Goal: Task Accomplishment & Management: Use online tool/utility

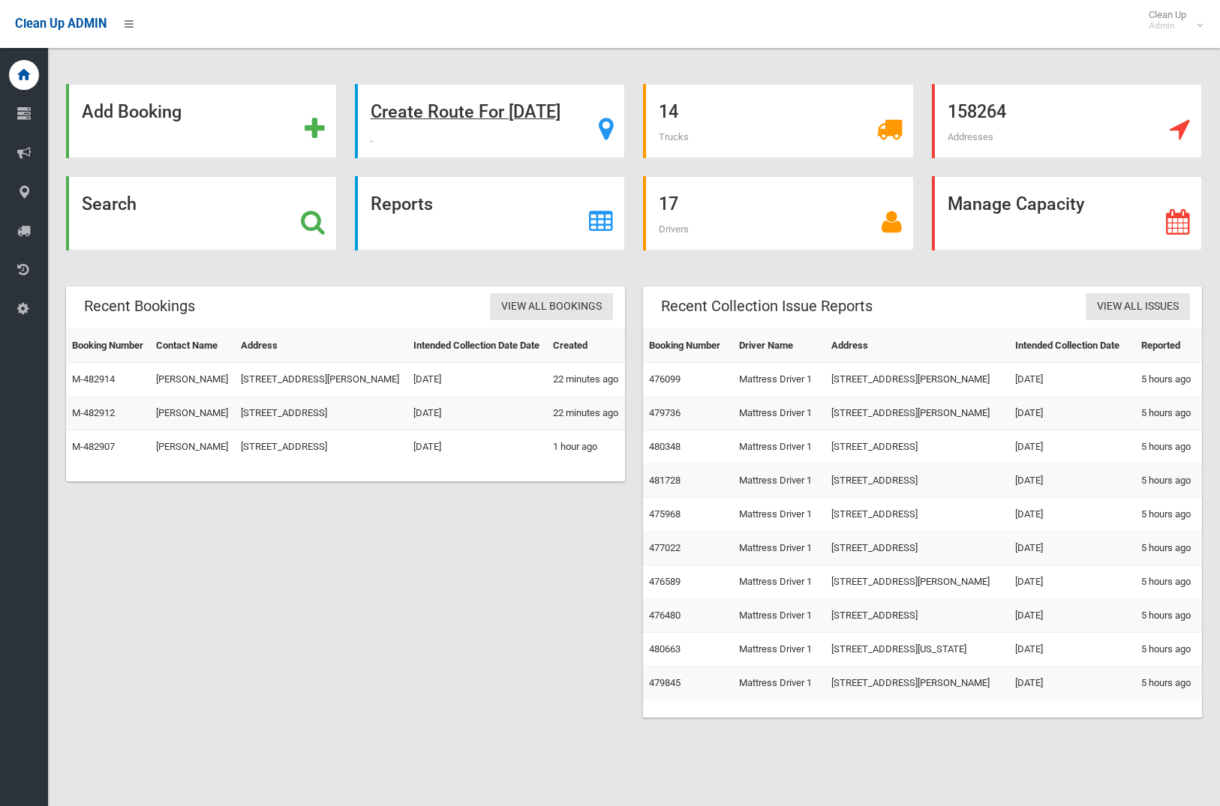
click at [450, 116] on strong "Create Route For Tomorrow" at bounding box center [466, 111] width 190 height 21
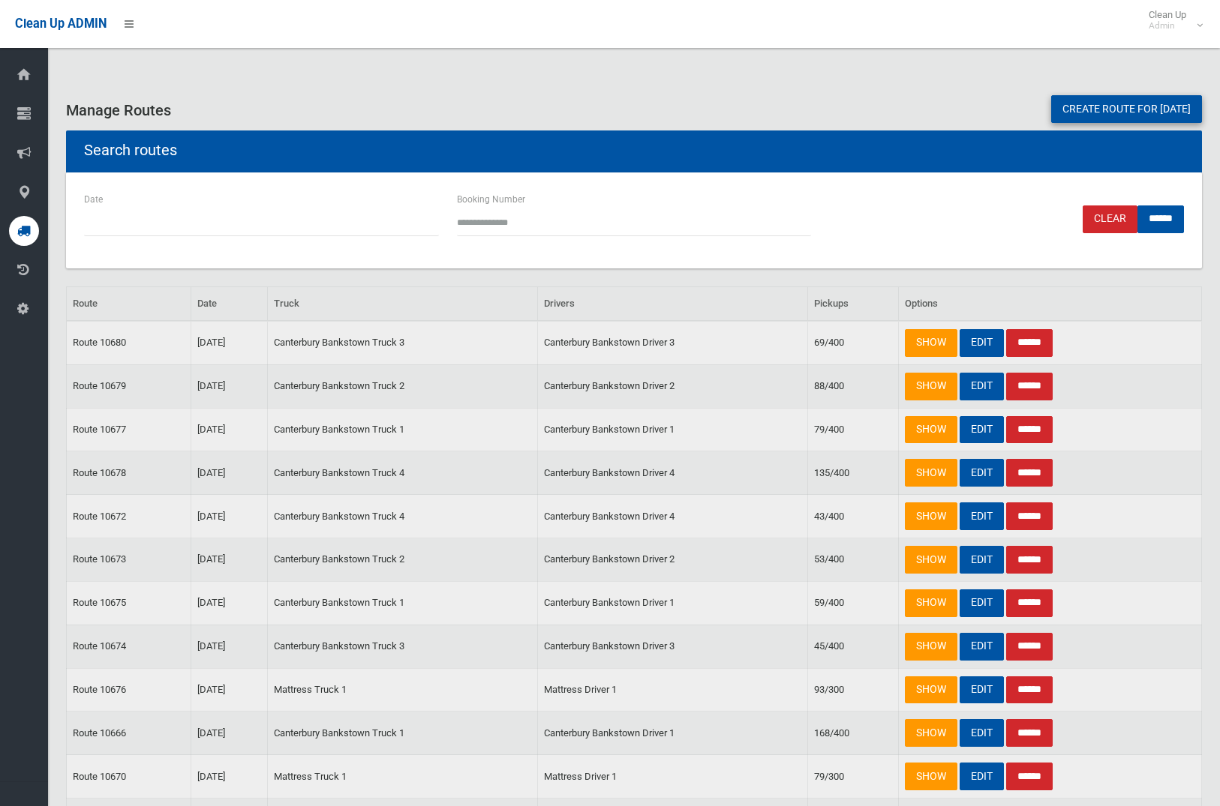
click at [1075, 115] on link "Create route for tomorrow" at bounding box center [1126, 109] width 151 height 28
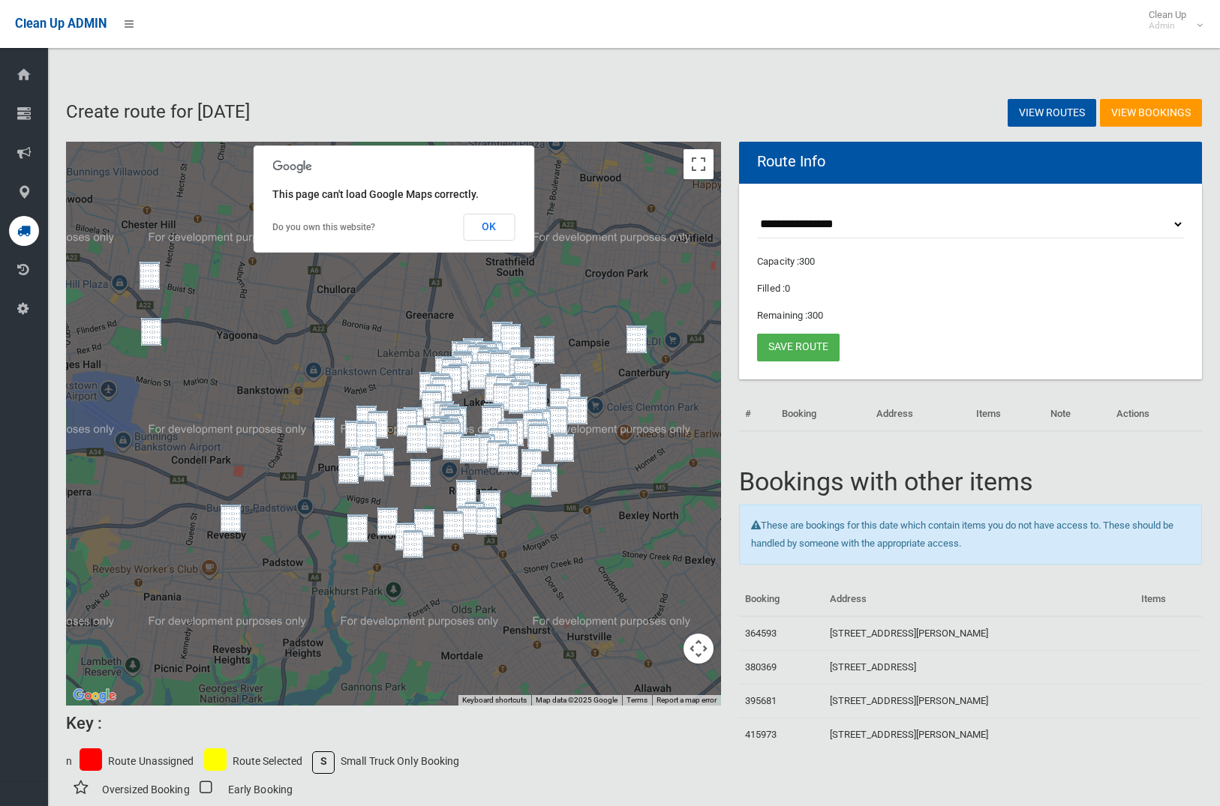
click at [155, 269] on img "75 Cann Street, BASS HILL NSW 2197" at bounding box center [150, 276] width 20 height 28
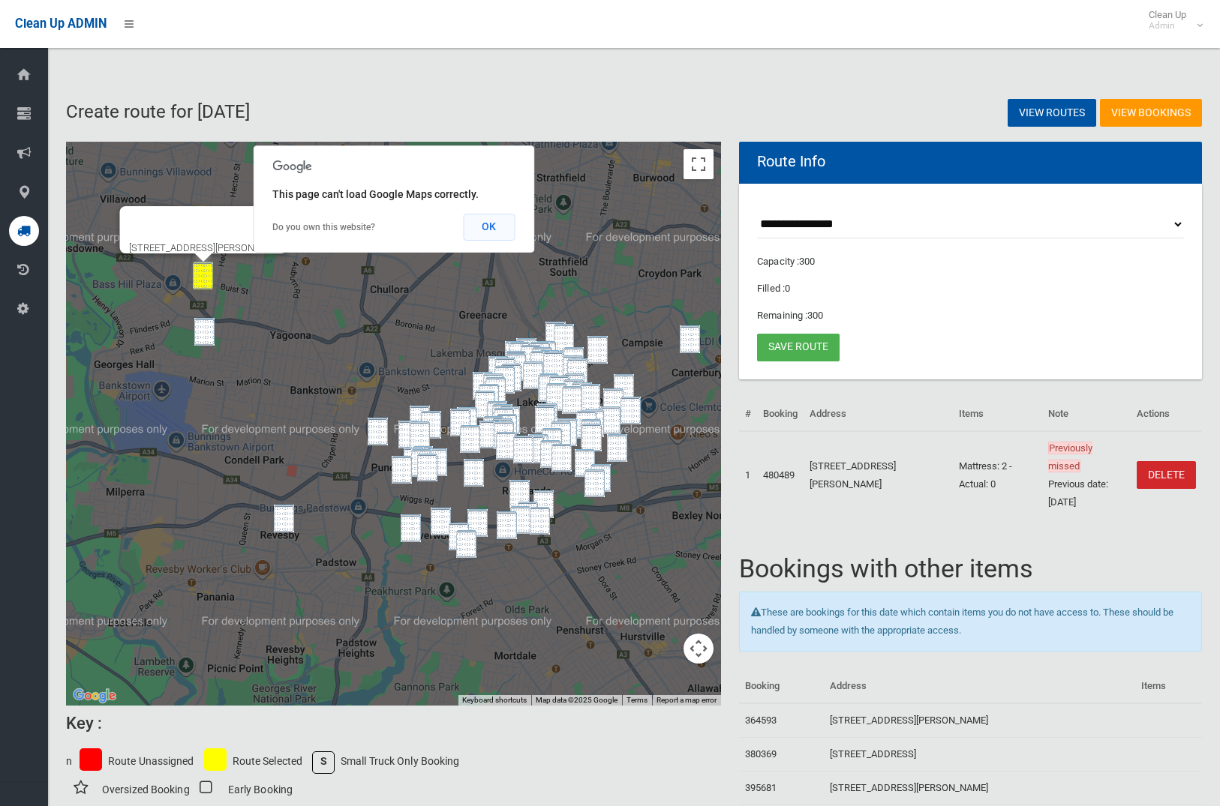
click at [498, 233] on button "OK" at bounding box center [489, 227] width 52 height 27
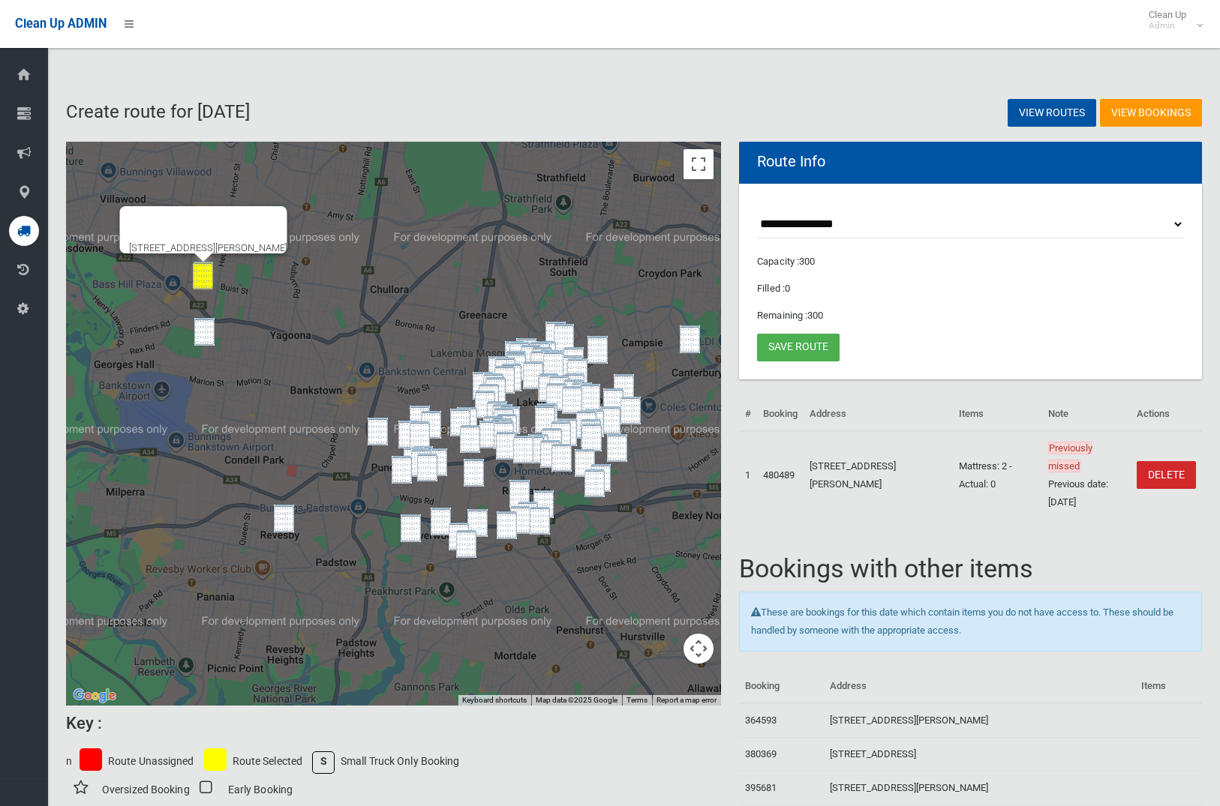
click at [206, 330] on img "4 Eric Avenue, BASS HILL NSW 2197" at bounding box center [204, 332] width 20 height 28
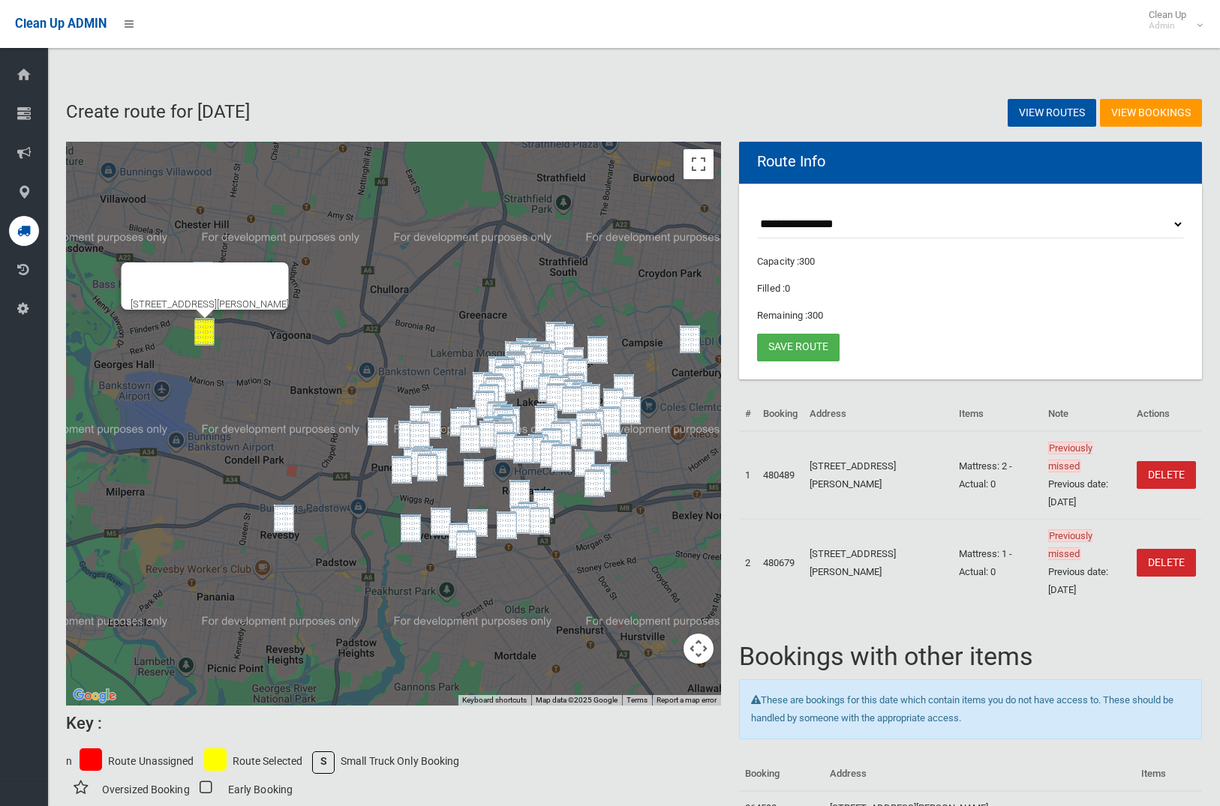
drag, startPoint x: 283, startPoint y: 514, endPoint x: 464, endPoint y: 393, distance: 217.4
click at [287, 513] on img "2/29 Langdale Avenue, REVESBY NSW 2212" at bounding box center [284, 519] width 20 height 28
click at [702, 170] on button "Toggle fullscreen view" at bounding box center [698, 164] width 30 height 30
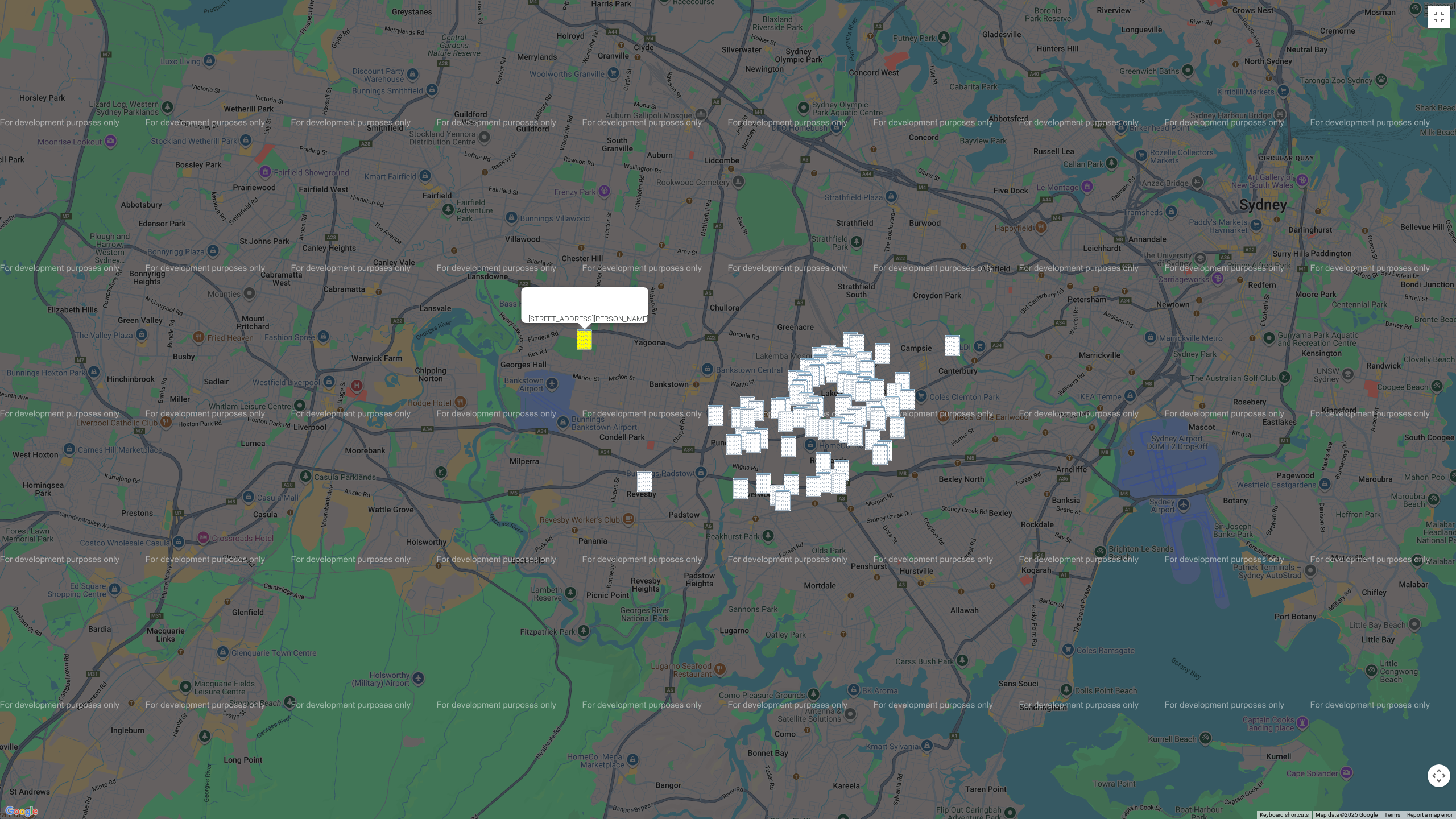
drag, startPoint x: 645, startPoint y: 485, endPoint x: 830, endPoint y: 413, distance: 198.5
click at [645, 485] on img "2/29 Langdale Avenue, REVESBY NSW 2212" at bounding box center [645, 482] width 15 height 21
drag, startPoint x: 1089, startPoint y: 347, endPoint x: 921, endPoint y: 278, distance: 181.6
click at [921, 277] on div "2/29 Langdale Avenue, REVESBY NSW 2212" at bounding box center [728, 410] width 1456 height 819
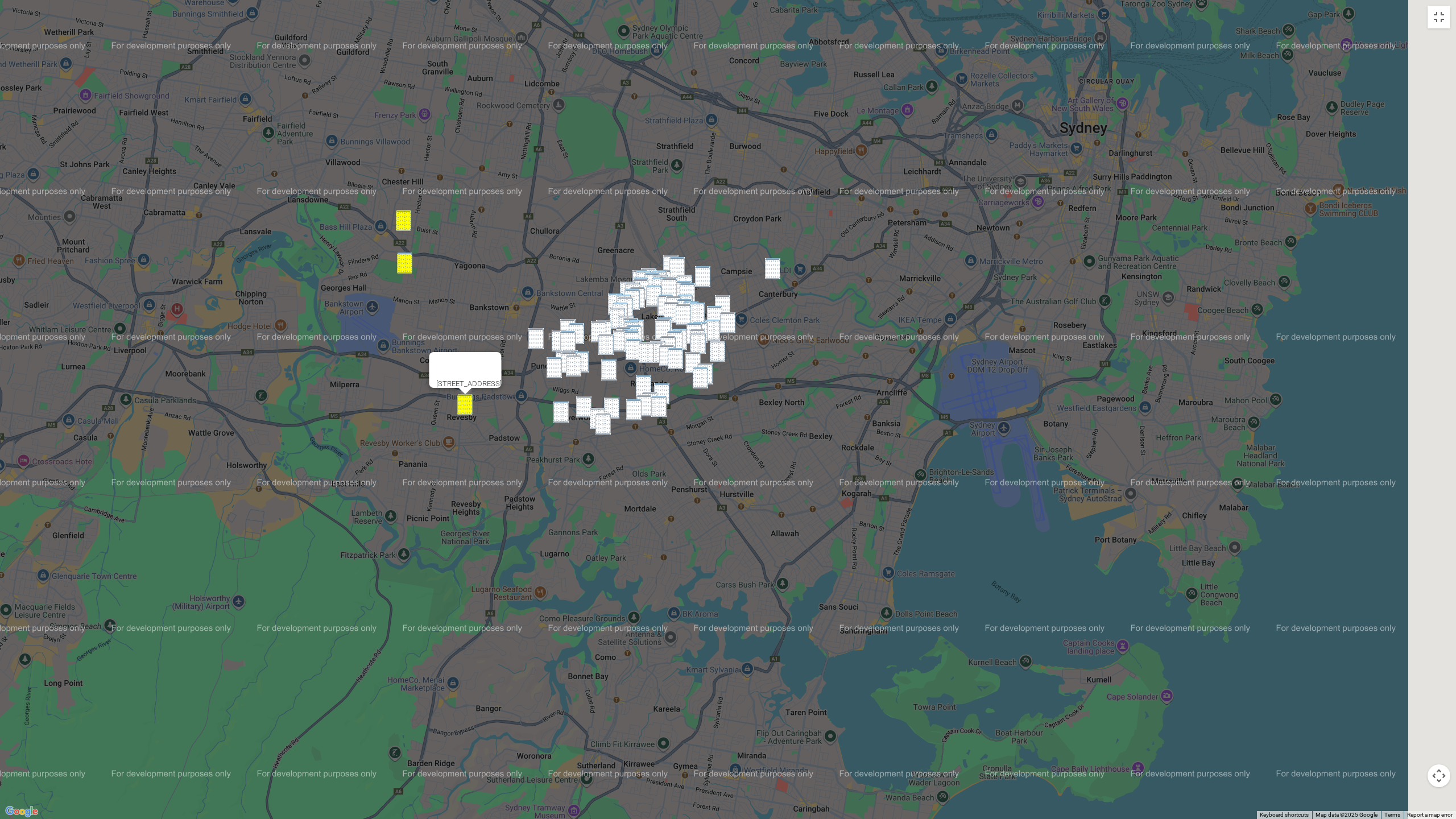
drag, startPoint x: 905, startPoint y: 282, endPoint x: 693, endPoint y: 195, distance: 229.2
click at [693, 195] on div "2/29 Langdale Avenue, REVESBY NSW 2212" at bounding box center [728, 410] width 1456 height 819
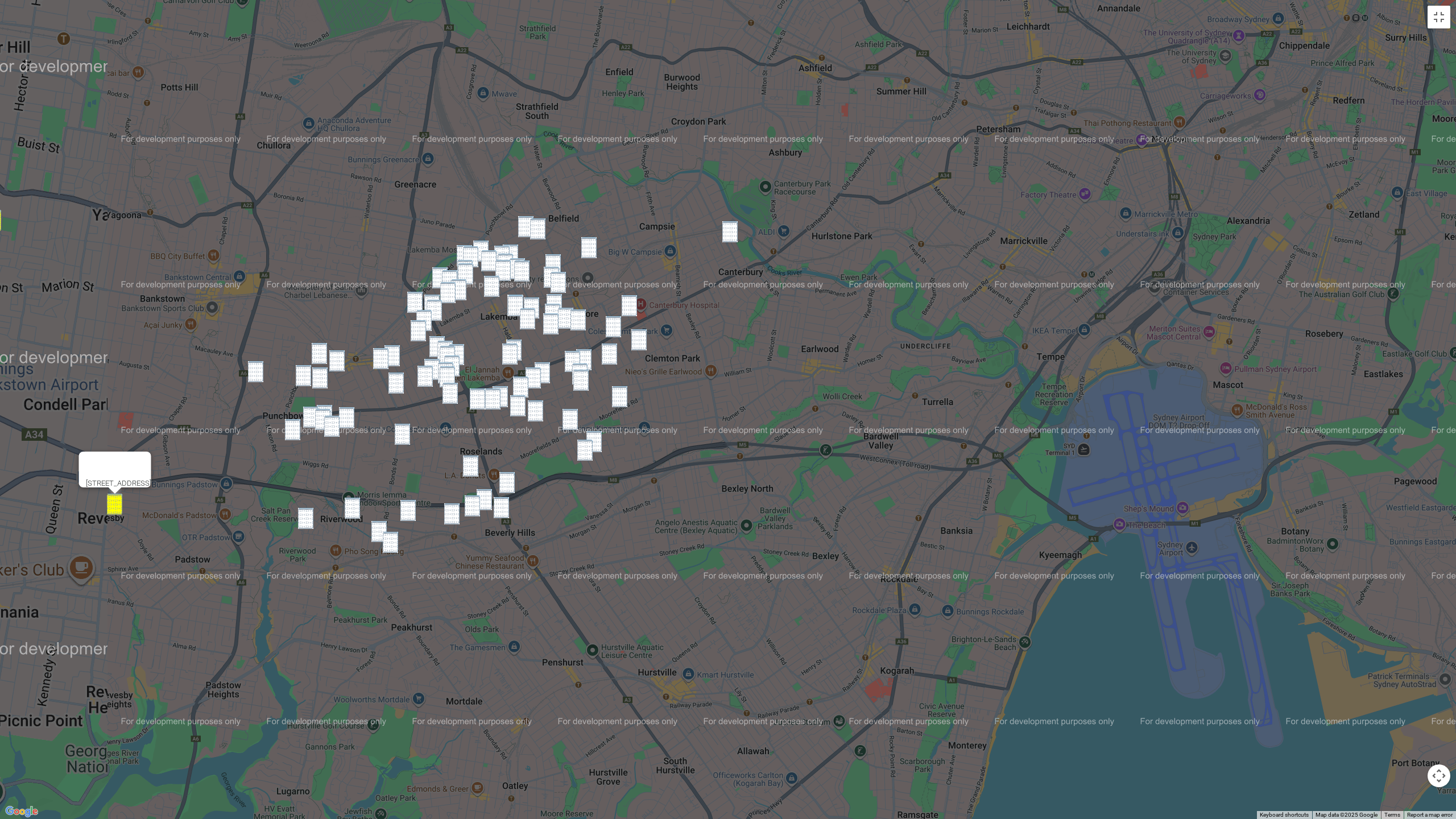
drag, startPoint x: 778, startPoint y: 293, endPoint x: 981, endPoint y: 268, distance: 204.5
click at [924, 268] on div "2/29 Langdale Avenue, REVESBY NSW 2212" at bounding box center [728, 410] width 1456 height 819
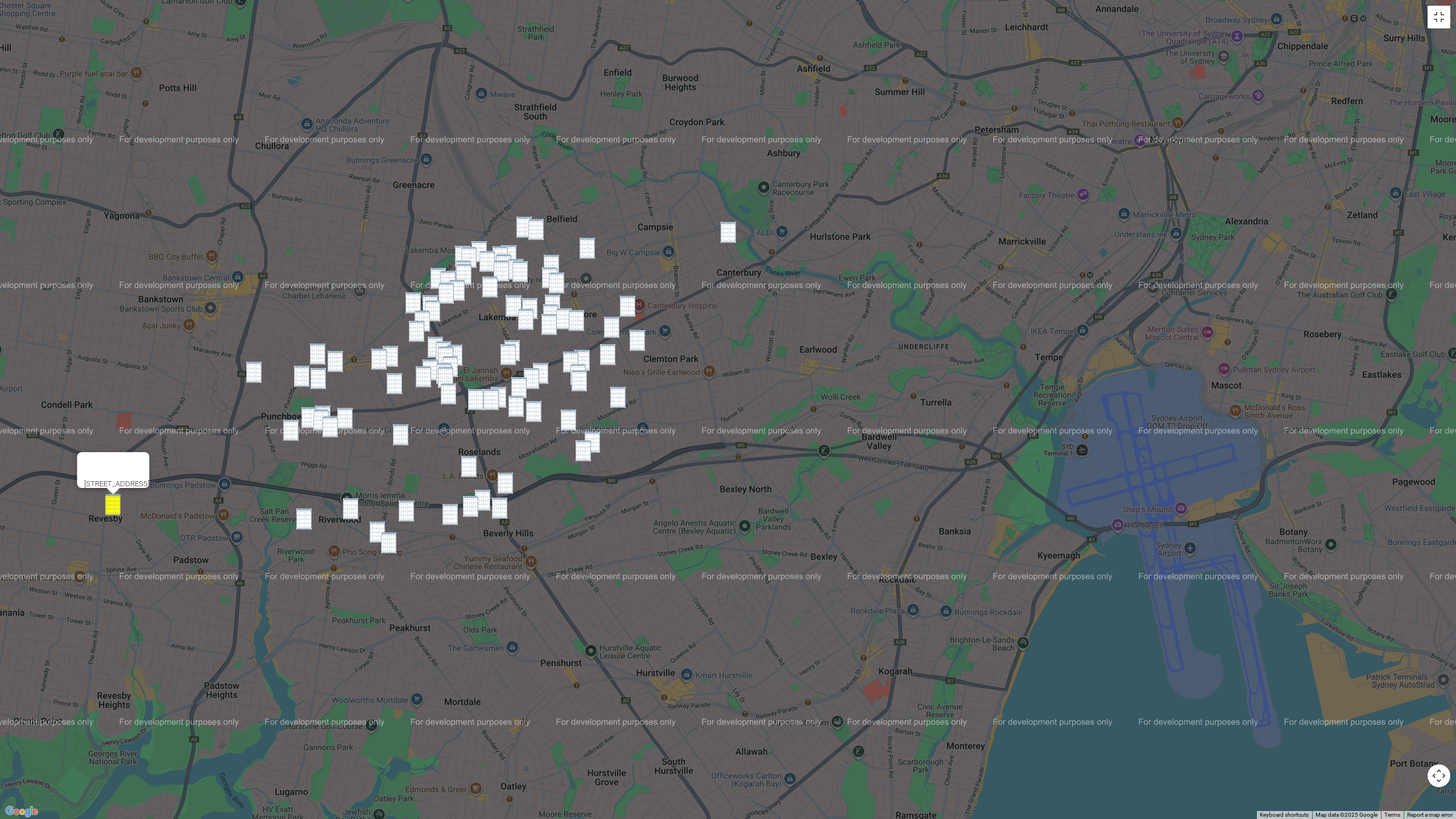
drag, startPoint x: 731, startPoint y: 236, endPoint x: 653, endPoint y: 228, distance: 78.4
click at [730, 236] on img "1 Wairoa Street, CANTERBURY NSW 2193" at bounding box center [728, 233] width 15 height 21
drag, startPoint x: 519, startPoint y: 221, endPoint x: 525, endPoint y: 225, distance: 7.2
click at [519, 221] on img "31 Lucerne Street, BELMORE NSW 2192" at bounding box center [524, 228] width 15 height 21
click at [538, 231] on img "5 Yangoora Road, BELMORE NSW 2192" at bounding box center [536, 230] width 15 height 21
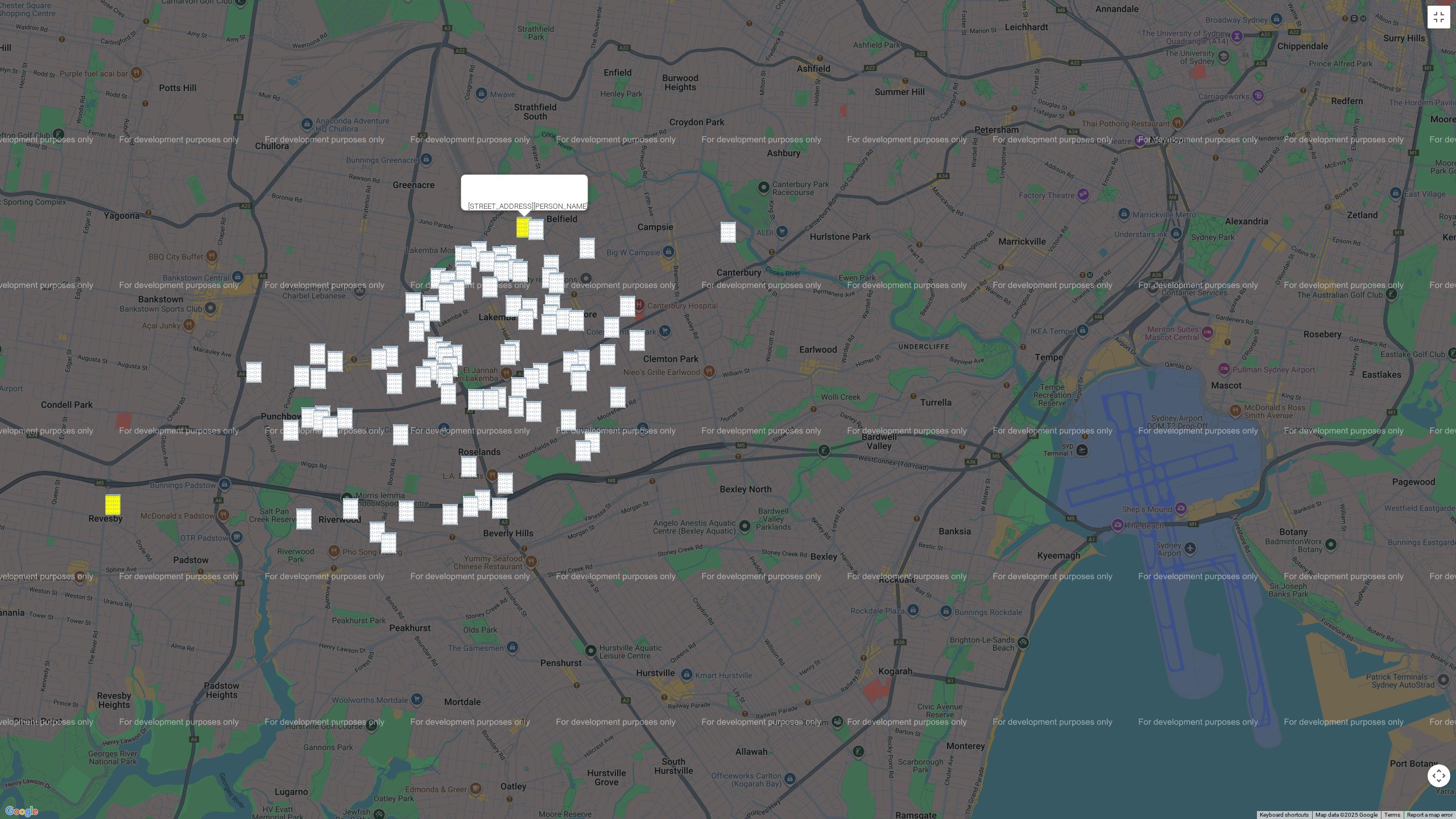
drag, startPoint x: 585, startPoint y: 252, endPoint x: 552, endPoint y: 246, distance: 33.5
click at [585, 252] on img "50 Albert Street, BELMORE NSW 2192" at bounding box center [587, 249] width 15 height 21
drag, startPoint x: 537, startPoint y: 242, endPoint x: 554, endPoint y: 244, distance: 17.1
click at [537, 242] on div "50 Albert Street, BELMORE NSW 2192" at bounding box center [728, 410] width 1456 height 819
click at [535, 237] on img "5 Yangoora Road, BELMORE NSW 2192" at bounding box center [536, 230] width 15 height 21
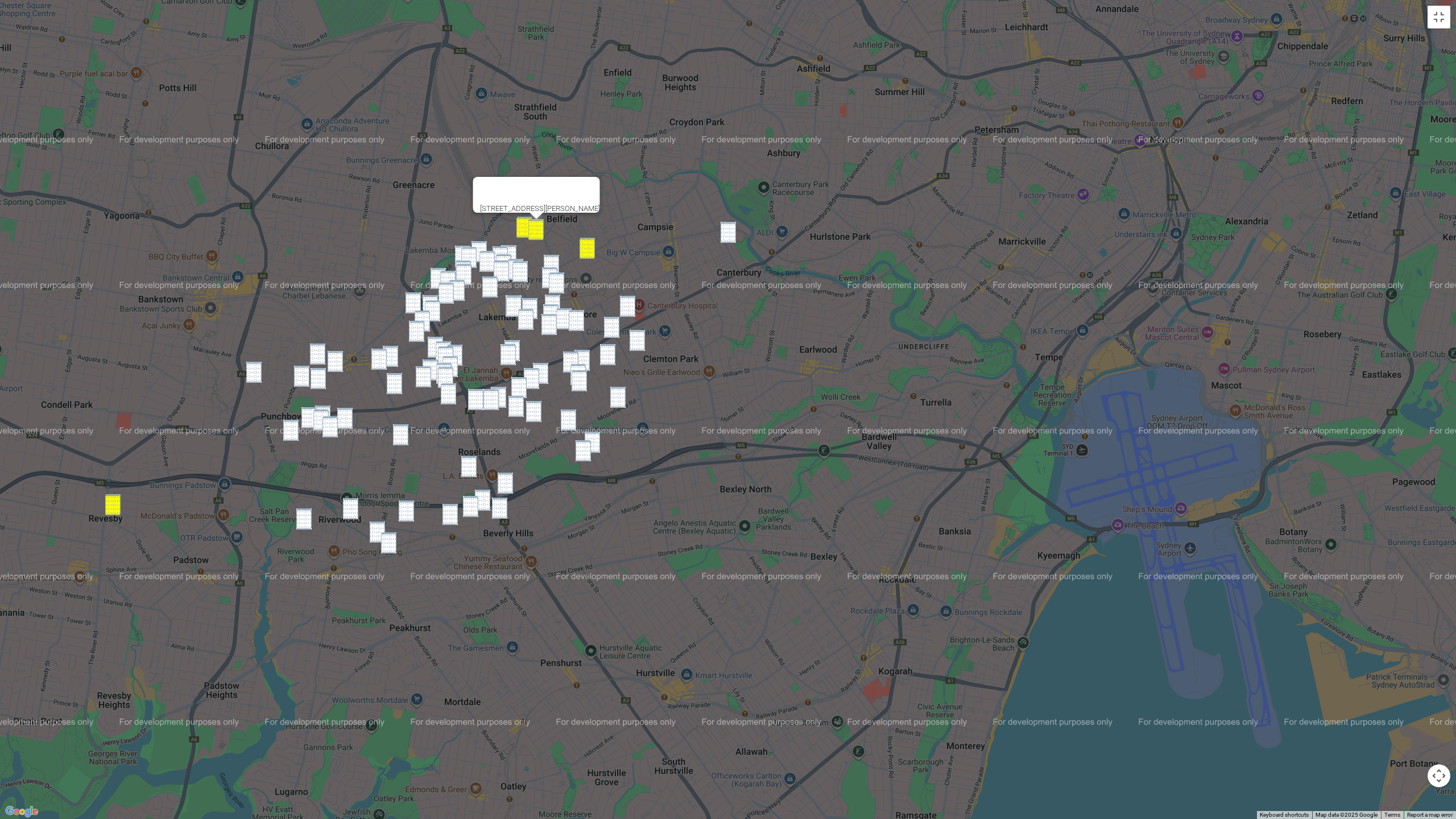
click at [734, 234] on img "1 Wairoa Street, CANTERBURY NSW 2193" at bounding box center [728, 233] width 15 height 21
click at [551, 256] on img "44 Cleary Avenue, BELMORE NSW 2192" at bounding box center [551, 265] width 15 height 21
click at [548, 271] on img "18 Belmore Avenue, BELMORE NSW 2192" at bounding box center [550, 278] width 15 height 21
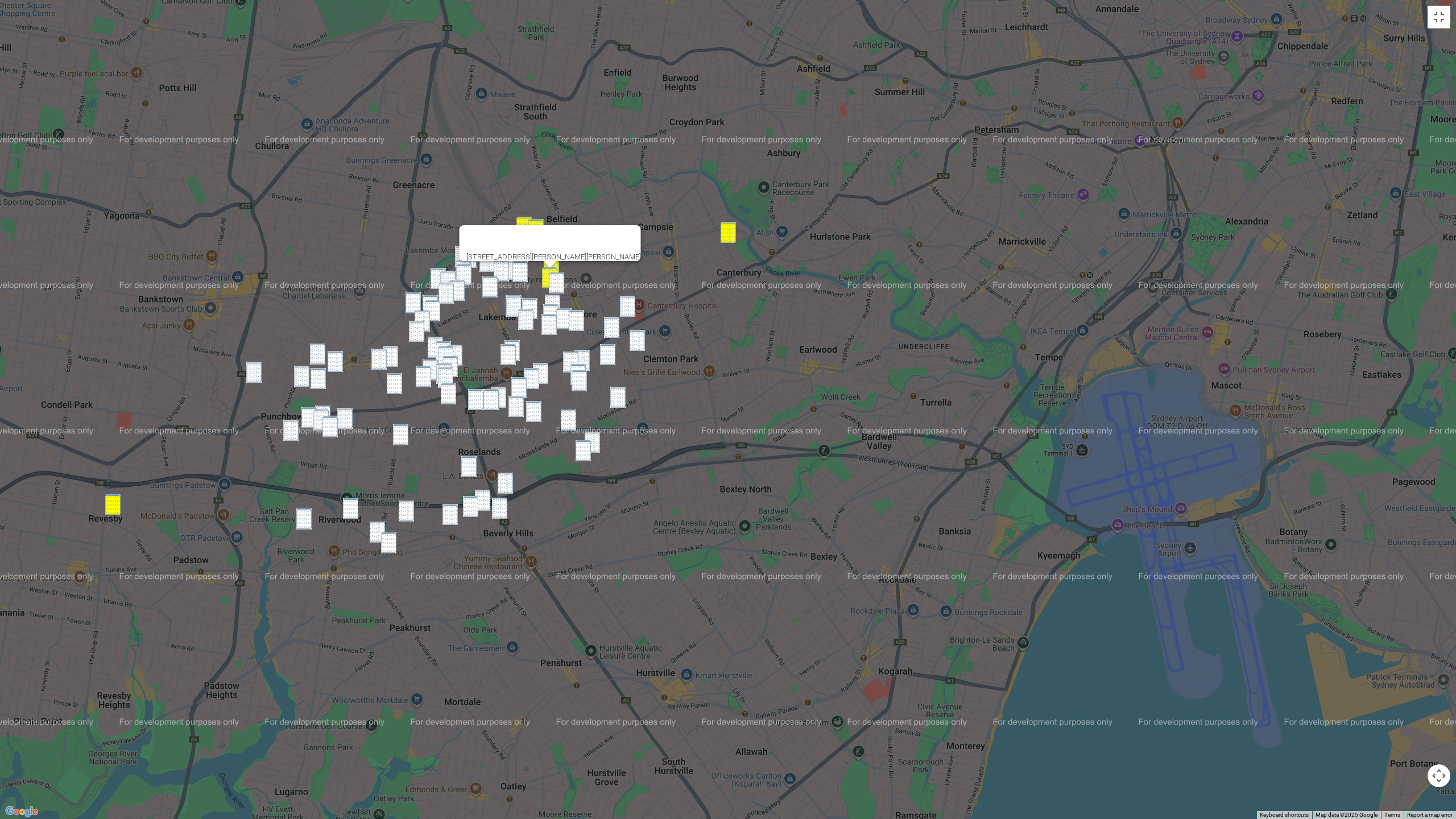
click at [557, 283] on img "3 Belmore Avenue, BELMORE NSW 2192" at bounding box center [557, 283] width 15 height 21
drag, startPoint x: 624, startPoint y: 304, endPoint x: 621, endPoint y: 315, distance: 11.4
click at [624, 304] on img "2/48 Waverley Street, BELMORE NSW 2192" at bounding box center [628, 306] width 15 height 21
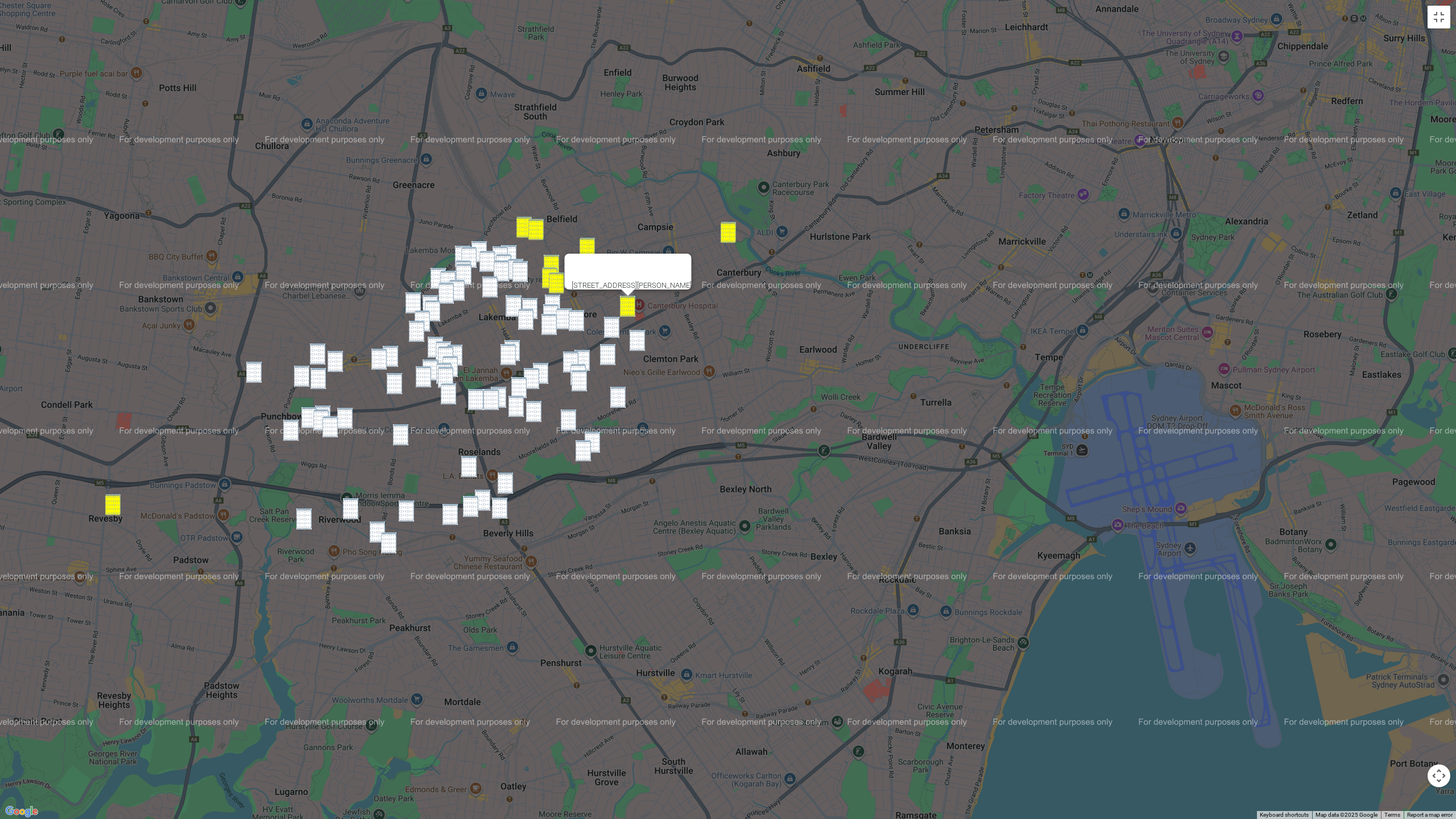
drag, startPoint x: 617, startPoint y: 327, endPoint x: 623, endPoint y: 334, distance: 9.2
click at [617, 327] on img "628 Canterbury Road, BELMORE NSW 2192" at bounding box center [612, 328] width 15 height 21
drag, startPoint x: 634, startPoint y: 338, endPoint x: 625, endPoint y: 346, distance: 12.0
click at [633, 338] on img "48 Chelmsford Avenue, BELMORE NSW 2192" at bounding box center [637, 340] width 15 height 21
drag, startPoint x: 609, startPoint y: 353, endPoint x: 609, endPoint y: 377, distance: 24.0
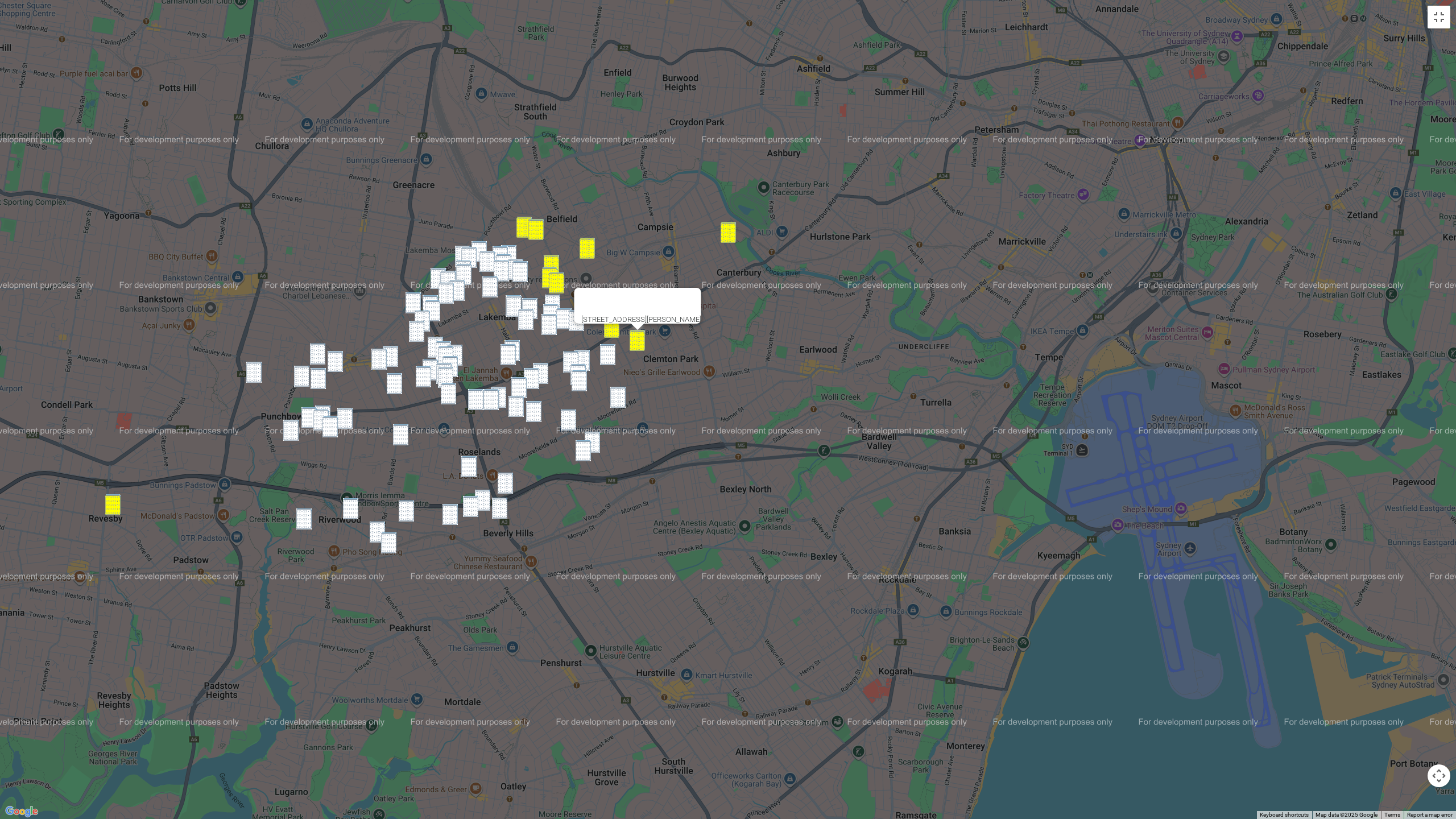
click at [609, 354] on img "19A Harp Street, BELMORE NSW 2192" at bounding box center [607, 355] width 15 height 21
click at [619, 403] on img "13 Moorefields Road, KINGSGROVE NSW 2208" at bounding box center [618, 397] width 15 height 21
drag, startPoint x: 479, startPoint y: 244, endPoint x: 491, endPoint y: 245, distance: 12.0
click at [479, 244] on img "55 Wangee Road, LAKEMBA NSW 2195" at bounding box center [479, 252] width 15 height 21
click at [509, 247] on img "43 Barremma Road, LAKEMBA NSW 2195" at bounding box center [509, 256] width 15 height 21
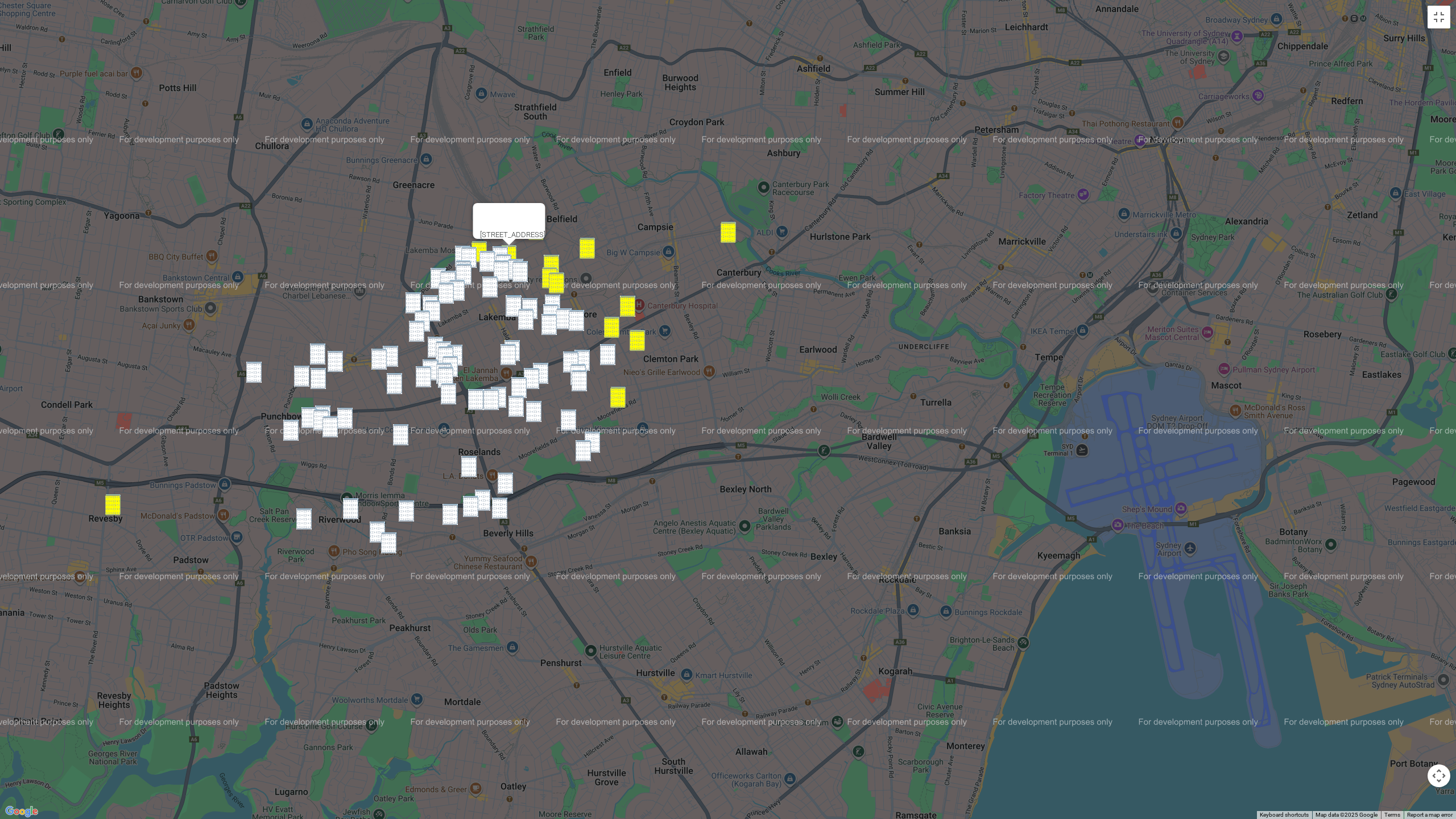
click at [500, 249] on img "47 Yerrick Road, LAKEMBA NSW 2195" at bounding box center [500, 257] width 15 height 21
click at [460, 252] on img "86 Hampden Road, LAKEMBA NSW 2195" at bounding box center [463, 256] width 15 height 21
drag, startPoint x: 467, startPoint y: 252, endPoint x: 472, endPoint y: 266, distance: 14.9
click at [467, 252] on img "89-91 Hampden Road, LAKEMBA NSW 2195" at bounding box center [469, 258] width 15 height 21
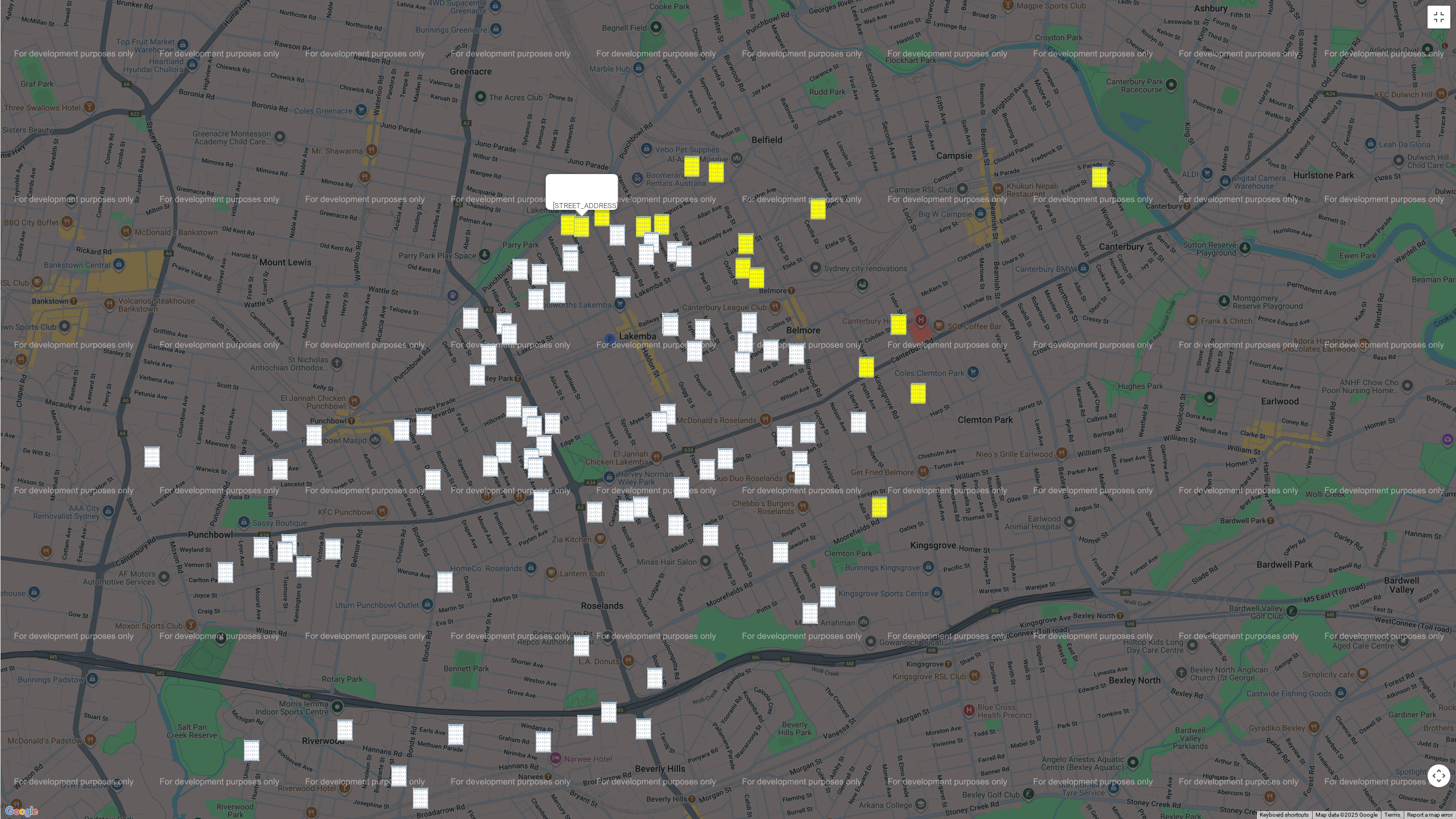
drag, startPoint x: 766, startPoint y: 321, endPoint x: 897, endPoint y: 288, distance: 135.1
click at [899, 288] on div "89-91 Hampden Road, LAKEMBA NSW 2195" at bounding box center [728, 410] width 1456 height 819
click at [613, 239] on img "46 Garrong Road, LAKEMBA NSW 2195" at bounding box center [617, 235] width 15 height 21
drag, startPoint x: 652, startPoint y: 238, endPoint x: 667, endPoint y: 242, distance: 15.5
click at [653, 238] on img "29 Yerrick Road, LAKEMBA NSW 2195" at bounding box center [651, 243] width 15 height 21
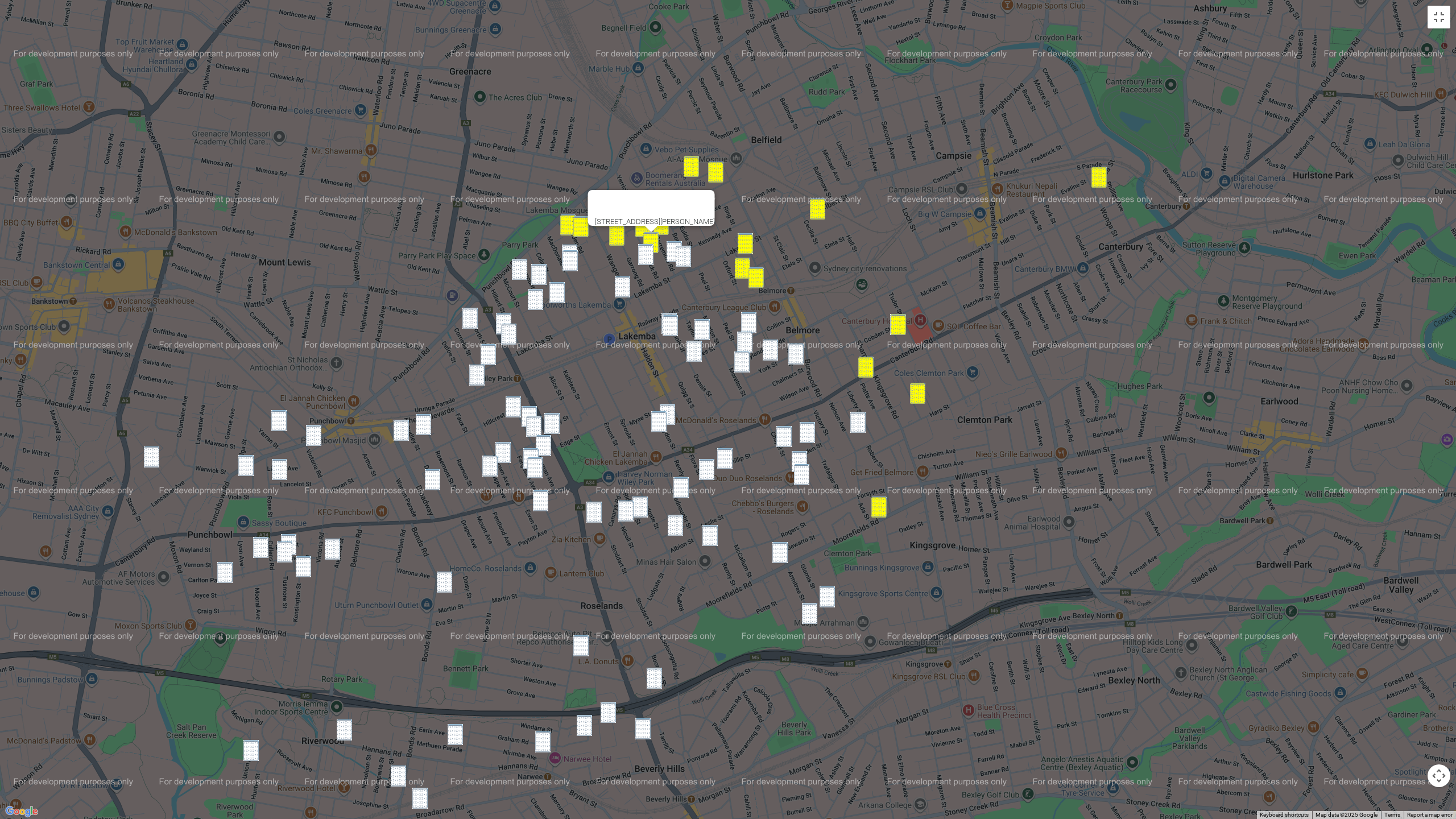
drag, startPoint x: 668, startPoint y: 246, endPoint x: 679, endPoint y: 249, distance: 11.4
click at [669, 246] on img "7 Barremma Road, LAKEMBA NSW 2195" at bounding box center [674, 252] width 15 height 21
drag, startPoint x: 679, startPoint y: 250, endPoint x: 657, endPoint y: 253, distance: 22.2
click at [679, 250] on img "121 Lakemba Street, LAKEMBA NSW 2195" at bounding box center [683, 256] width 15 height 21
drag, startPoint x: 651, startPoint y: 254, endPoint x: 633, endPoint y: 268, distance: 22.8
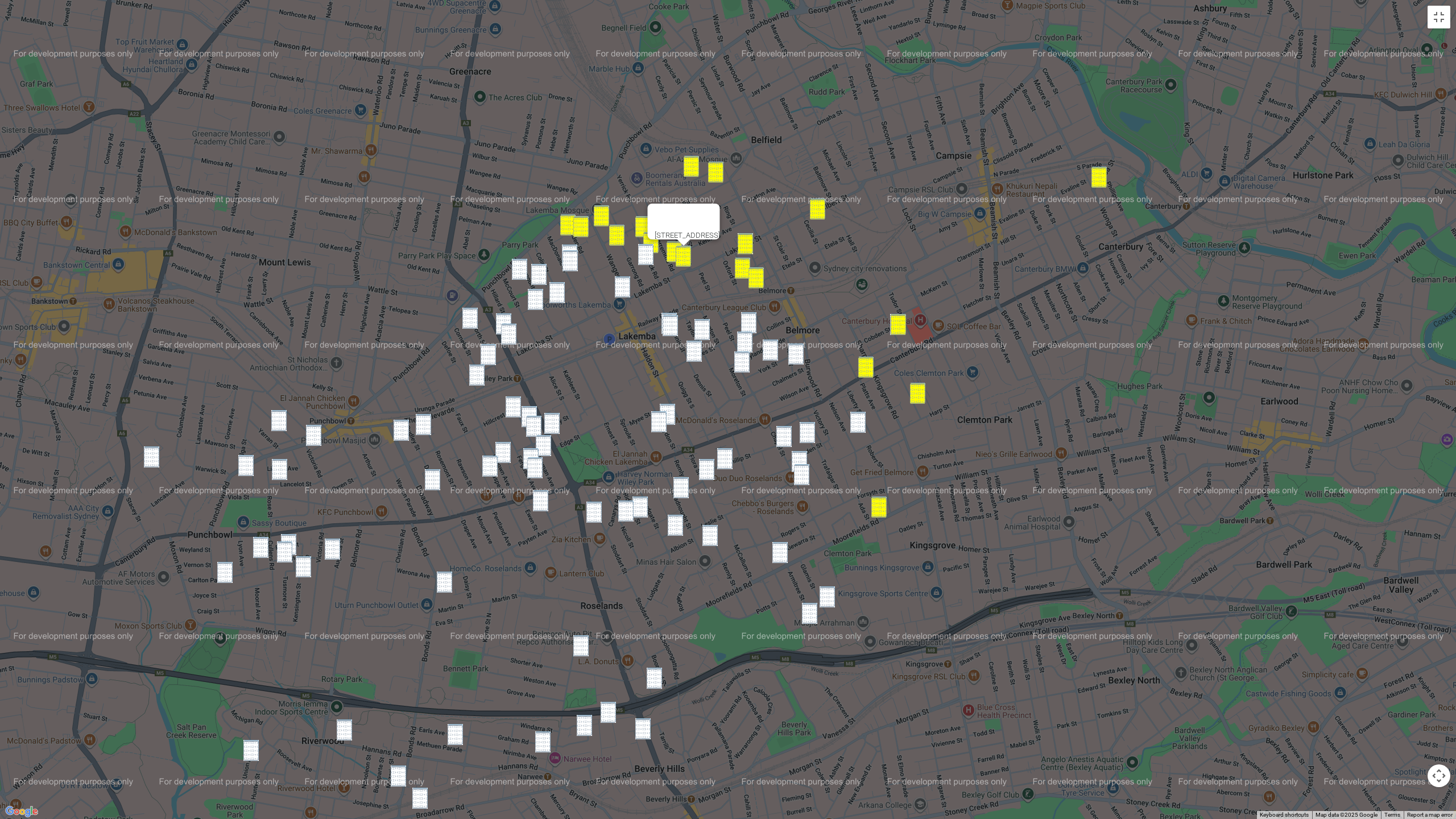
click at [651, 254] on img "12 Yerrick Road, LAKEMBA NSW 2195" at bounding box center [646, 255] width 15 height 21
drag, startPoint x: 626, startPoint y: 279, endPoint x: 617, endPoint y: 278, distance: 9.1
click at [626, 280] on img "193 Lakemba Street, LAKEMBA NSW 2195" at bounding box center [623, 287] width 15 height 21
drag, startPoint x: 515, startPoint y: 265, endPoint x: 523, endPoint y: 266, distance: 8.1
click at [515, 265] on img "64 Fairmount Street, LAKEMBA NSW 2195" at bounding box center [519, 269] width 15 height 21
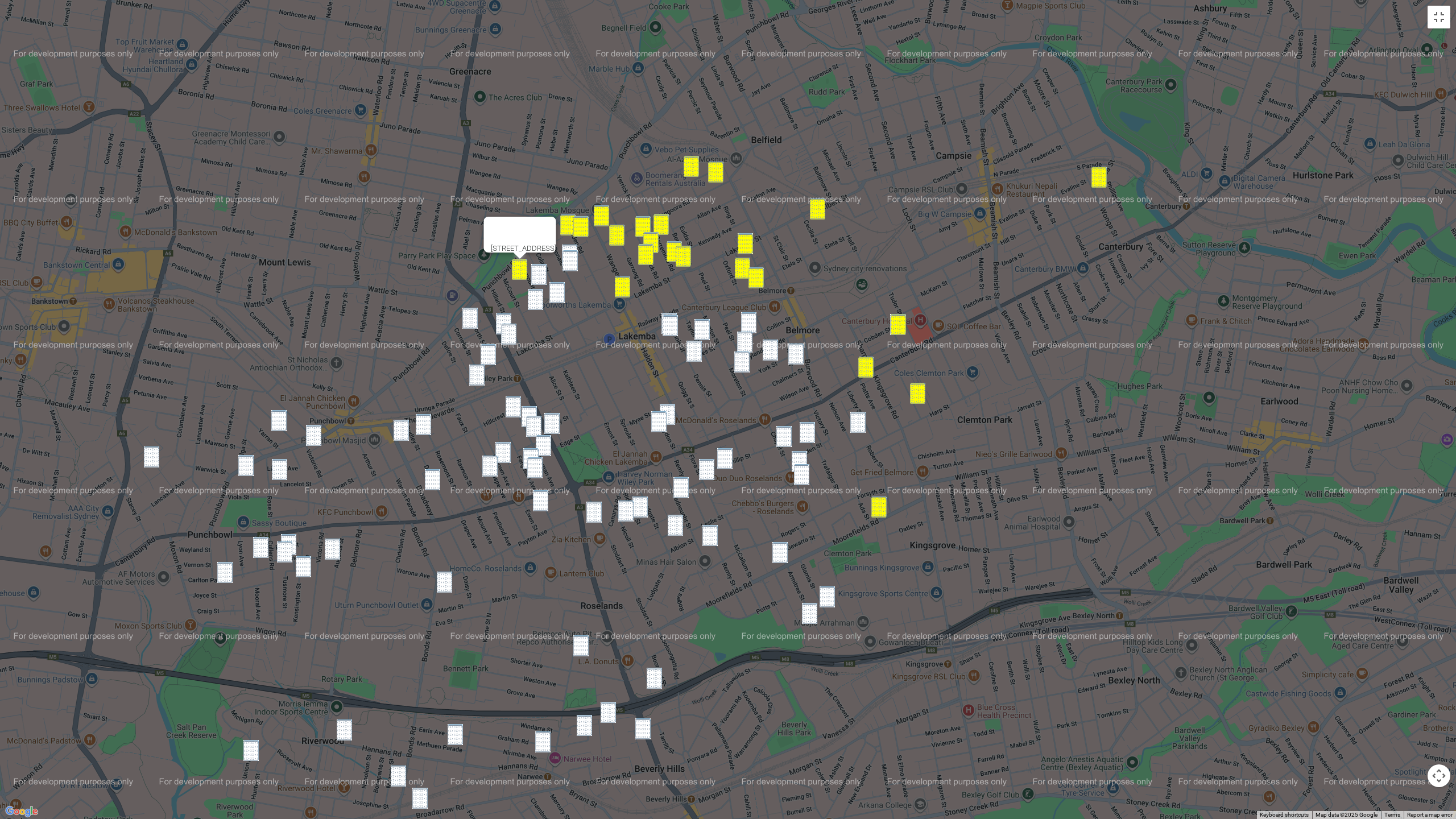
drag, startPoint x: 533, startPoint y: 270, endPoint x: 539, endPoint y: 270, distance: 6.0
click at [534, 270] on img "43 Fairmount Street, LAKEMBA NSW 2195" at bounding box center [539, 275] width 15 height 21
drag, startPoint x: 566, startPoint y: 269, endPoint x: 553, endPoint y: 274, distance: 13.9
click at [566, 269] on img "45 MacDonald Street, LAKEMBA NSW 2195" at bounding box center [570, 261] width 15 height 21
click at [540, 278] on img "43 Fairmount Street, LAKEMBA NSW 2195" at bounding box center [539, 275] width 15 height 21
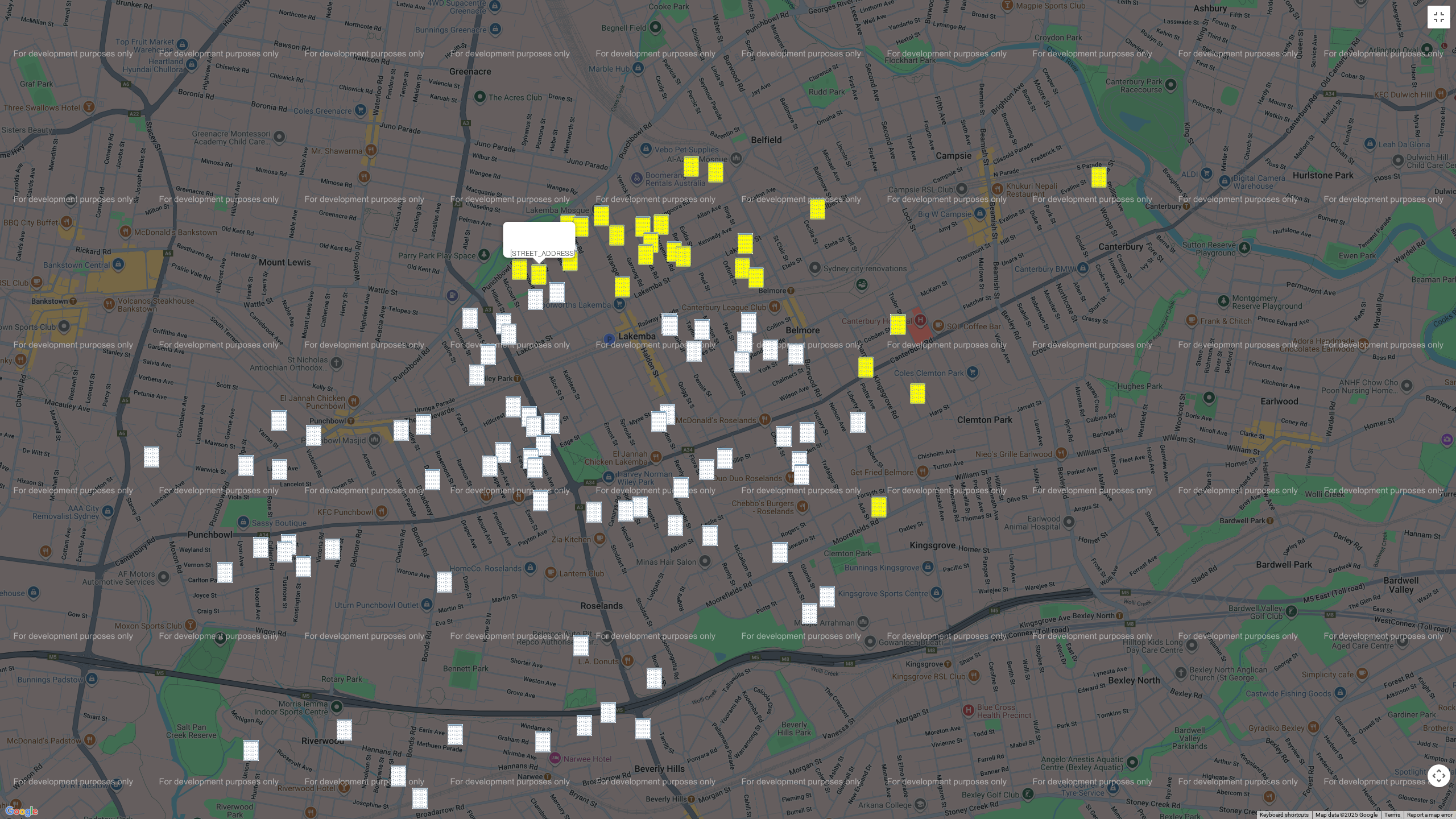
drag, startPoint x: 561, startPoint y: 294, endPoint x: 554, endPoint y: 296, distance: 7.3
click at [560, 294] on img "26 Colin Street, LAKEMBA NSW 2195" at bounding box center [557, 293] width 15 height 21
click at [536, 303] on img "24-30 Fairmount Street, LAKEMBA NSW 2195" at bounding box center [535, 300] width 15 height 21
drag, startPoint x: 478, startPoint y: 318, endPoint x: 496, endPoint y: 319, distance: 18.0
click at [479, 318] on div "24-30 Fairmount Street, LAKEMBA NSW 2195" at bounding box center [728, 410] width 1456 height 819
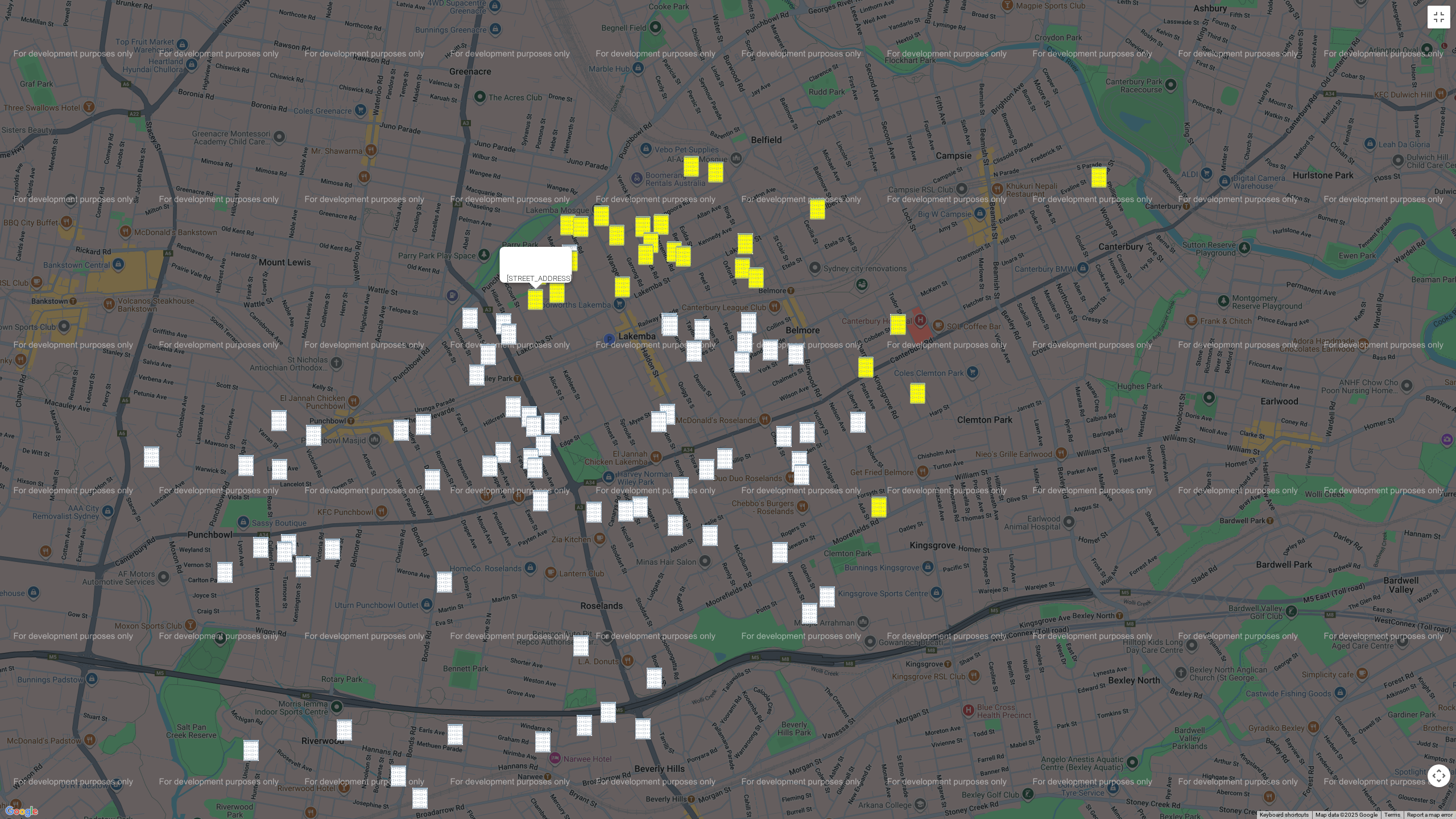
click at [506, 319] on img "46 King Georges Road, WILEY PARK NSW 2195" at bounding box center [504, 324] width 15 height 21
drag, startPoint x: 508, startPoint y: 332, endPoint x: 491, endPoint y: 332, distance: 17.0
click at [507, 333] on img "58 King Georges Road, WILEY PARK NSW 2195" at bounding box center [509, 334] width 15 height 21
click at [475, 325] on img "56 Shadforth Street, WILEY PARK NSW 2195" at bounding box center [470, 318] width 15 height 21
drag, startPoint x: 510, startPoint y: 337, endPoint x: 516, endPoint y: 332, distance: 7.8
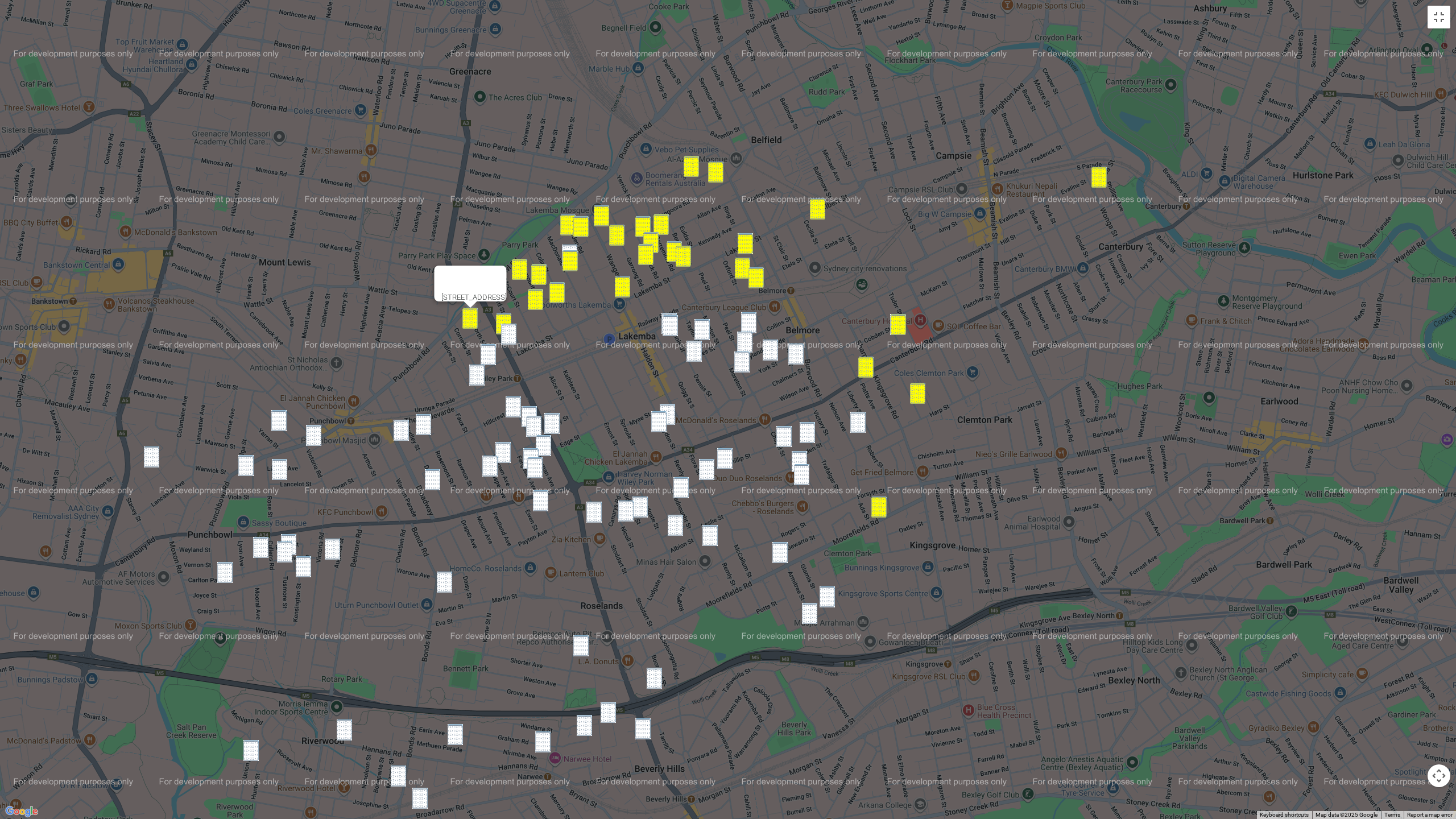
click at [510, 336] on img "58 King Georges Road, WILEY PARK NSW 2195" at bounding box center [509, 334] width 15 height 21
click at [568, 245] on img "51 MacDonald Street, LAKEMBA NSW 2195" at bounding box center [570, 256] width 15 height 21
click at [490, 355] on img "18 Shadforth Street, WILEY PARK NSW 2195" at bounding box center [488, 355] width 15 height 21
drag, startPoint x: 479, startPoint y: 378, endPoint x: 417, endPoint y: 406, distance: 68.0
click at [479, 378] on img "3 Urunga Parade, WILEY PARK NSW 2195" at bounding box center [477, 375] width 15 height 21
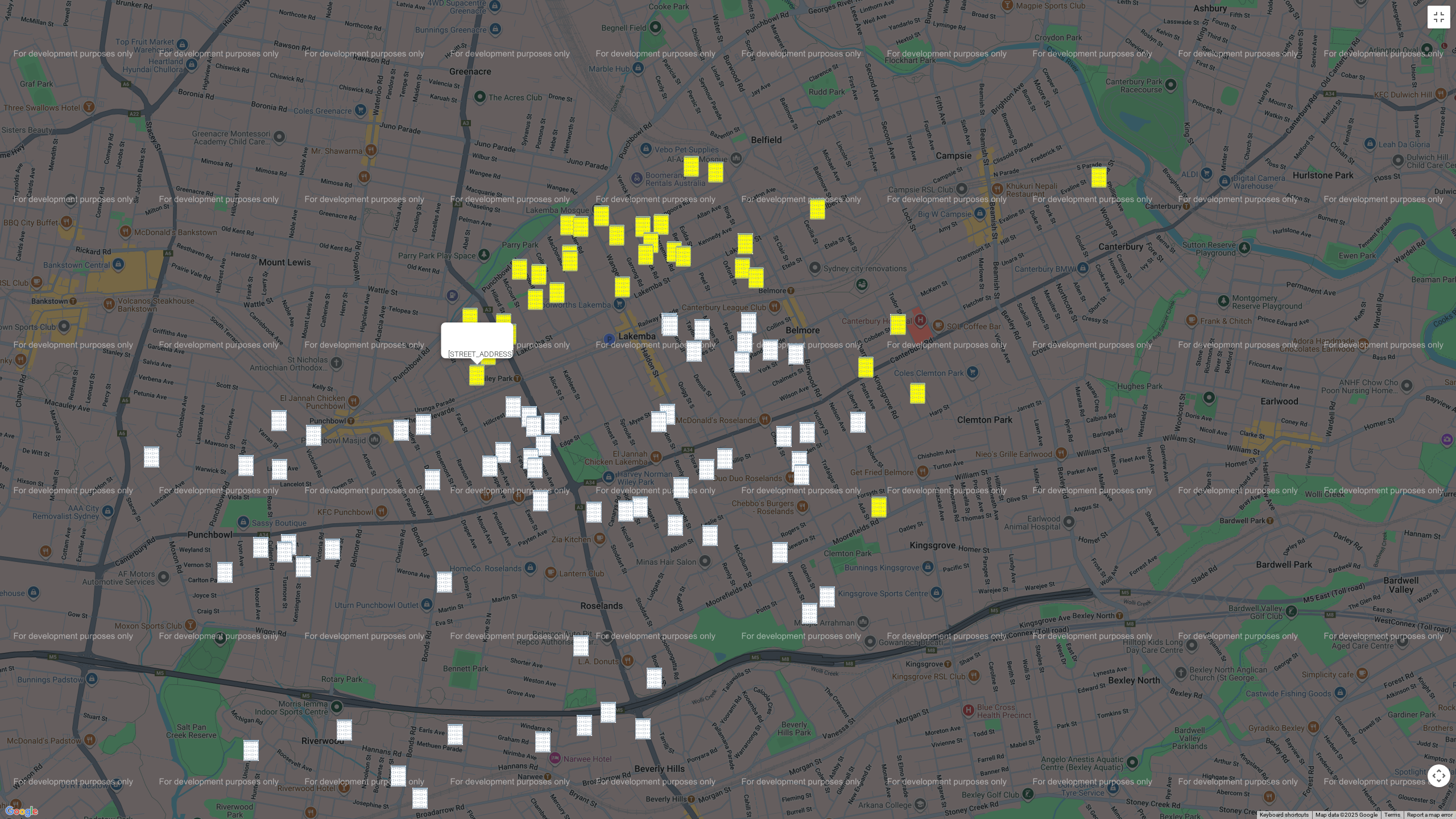
drag, startPoint x: 149, startPoint y: 457, endPoint x: 244, endPoint y: 447, distance: 95.5
click at [150, 457] on img "74 James Street, PUNCHBOWL NSW 2196" at bounding box center [152, 457] width 15 height 21
drag
click at [275, 424] on img "12 Myall Street, PUNCHBOWL NSW 2196" at bounding box center [279, 421] width 15 height 21
click at [309, 433] on img "1/856 Punchbowl Road, PUNCHBOWL NSW 2196" at bounding box center [314, 435] width 15 height 21
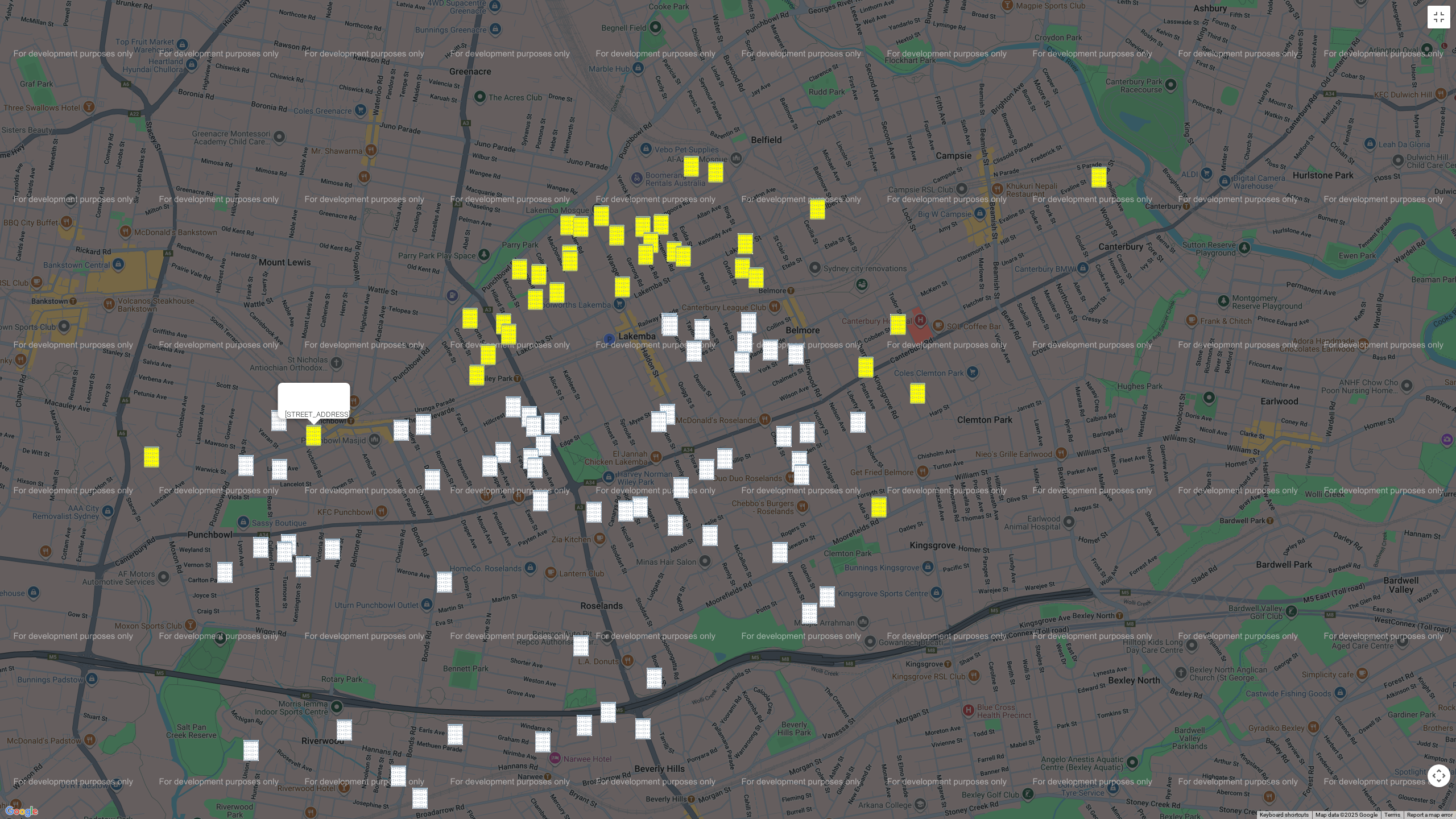
click at [285, 426] on img "12 Myall Street, PUNCHBOWL NSW 2196" at bounding box center [279, 421] width 15 height 21
click at [247, 470] on img "1 McPherson Avenue, PUNCHBOWL NSW 2196" at bounding box center [246, 466] width 15 height 21
click at [277, 472] on img "33 Lancelot Street, PUNCHBOWL NSW 2196" at bounding box center [280, 469] width 15 height 21
click at [259, 550] on img "18 Blenman Avenue, PUNCHBOWL NSW 2196" at bounding box center [261, 548] width 15 height 21
click at [224, 575] on img "37 Carlton Parade, PUNCHBOWL NSW 2196" at bounding box center [225, 573] width 15 height 21
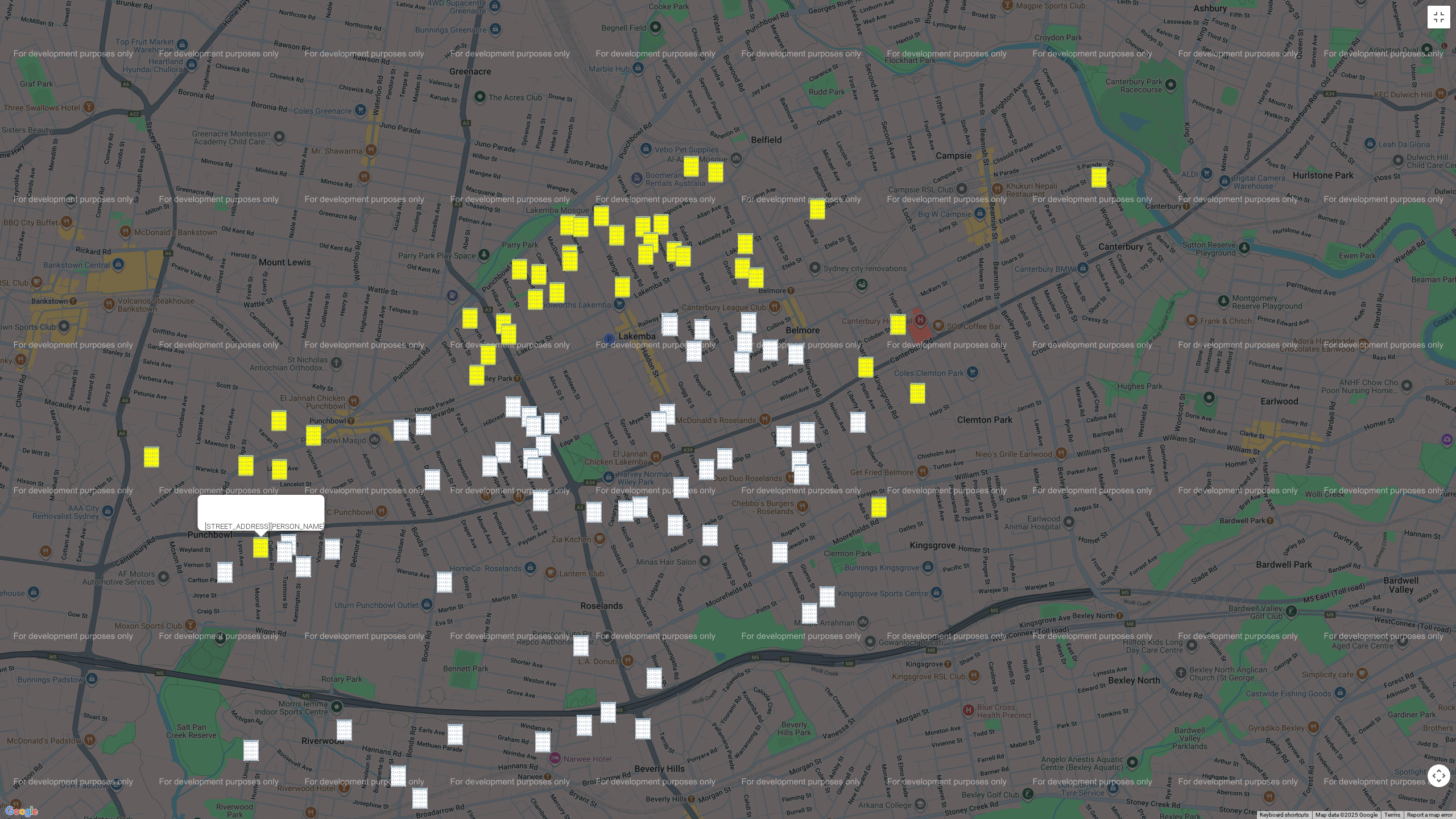
click at [295, 538] on img "1/15 Mitcham Street, PUNCHBOWL NSW 2196" at bounding box center [289, 544] width 15 height 21
click at [286, 545] on img "16 Mitcham Street, PUNCHBOWL NSW 2196" at bounding box center [284, 552] width 15 height 21
click at [329, 548] on img "1/43 Augusta Street, PUNCHBOWL NSW 2196" at bounding box center [332, 549] width 15 height 21
click at [306, 568] on img "61 Kensington Street, PUNCHBOWL NSW 2196" at bounding box center [303, 567] width 15 height 21
click at [218, 568] on img "37 Carlton Parade, PUNCHBOWL NSW 2196" at bounding box center [225, 573] width 15 height 21
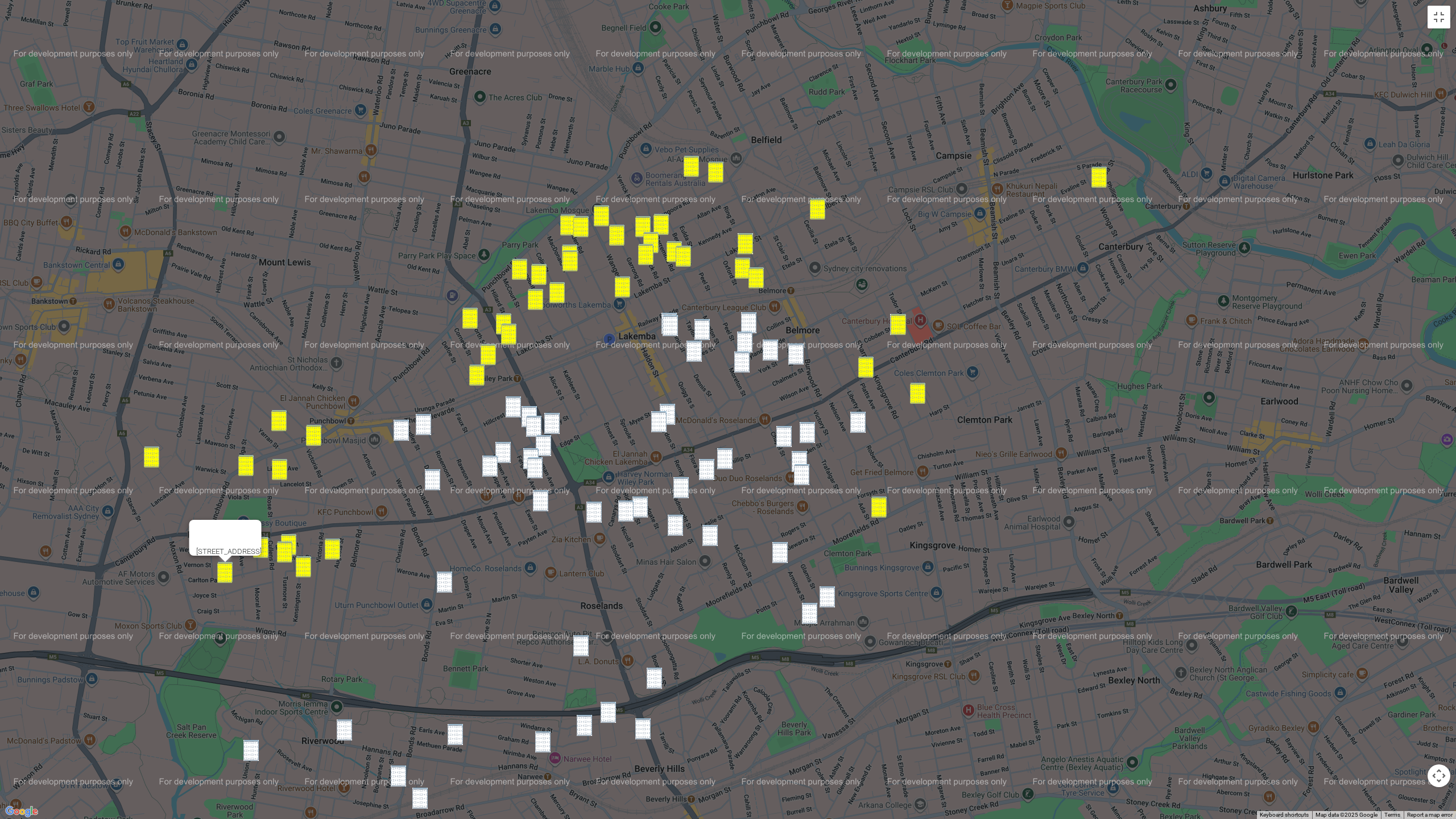
click at [248, 611] on img "1/26 Union Street, Riverwood NSW 2210" at bounding box center [251, 751] width 15 height 21
click at [343, 611] on img "18 Hannans Road, RIVERWOOD NSW 2210" at bounding box center [344, 730] width 15 height 21
click at [406, 611] on div "18 Hannans Road, RIVERWOOD NSW 2210" at bounding box center [728, 410] width 1456 height 819
click at [422, 611] on img "137B-141 Broadarrow Road, RIVERWOOD NSW 2210" at bounding box center [420, 799] width 15 height 21
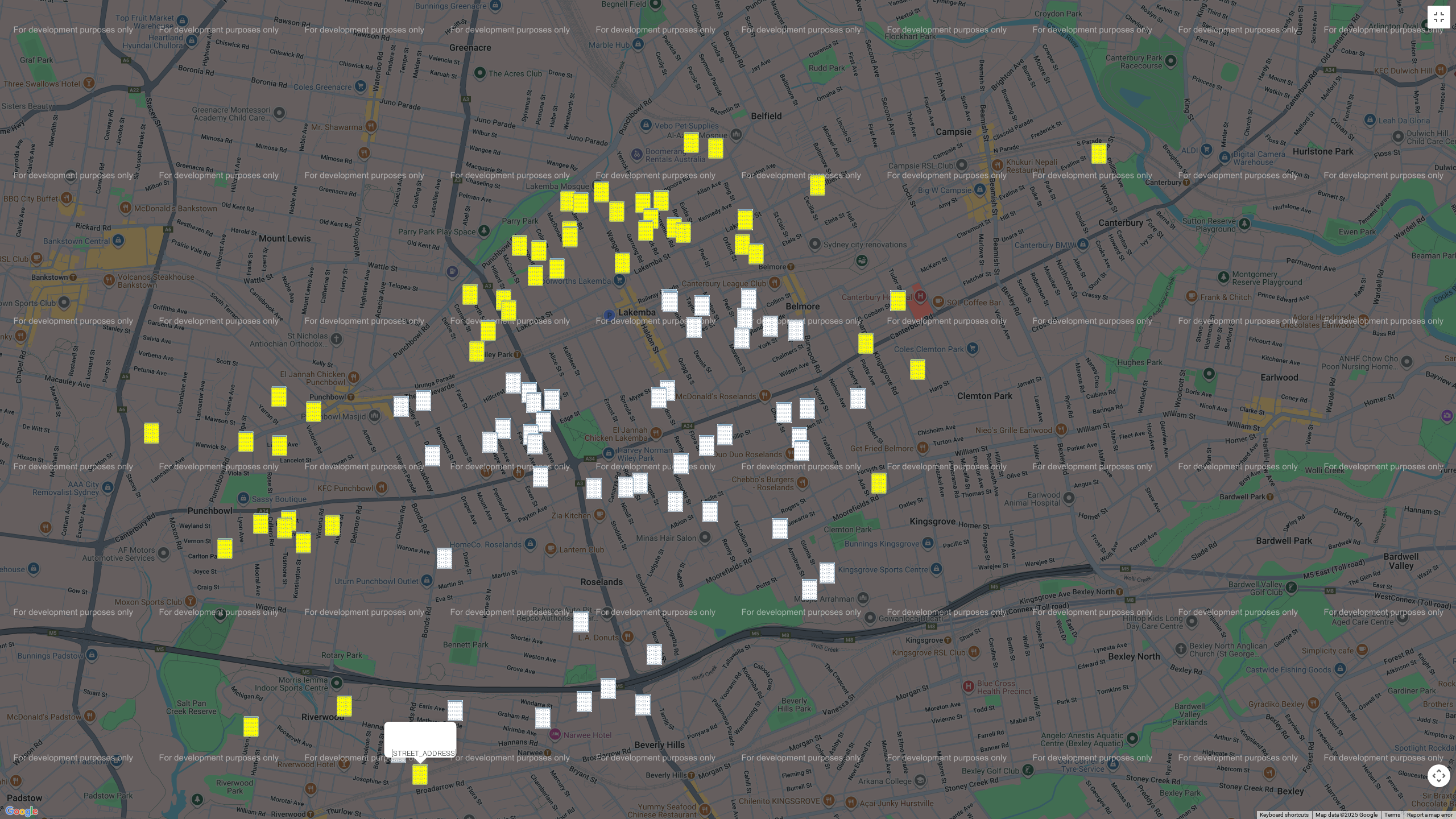
click at [397, 611] on div "137B-141 Broadarrow Road, RIVERWOOD NSW 2210" at bounding box center [728, 410] width 1456 height 819
click at [397, 611] on div "137B-141 Broadarrow Road, RIVERWOOD NSW 2210" at bounding box center [728, 410] width 1456 height 819
click at [451, 611] on img "5 Methuen Parade, RIVERWOOD NSW 2210" at bounding box center [455, 711] width 15 height 21
click at [406, 611] on img "265 Bonds Road, RIVERWOOD NSW 2210" at bounding box center [398, 752] width 15 height 21
click at [404, 611] on img "265 Bonds Road, RIVERWOOD NSW 2210" at bounding box center [398, 752] width 15 height 21
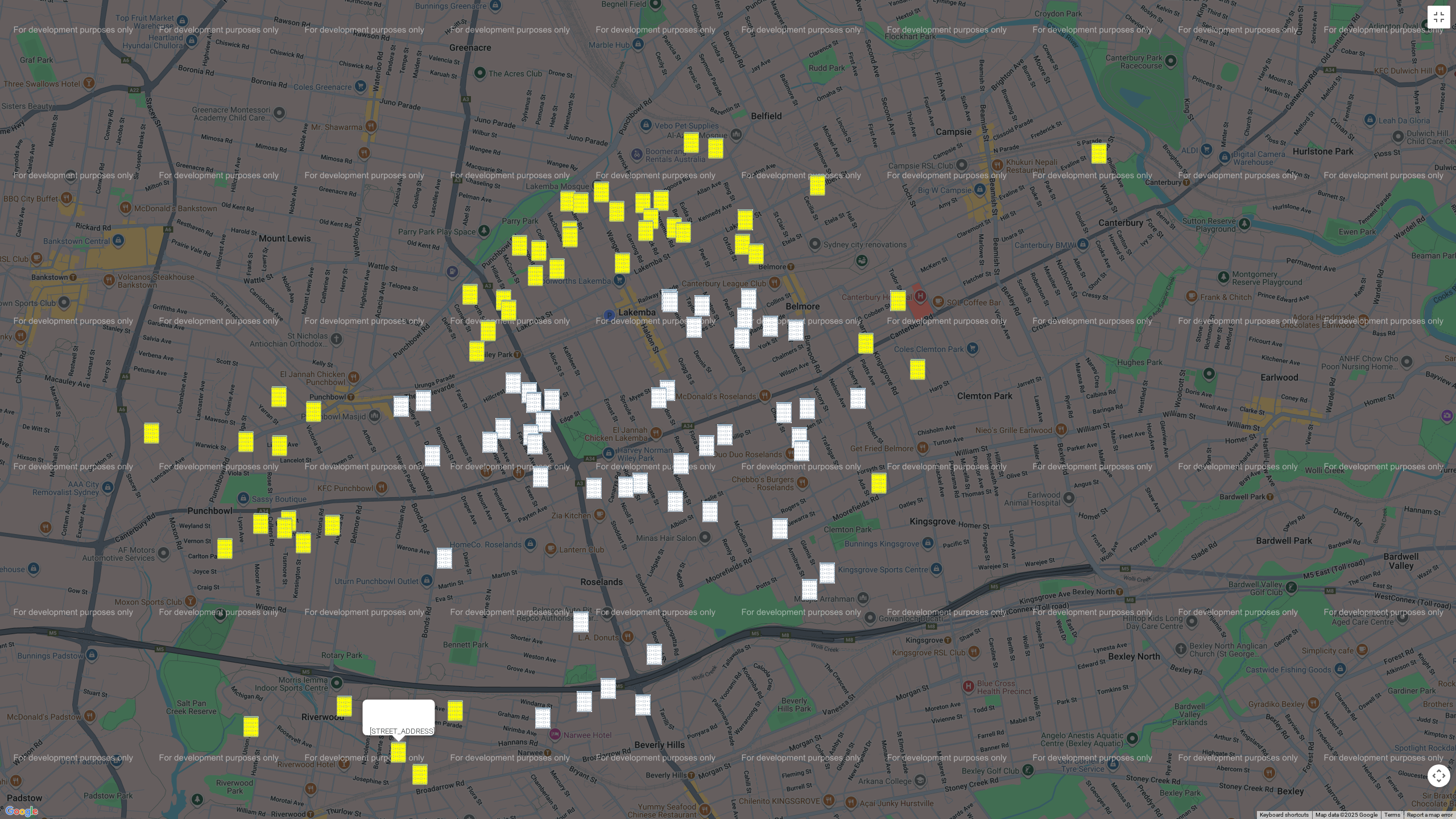
click at [443, 548] on div "265 Bonds Road, RIVERWOOD NSW 2210" at bounding box center [728, 410] width 1456 height 819
click at [445, 561] on img "68-74 Bonds Road, ROSELANDS NSW 2196" at bounding box center [444, 558] width 15 height 21
click at [582, 611] on img "36-38 Penshurst Road, ROSELANDS NSW 2196" at bounding box center [581, 622] width 15 height 21
click at [655, 611] on img "25 Allambee Crescent, BEVERLY HILLS NSW 2209" at bounding box center [654, 654] width 15 height 21
click at [612, 611] on img "9 Midlothian Avenue, BEVERLY HILLS NSW 2209" at bounding box center [608, 689] width 15 height 21
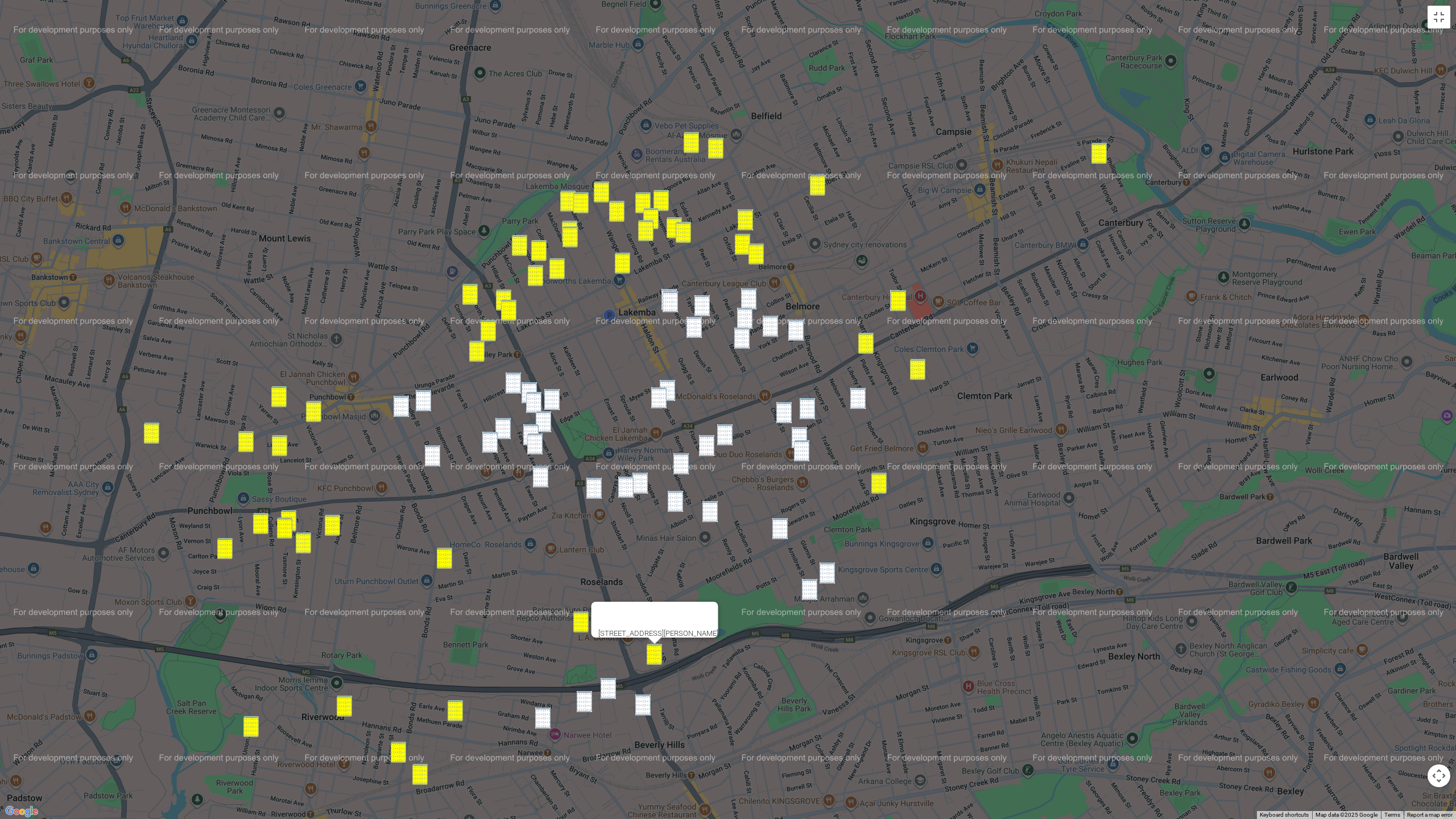
click at [588, 611] on img "17 Parry Avenue, NARWEE NSW 2209" at bounding box center [585, 701] width 15 height 21
click at [613, 611] on img "9 Midlothian Avenue, BEVERLY HILLS NSW 2209" at bounding box center [608, 689] width 15 height 21
click at [641, 611] on img "377 King Georges Road, BEVERLY HILLS NSW 2209" at bounding box center [643, 705] width 15 height 21
click at [541, 611] on img "2 Graham Road, NARWEE NSW 2209" at bounding box center [543, 718] width 15 height 21
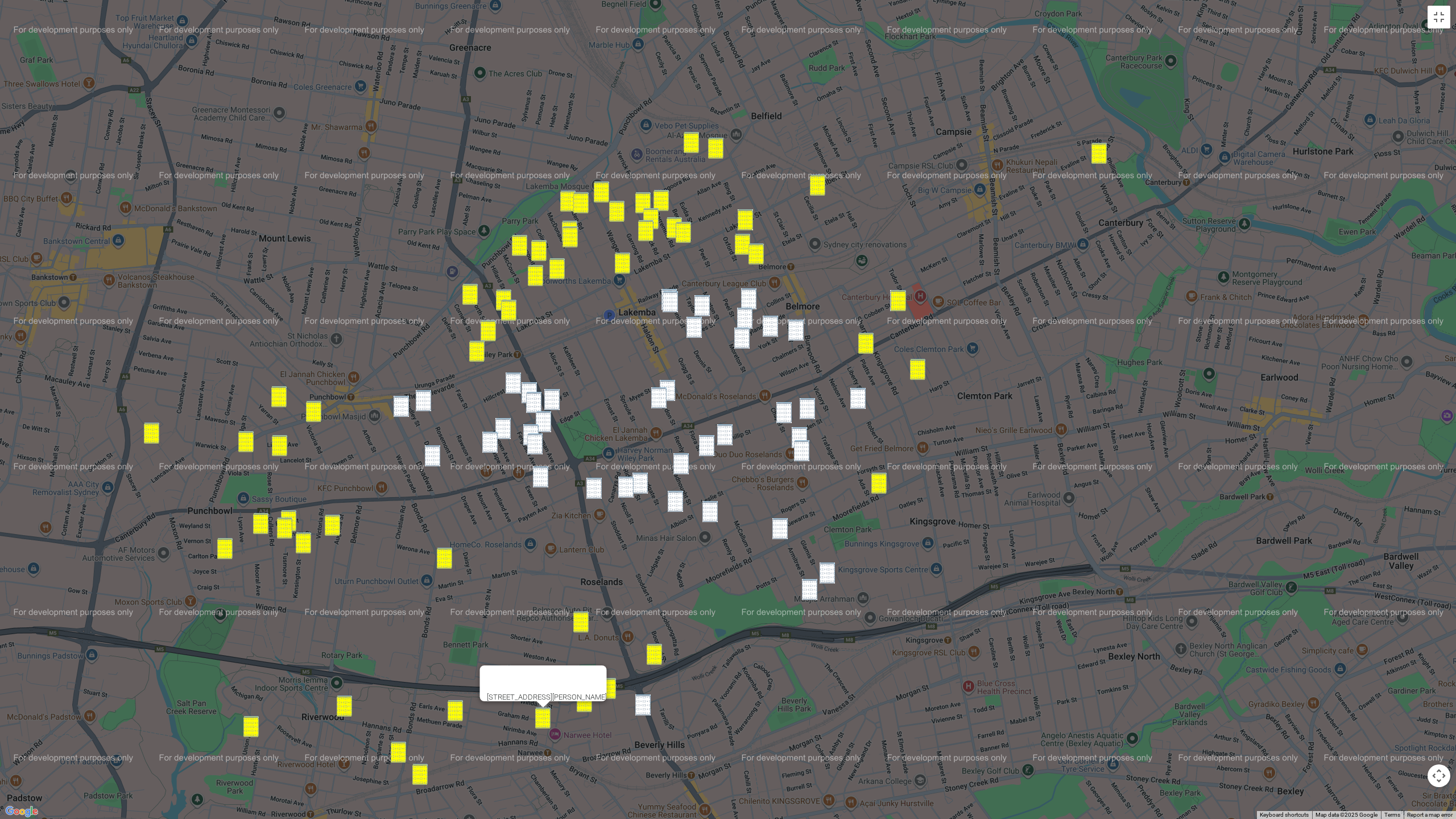
click at [648, 611] on img "377 King Georges Road, BEVERLY HILLS NSW 2209" at bounding box center [643, 705] width 15 height 21
click at [830, 576] on img "53 Glamis Street, KINGSGROVE NSW 2208" at bounding box center [827, 573] width 15 height 21
click at [816, 588] on img "81 Armitree Street, KINGSGROVE NSW 2208" at bounding box center [810, 590] width 15 height 21
click at [754, 300] on img "45 Collins Street, BELMORE NSW 2192" at bounding box center [748, 299] width 15 height 21
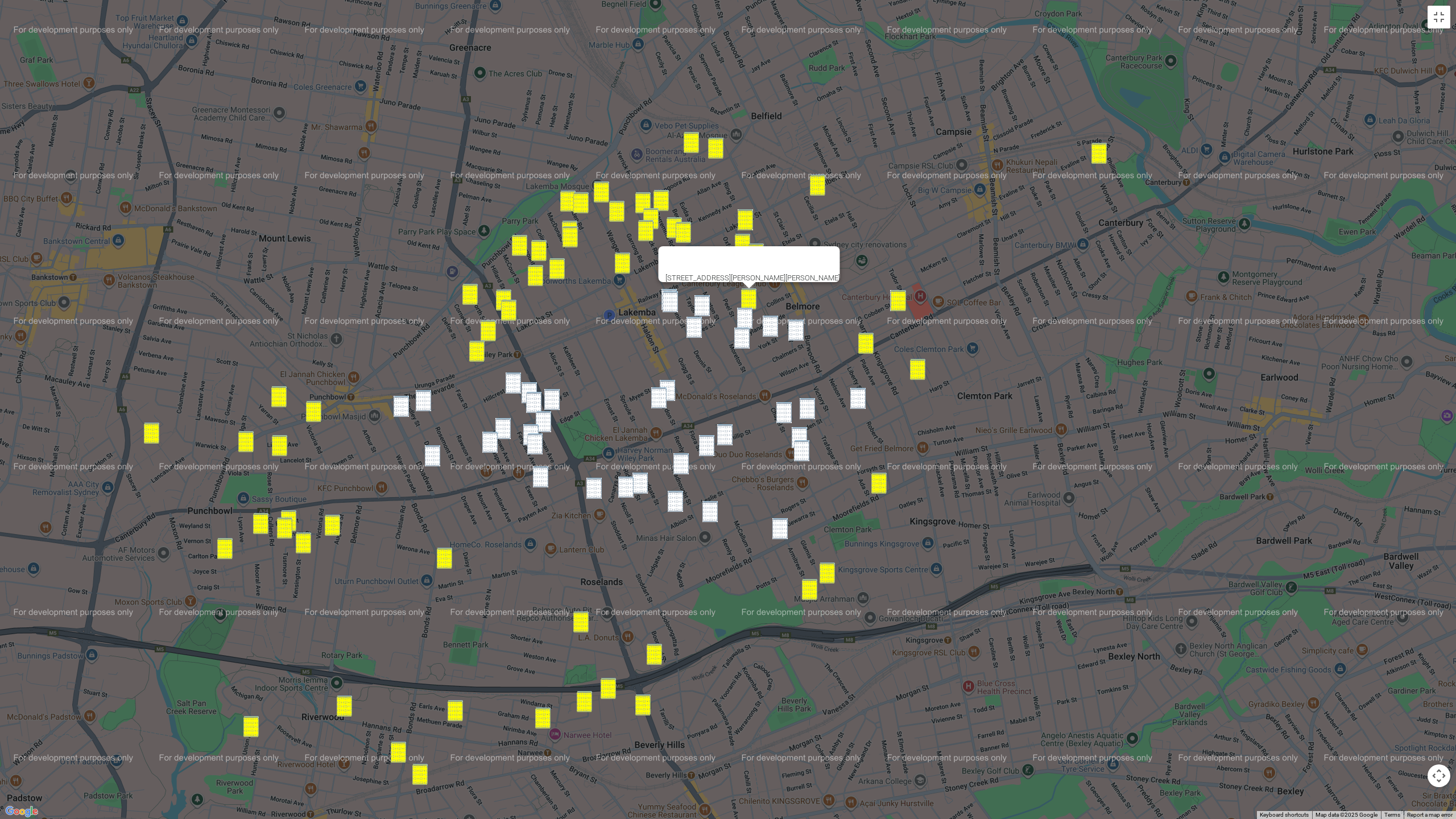
click at [748, 320] on img "97 Leylands Parade, BELMORE NSW 2192" at bounding box center [745, 318] width 15 height 21
click at [769, 322] on img "21 York Street, BELMORE NSW 2192" at bounding box center [770, 326] width 15 height 21
click at [794, 327] on img "34 Kent Street, BELMORE NSW 2192" at bounding box center [796, 331] width 15 height 21
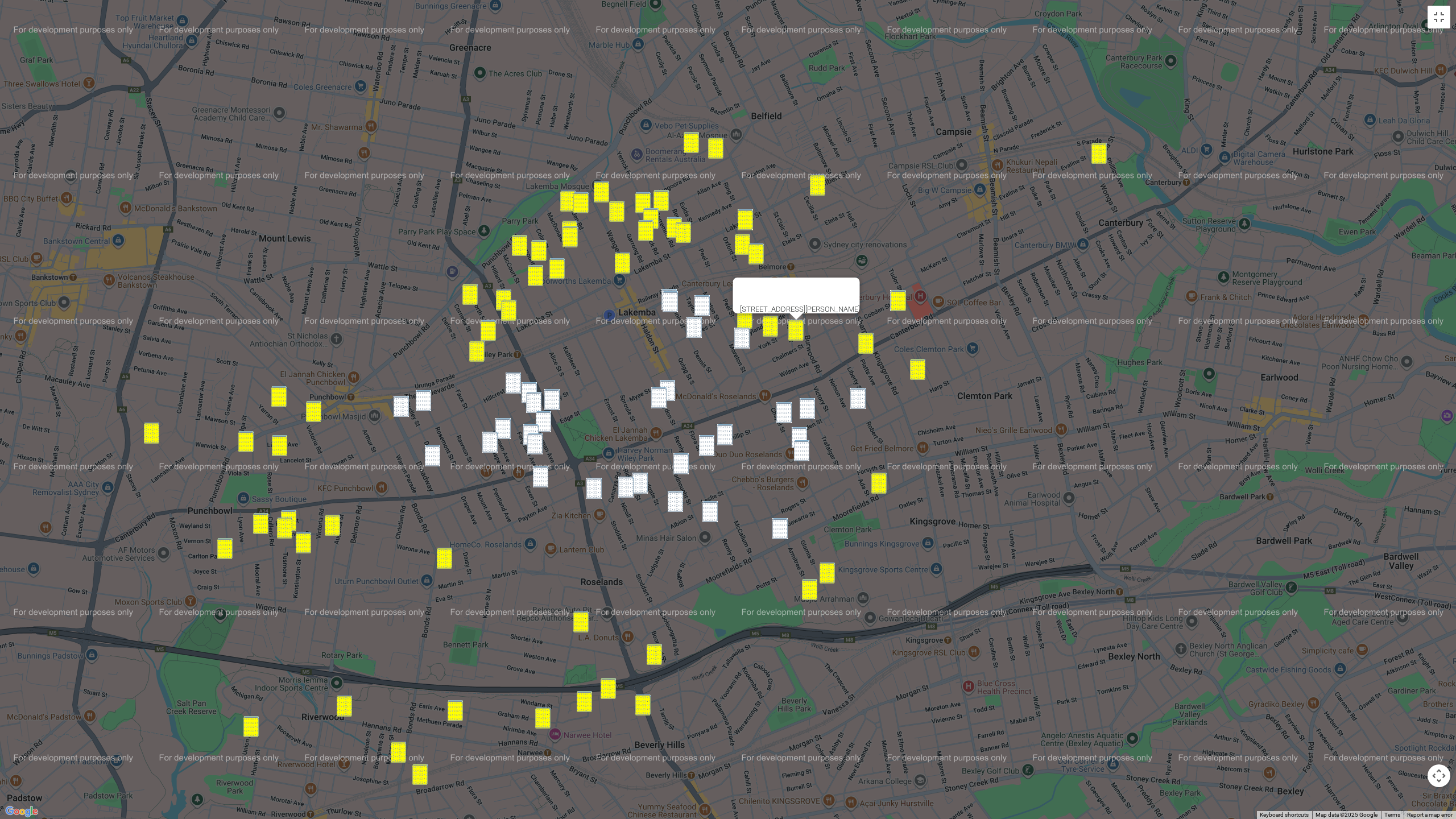
click at [748, 338] on img "27 Pithers Street, LAKEMBA NSW 2195" at bounding box center [742, 338] width 15 height 21
click at [662, 298] on img "29 Dennis Street, LAKEMBA NSW 2195" at bounding box center [669, 300] width 15 height 21
click at [706, 299] on img "64 Taylor Street, LAKEMBA NSW 2195" at bounding box center [702, 306] width 15 height 21
click at [673, 302] on img "31 Dennis Street, LAKEMBA NSW 2195" at bounding box center [670, 302] width 15 height 21
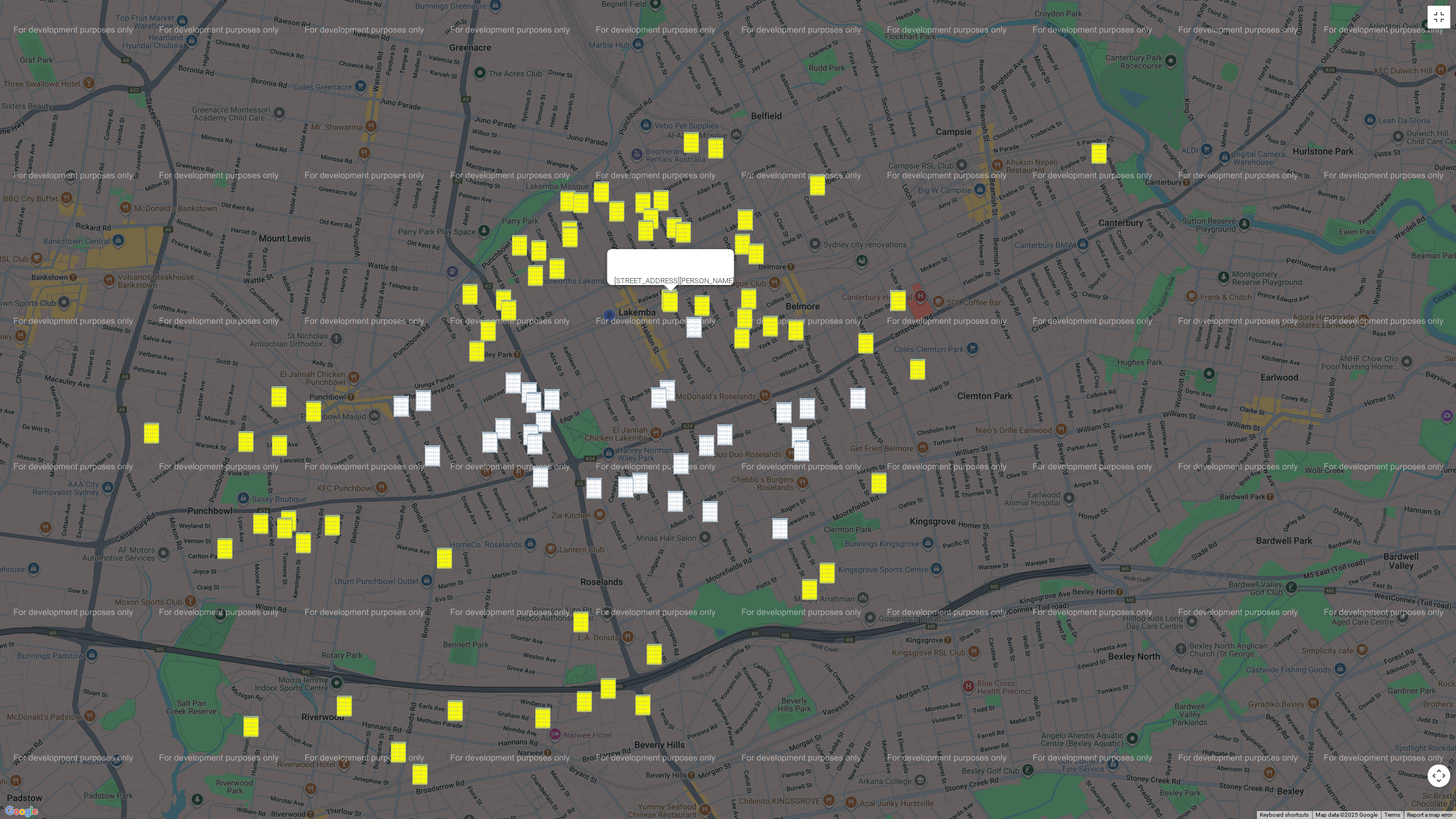
click at [700, 328] on img "32 Gillies Street, LAKEMBA NSW 2195" at bounding box center [694, 328] width 15 height 21
click at [781, 409] on img "28 Chapel Street, BELMORE NSW 2192" at bounding box center [784, 413] width 15 height 21
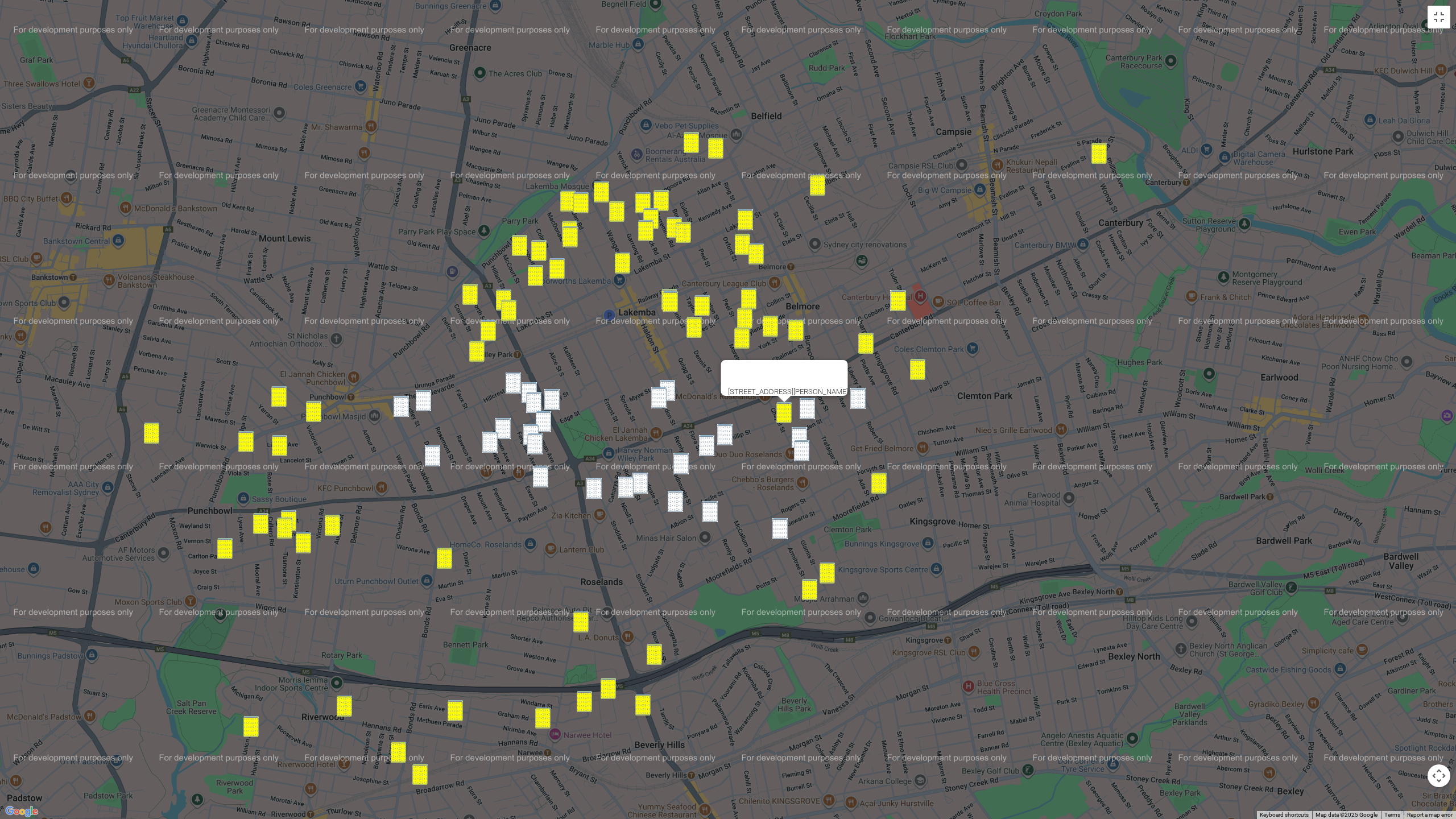
click at [810, 410] on img "27 Trafalgar Street, BELMORE NSW 2192" at bounding box center [808, 409] width 15 height 21
click at [857, 400] on img "19A Harp Street, BELMORE NSW 2192" at bounding box center [858, 399] width 15 height 21
click at [805, 432] on img "10A Eleanor Avenue, BELMORE NSW 2192" at bounding box center [799, 438] width 15 height 21
click at [805, 447] on img "66 Chapel Street, BELMORE NSW 2192" at bounding box center [802, 451] width 15 height 21
click at [670, 394] on img "110 Croydon Street, LAKEMBA NSW 2195" at bounding box center [667, 391] width 15 height 21
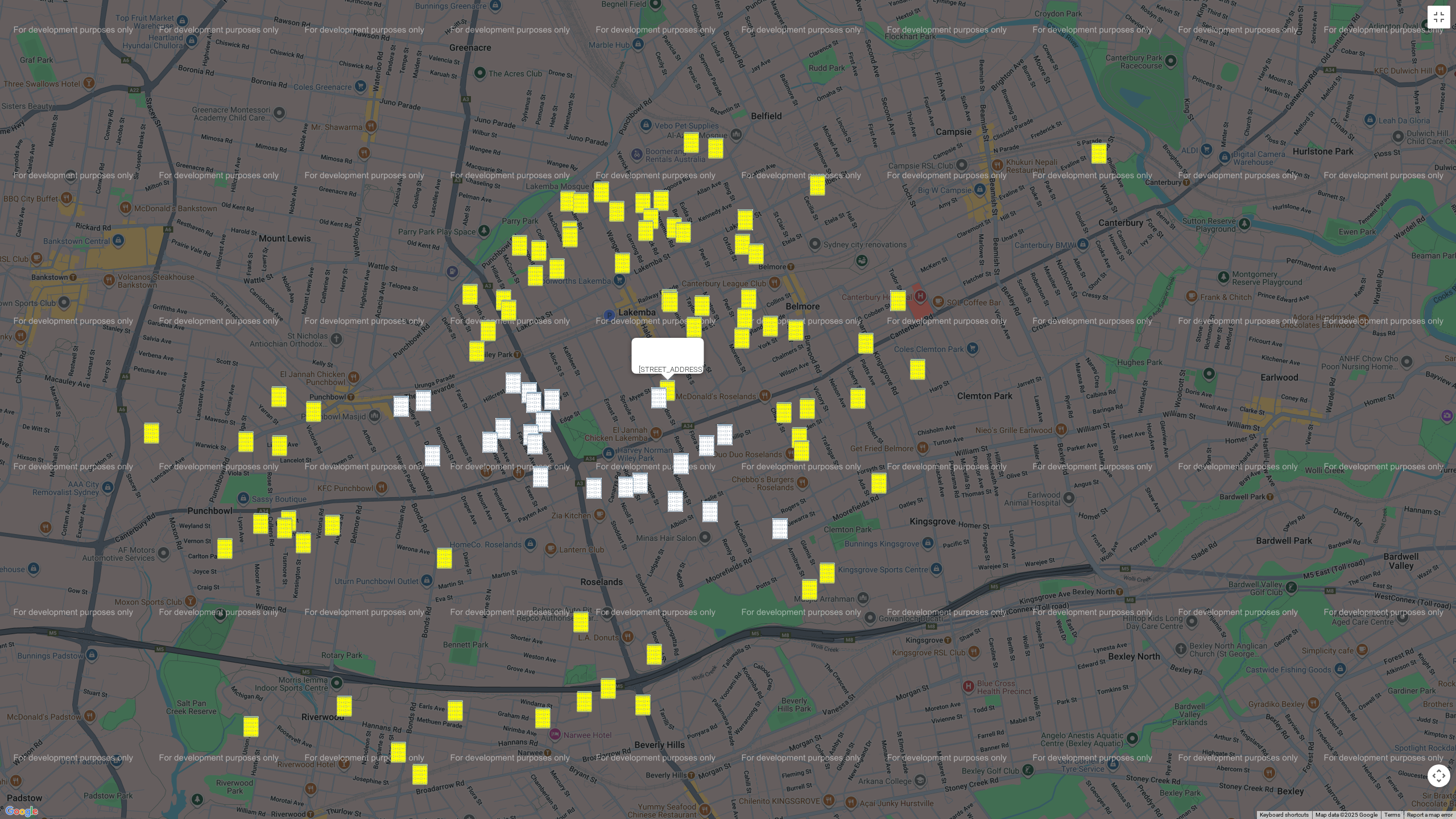
click at [662, 400] on img "109 Croydon Street, LAKEMBA NSW 2195" at bounding box center [659, 398] width 15 height 21
click at [724, 435] on img "56 Phillip Street, ROSELANDS NSW 2196" at bounding box center [725, 435] width 15 height 21
click at [704, 447] on img "28 Flora Street, ROSELANDS NSW 2196" at bounding box center [707, 446] width 15 height 21
click at [679, 471] on img "34 Dreadnought Street, ROSELANDS NSW 2196" at bounding box center [681, 464] width 15 height 21
click at [676, 500] on img "14 Bennett Avenue, ROSELANDS NSW 2196" at bounding box center [676, 501] width 15 height 21
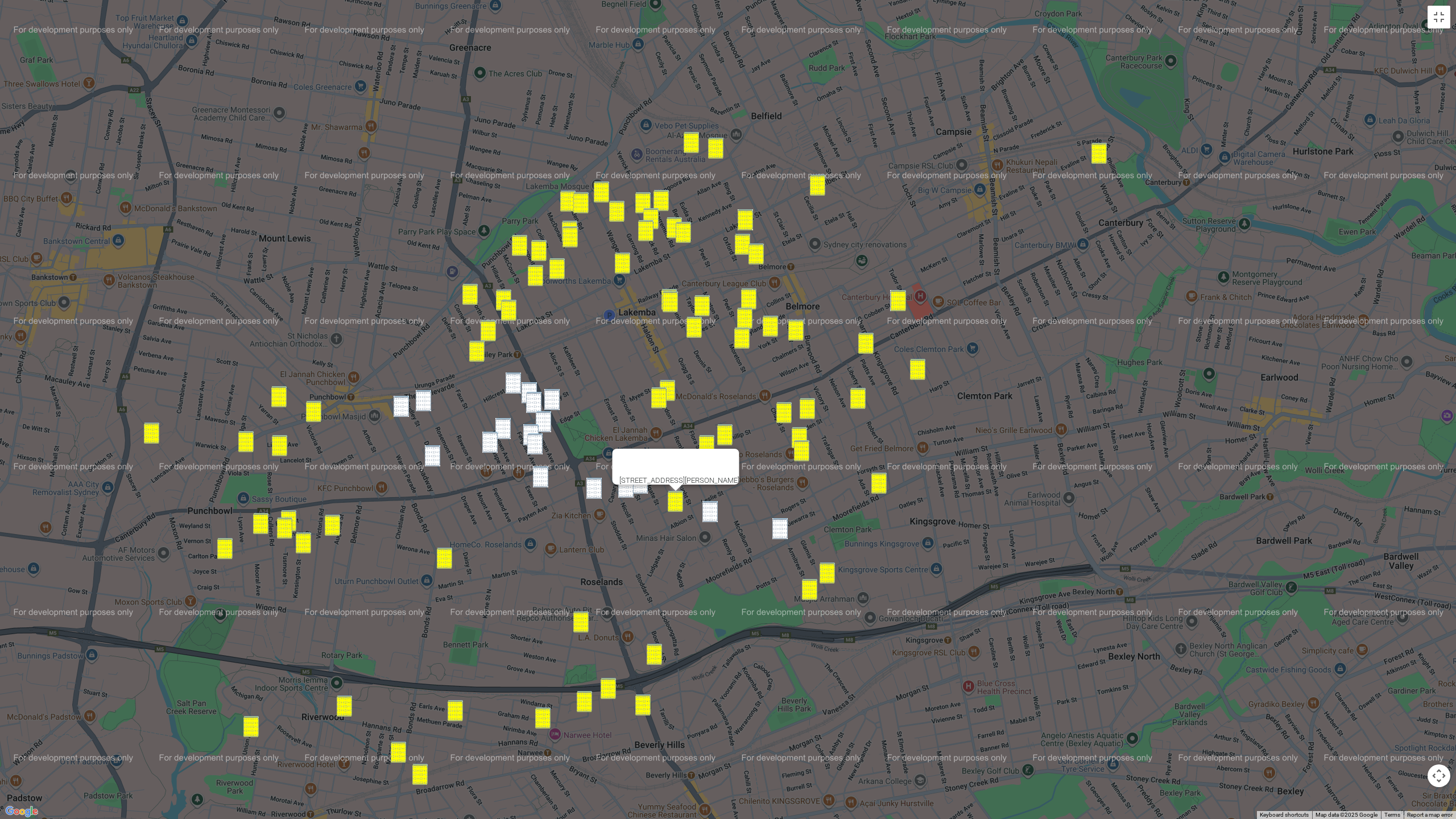
click at [714, 513] on img "83 Remly Street, ROSELANDS NSW 2196" at bounding box center [710, 512] width 15 height 21
click at [780, 527] on img "15 Armitree Street, KINGSGROVE NSW 2208" at bounding box center [780, 529] width 15 height 21
click at [400, 407] on img "12 Broadway, PUNCHBOWL NSW 2196" at bounding box center [401, 406] width 15 height 21
click at [422, 406] on img "29 Rosemont Street South, PUNCHBOWL NSW 2196" at bounding box center [423, 401] width 15 height 21
click at [431, 443] on div "29 Rosemont Street South, PUNCHBOWL NSW 2196" at bounding box center [728, 410] width 1456 height 819
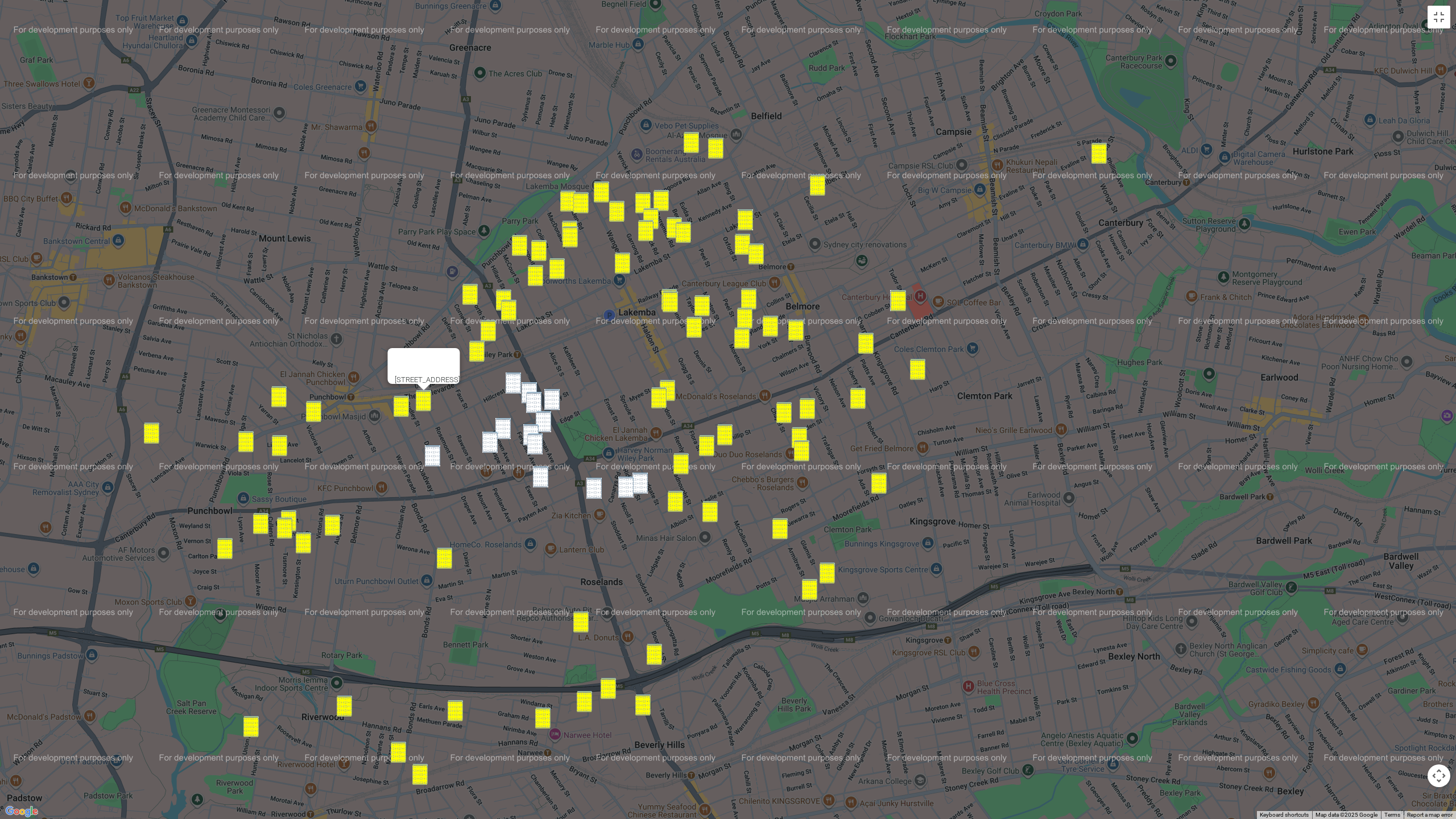
click at [434, 453] on img "95 Dudley Street, PUNCHBOWL NSW 2196" at bounding box center [432, 456] width 15 height 21
click at [510, 375] on img "5 Denman Avenue, WILEY PARK NSW 2195" at bounding box center [513, 383] width 15 height 21
click at [523, 390] on img "10 Denman Avenue, WILEY PARK NSW 2195" at bounding box center [529, 393] width 15 height 21
click at [532, 397] on img "20 Denman Avenue, WILEY PARK NSW 2195" at bounding box center [534, 403] width 15 height 21
click at [548, 397] on img "150 King Georges Road, WILEY PARK NSW 2195" at bounding box center [552, 400] width 15 height 21
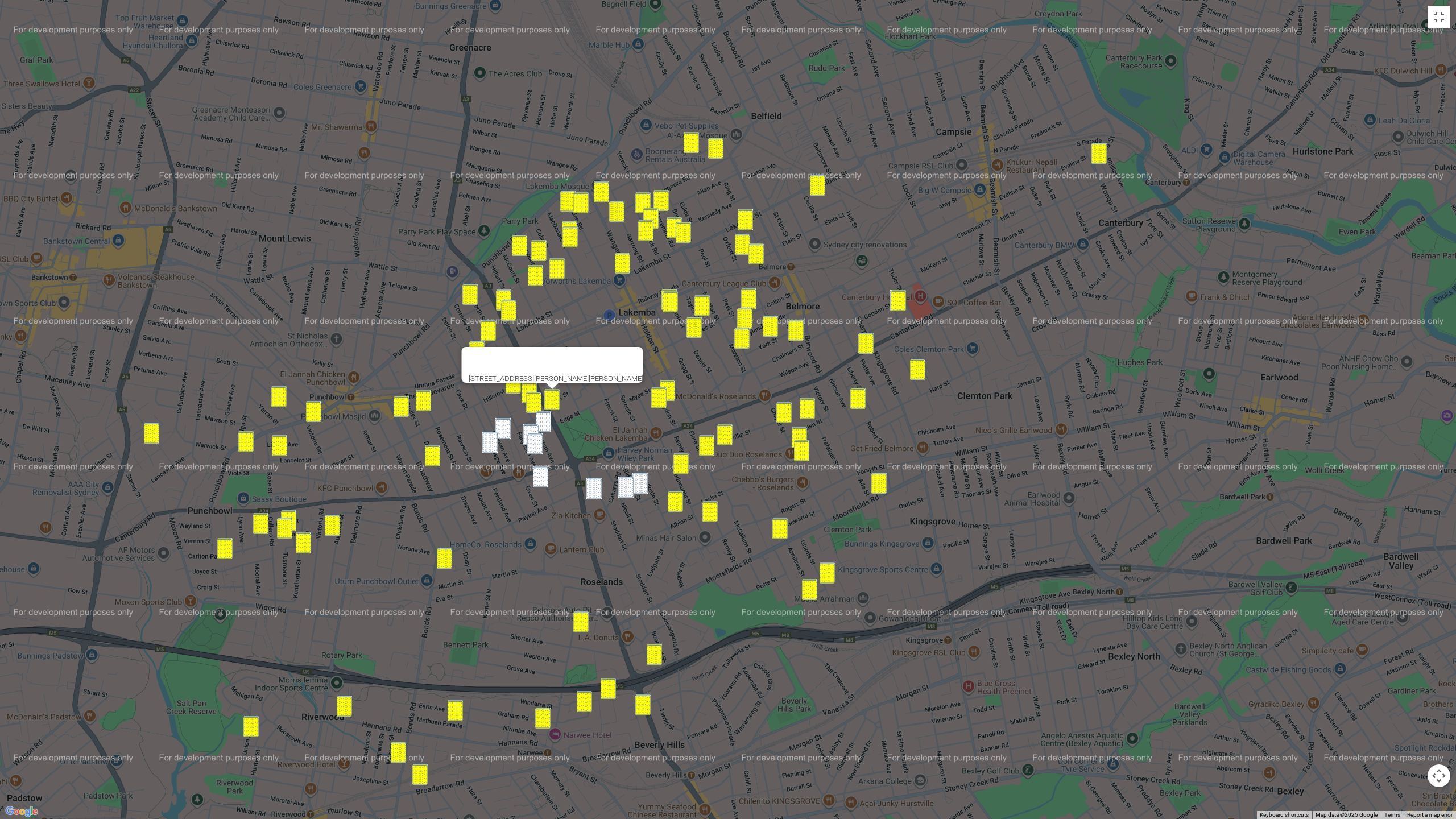
click at [541, 418] on img "38 Denman Avenue, WILEY PARK NSW 2195" at bounding box center [544, 422] width 15 height 21
click at [507, 422] on img "60 Renown Avenue, WILEY PARK NSW 2195" at bounding box center [503, 428] width 15 height 21
click at [536, 427] on img "56-60 Ferguson Avenue, WILEY PARK NSW 2195" at bounding box center [531, 435] width 15 height 21
click at [536, 438] on img "68 Ferguson Avenue, WILEY PARK NSW 2195" at bounding box center [535, 444] width 15 height 21
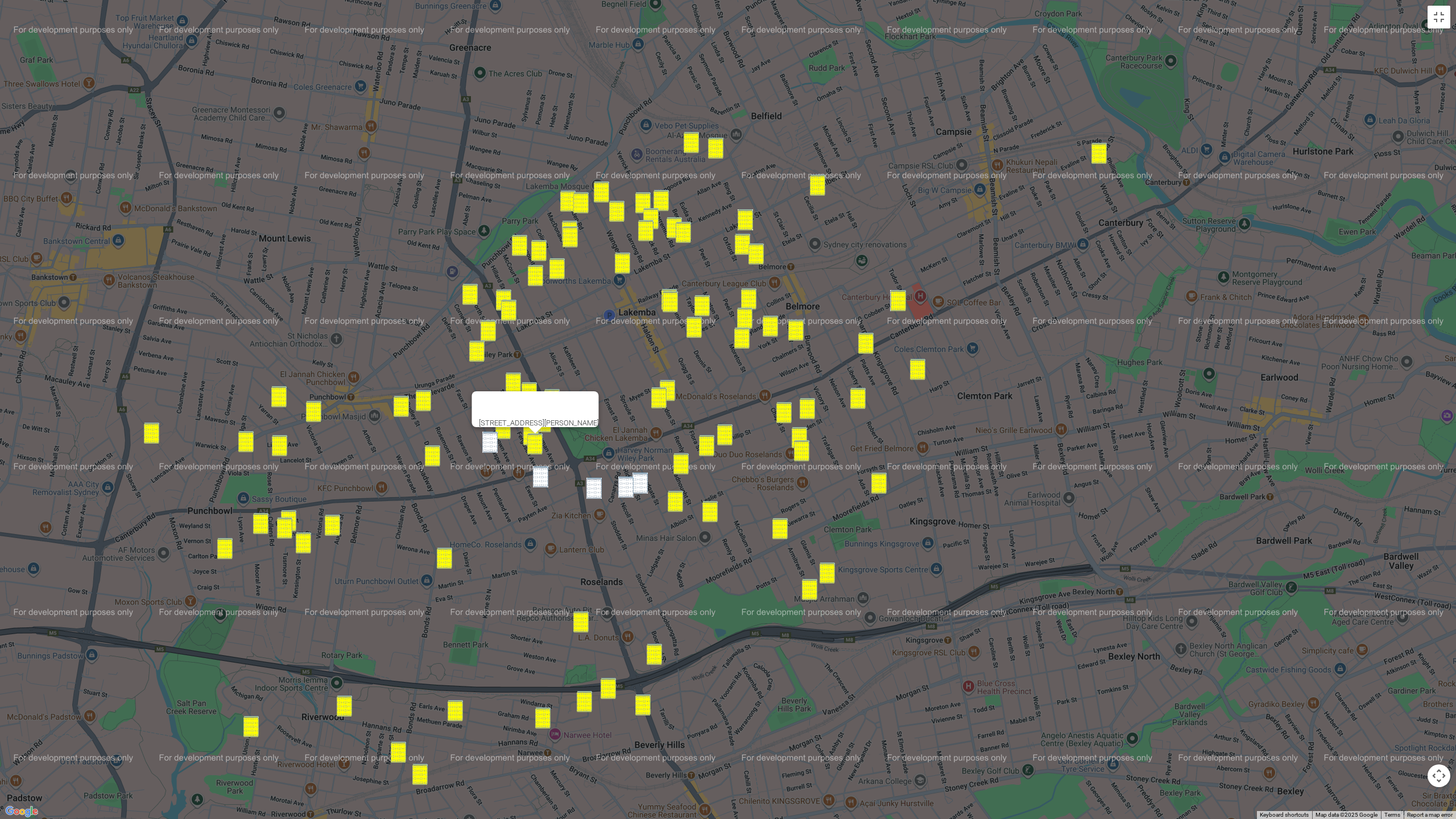
click at [496, 441] on img "60 Beauchamp Street, WILEY PARK NSW 2195" at bounding box center [490, 442] width 15 height 21
click at [536, 472] on img "7 Stephenson Street, ROSELANDS NSW 2196" at bounding box center [541, 477] width 15 height 21
click at [601, 493] on img "31A Stoddart Street, ROSELANDS NSW 2196" at bounding box center [594, 488] width 15 height 21
click at [632, 490] on img "18 Nicoll Street, ROSELANDS NSW 2196" at bounding box center [626, 488] width 15 height 21
click at [646, 486] on img "4/28 Ridgewell Street, ROSELANDS NSW 2196" at bounding box center [640, 483] width 15 height 21
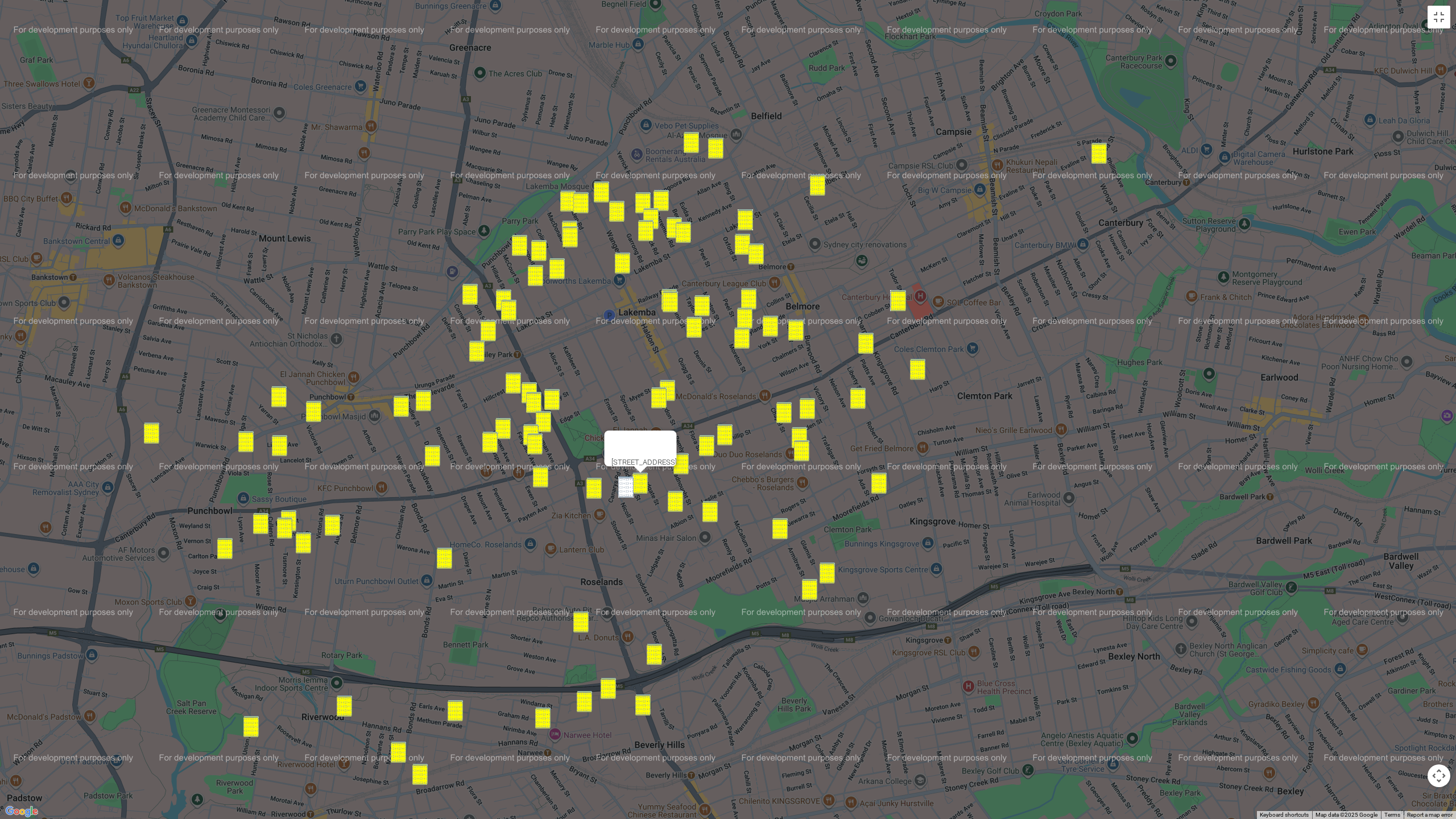
click at [617, 488] on div "4/28 Ridgewell Street, ROSELANDS NSW 2196" at bounding box center [728, 410] width 1456 height 819
click at [626, 485] on img "18 Nicoll Street, ROSELANDS NSW 2196" at bounding box center [626, 488] width 15 height 21
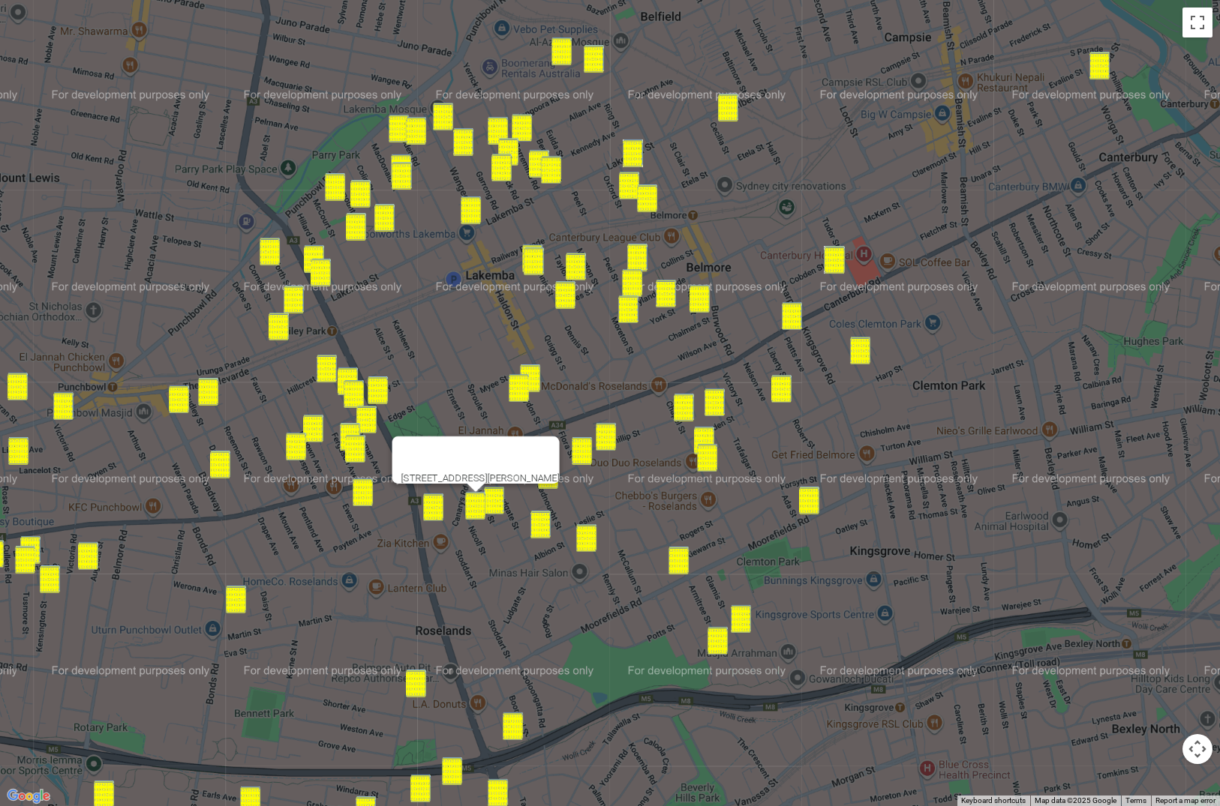
click at [1182, 734] on button "Map camera controls" at bounding box center [1197, 749] width 30 height 30
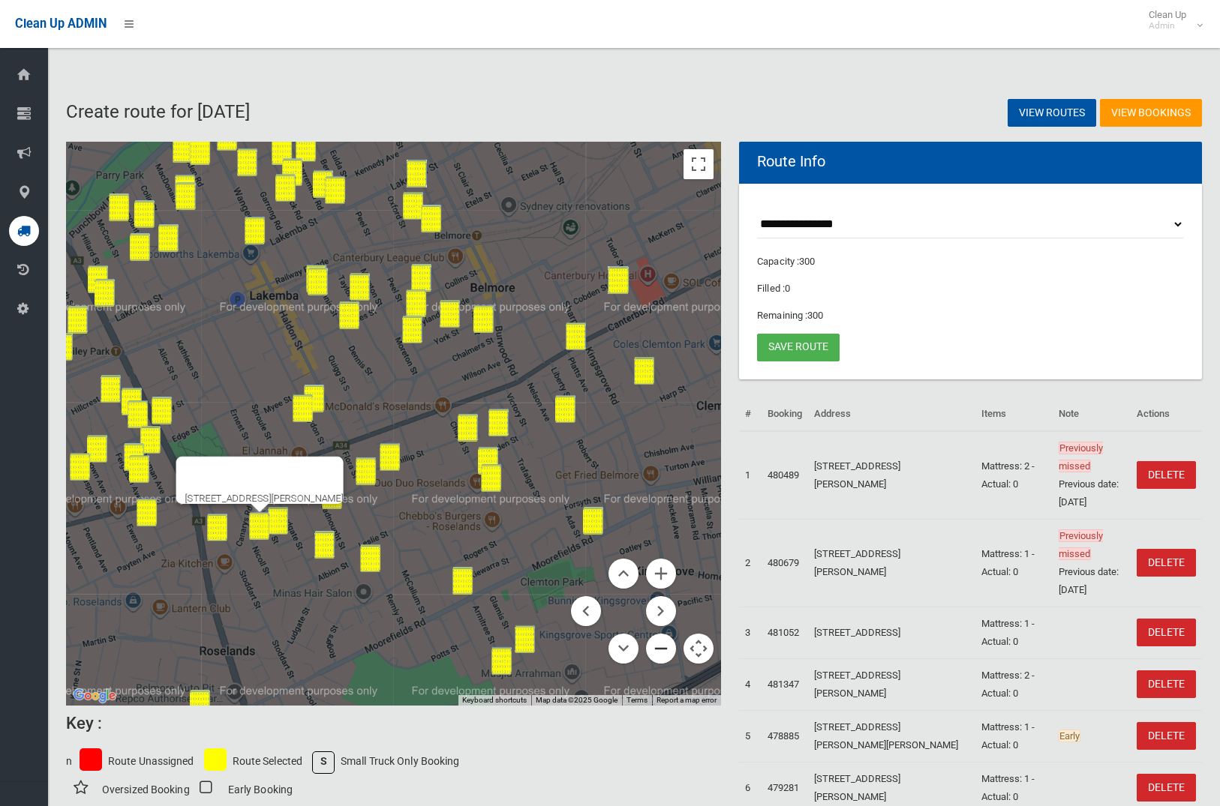
click at [659, 653] on button "Zoom out" at bounding box center [661, 649] width 30 height 30
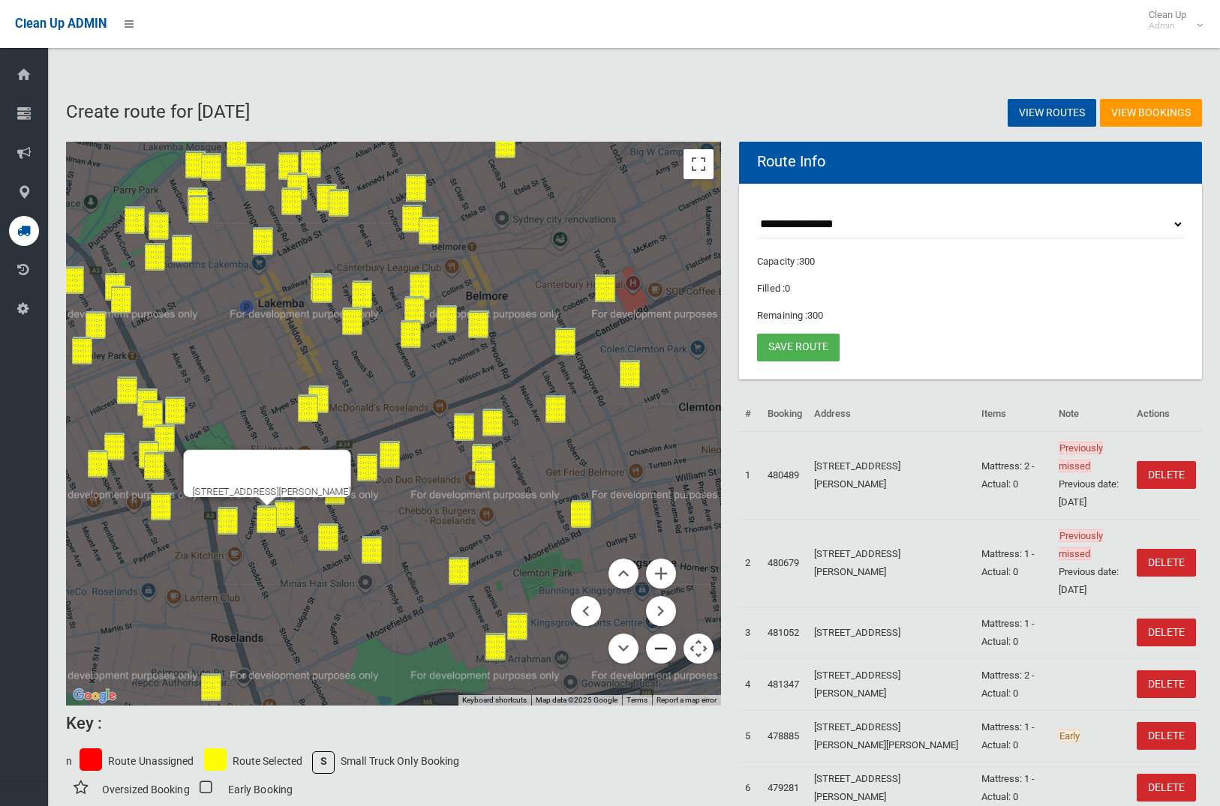
click at [659, 653] on button "Zoom out" at bounding box center [661, 649] width 30 height 30
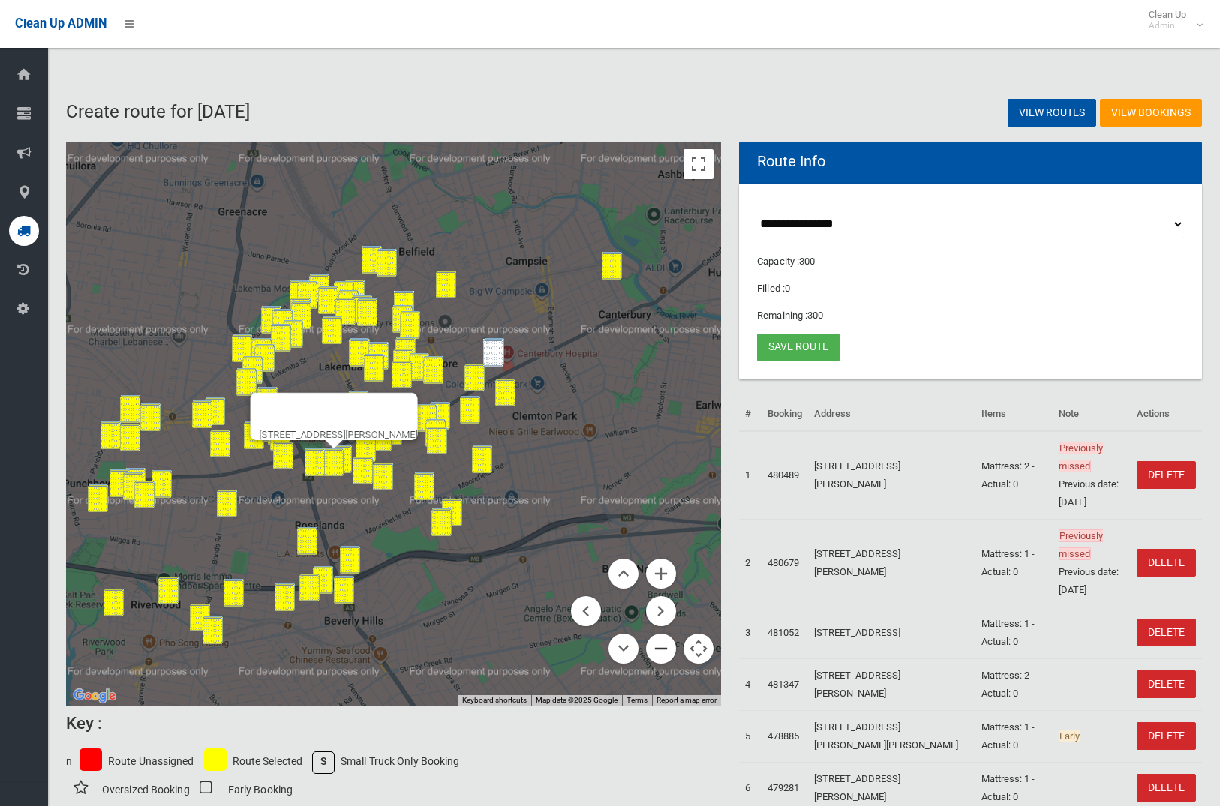
click at [659, 653] on button "Zoom out" at bounding box center [661, 649] width 30 height 30
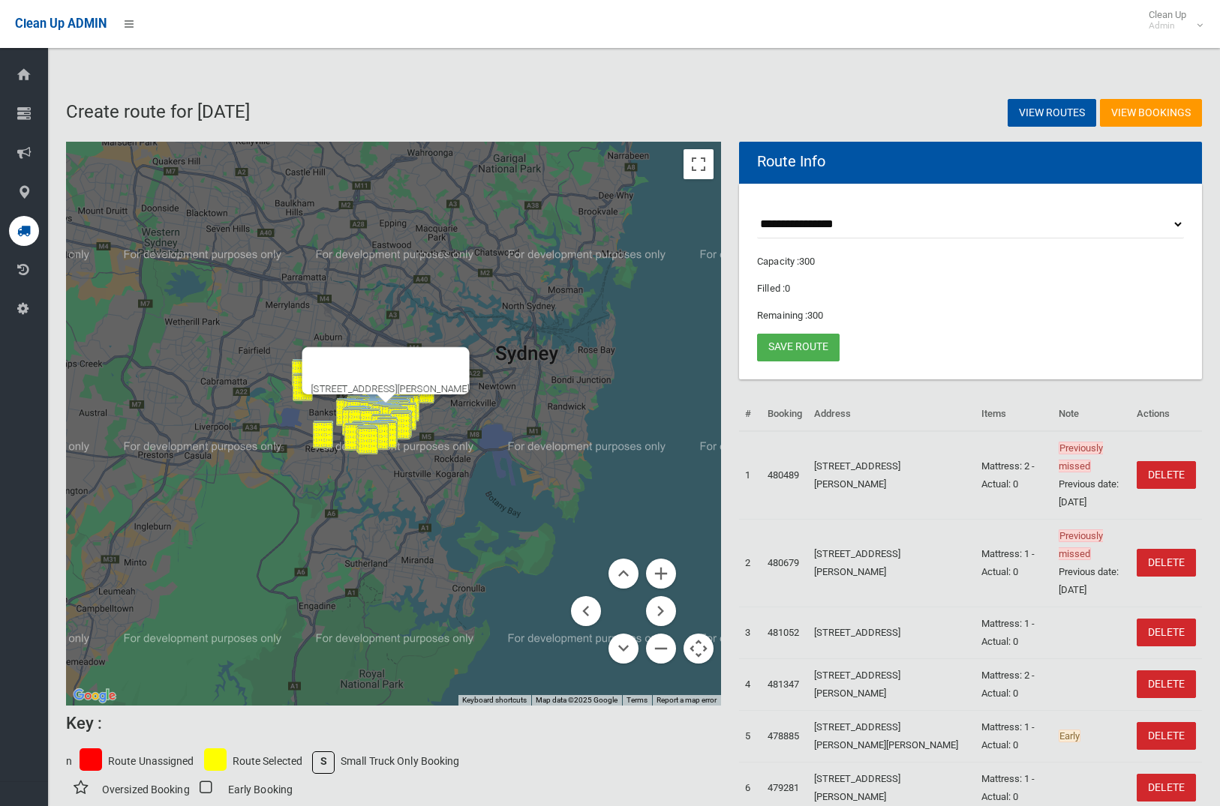
click at [433, 359] on div at bounding box center [372, 365] width 122 height 36
click at [460, 357] on button "Close" at bounding box center [451, 365] width 36 height 36
click at [657, 569] on button "Zoom in" at bounding box center [661, 574] width 30 height 30
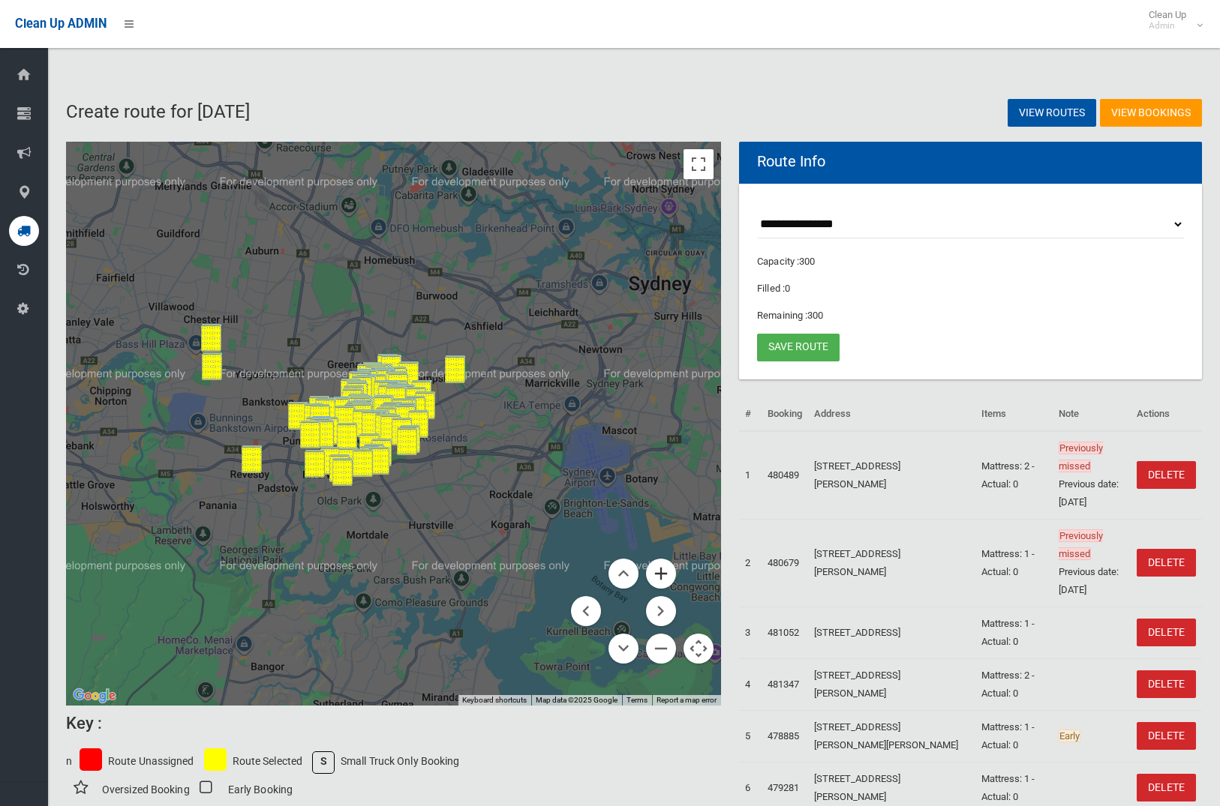
click at [667, 577] on button "Zoom in" at bounding box center [661, 574] width 30 height 30
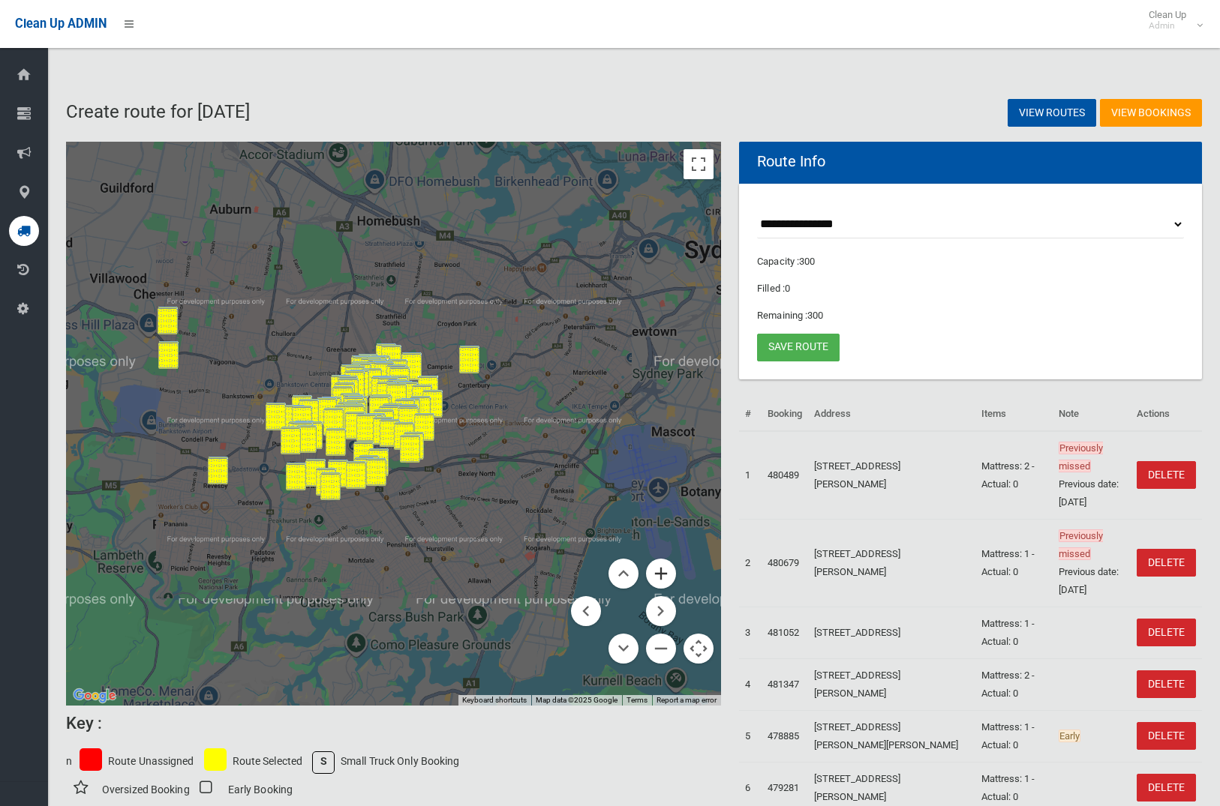
click at [667, 577] on button "Zoom in" at bounding box center [661, 574] width 30 height 30
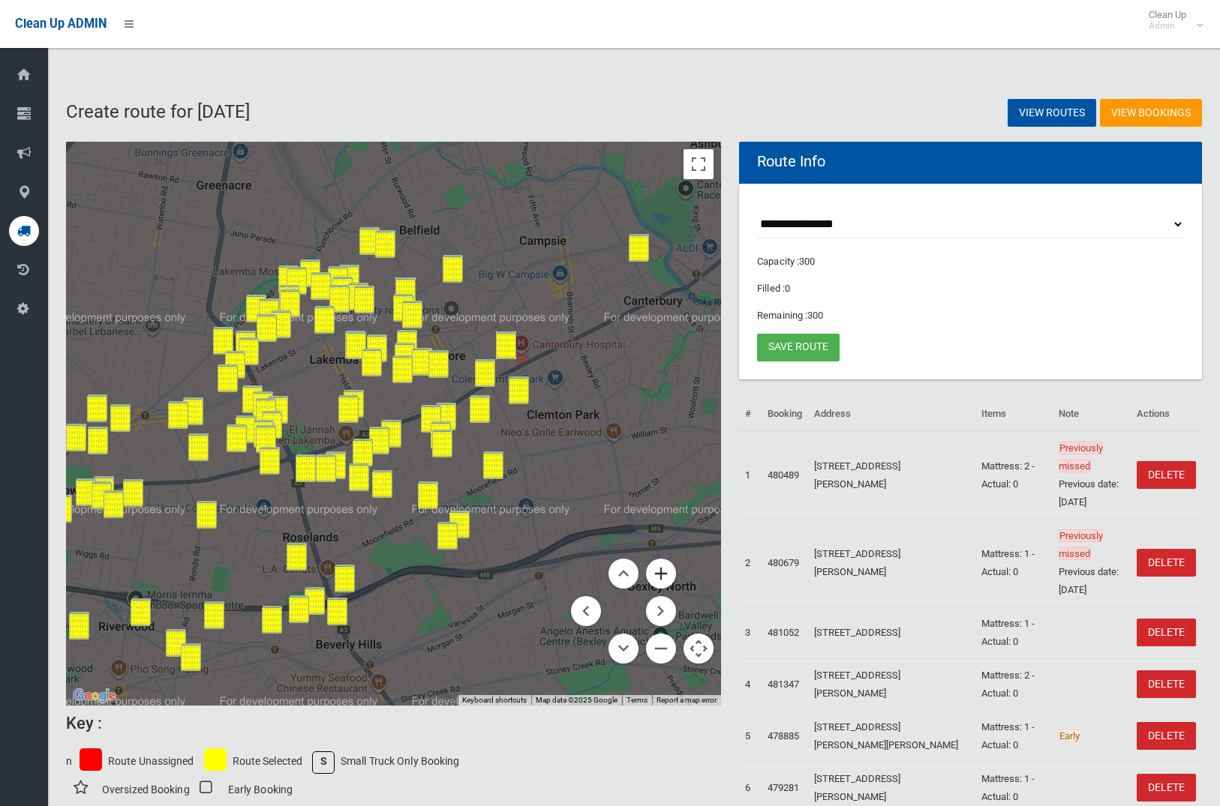
click at [662, 569] on button "Zoom in" at bounding box center [661, 574] width 30 height 30
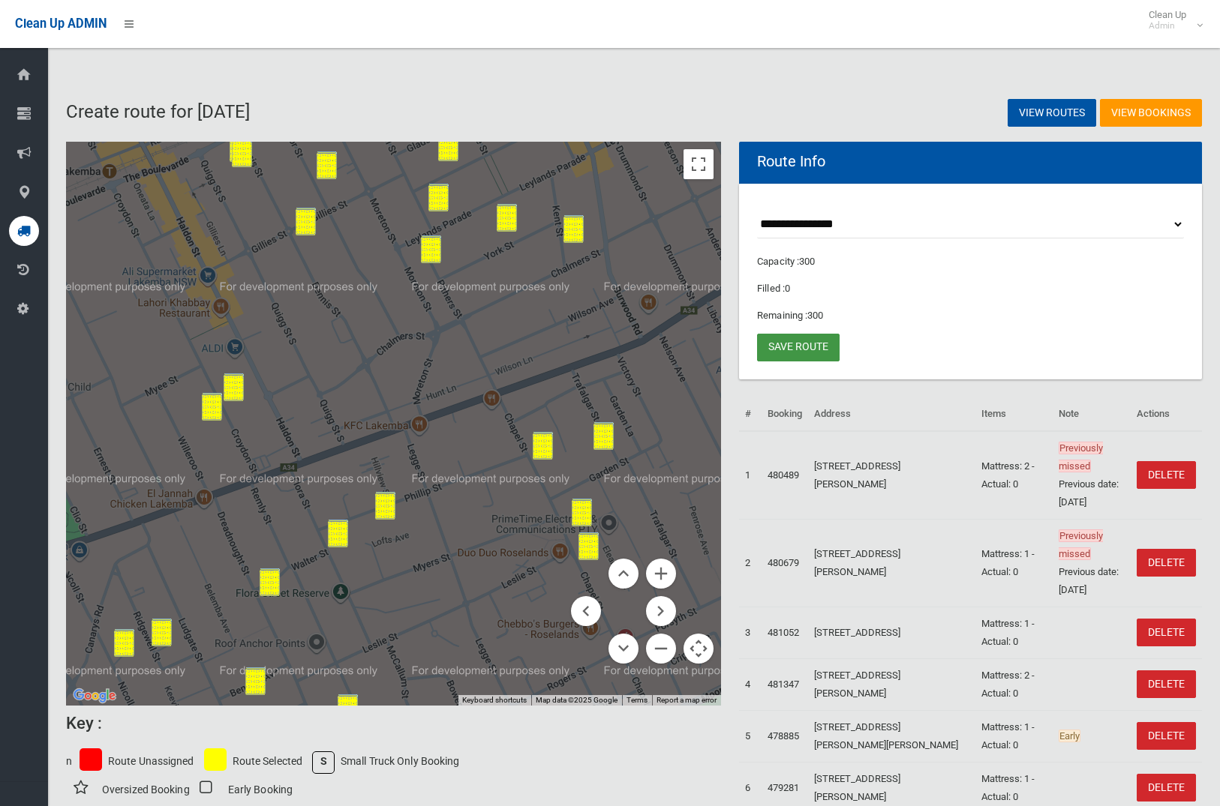
click at [784, 341] on link "Save route" at bounding box center [798, 348] width 83 height 28
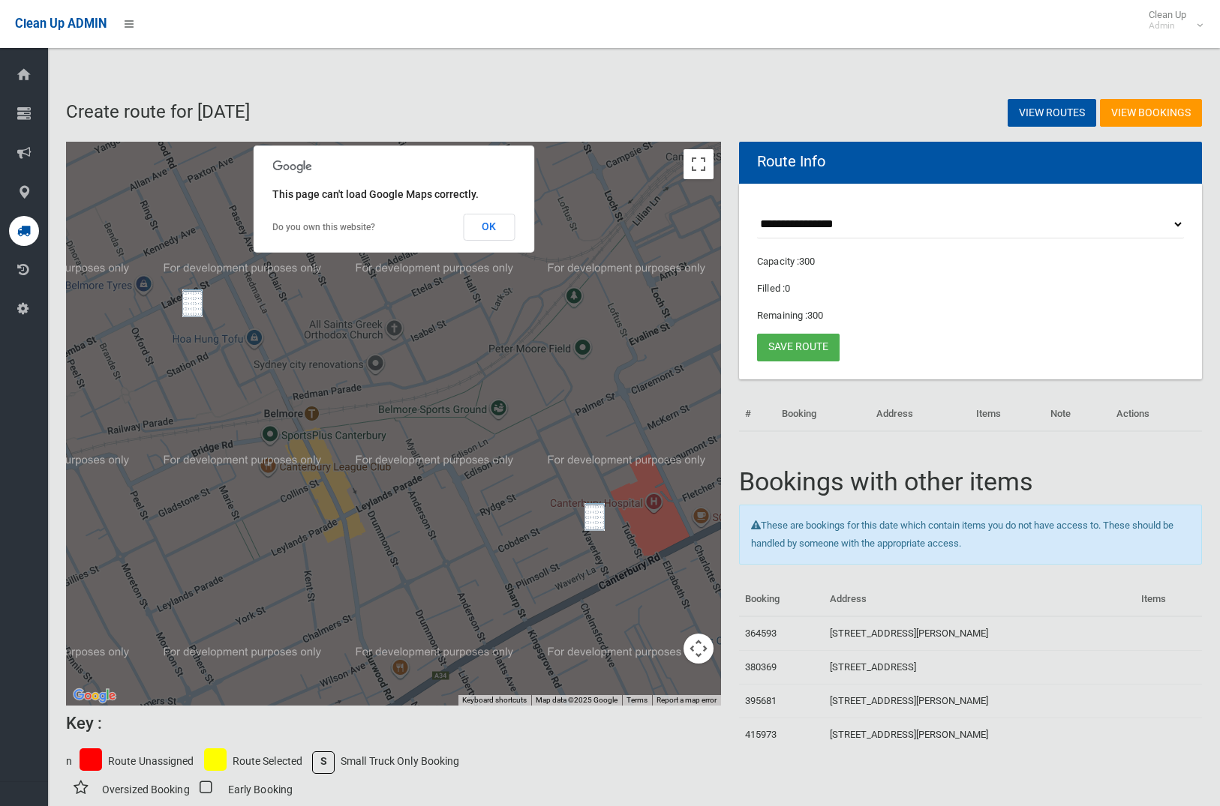
drag, startPoint x: 191, startPoint y: 301, endPoint x: 203, endPoint y: 311, distance: 15.4
click at [191, 300] on img "44 Cleary Avenue, BELMORE NSW 2192" at bounding box center [192, 304] width 20 height 28
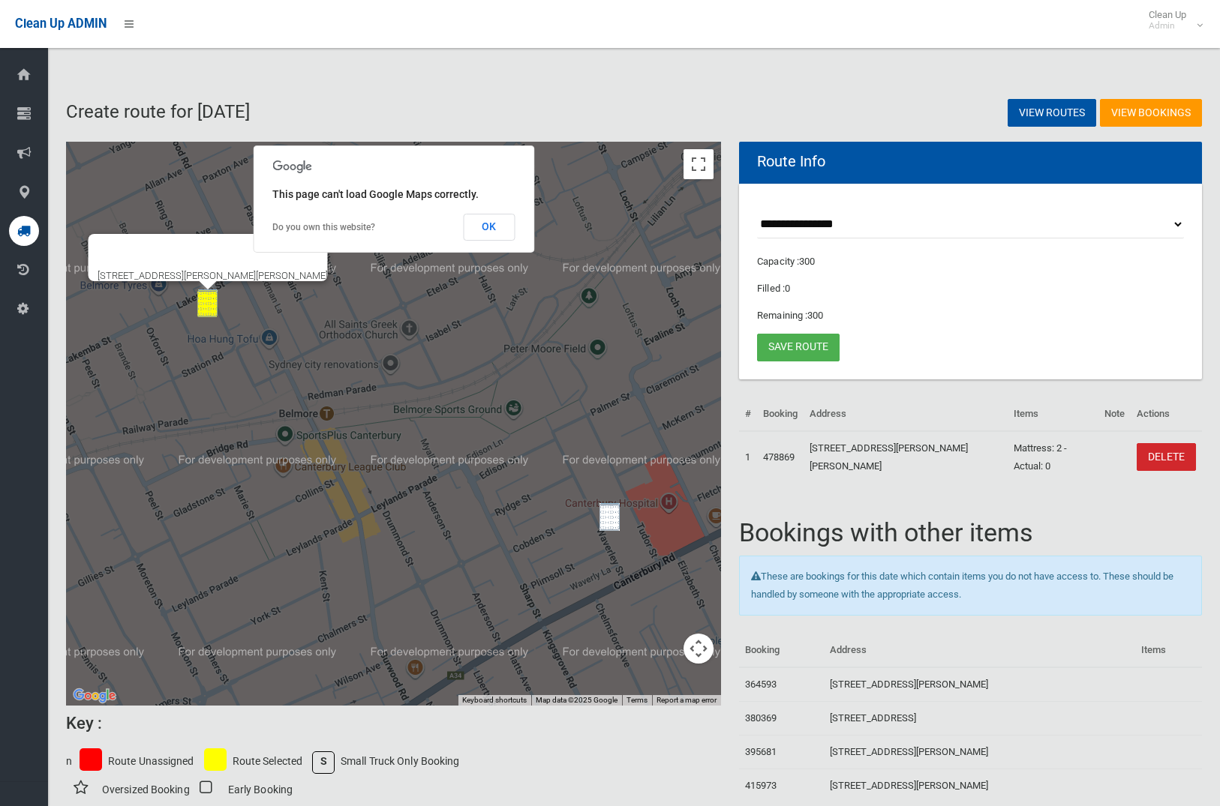
click at [588, 520] on div "44 Cleary Avenue, BELMORE NSW 2192" at bounding box center [393, 424] width 655 height 565
click at [599, 521] on div "44 Cleary Avenue, BELMORE NSW 2192" at bounding box center [393, 424] width 655 height 565
drag, startPoint x: 612, startPoint y: 522, endPoint x: 620, endPoint y: 517, distance: 9.8
click at [611, 522] on img "1/48 Waverley Street, BELMORE NSW 2192" at bounding box center [609, 517] width 20 height 28
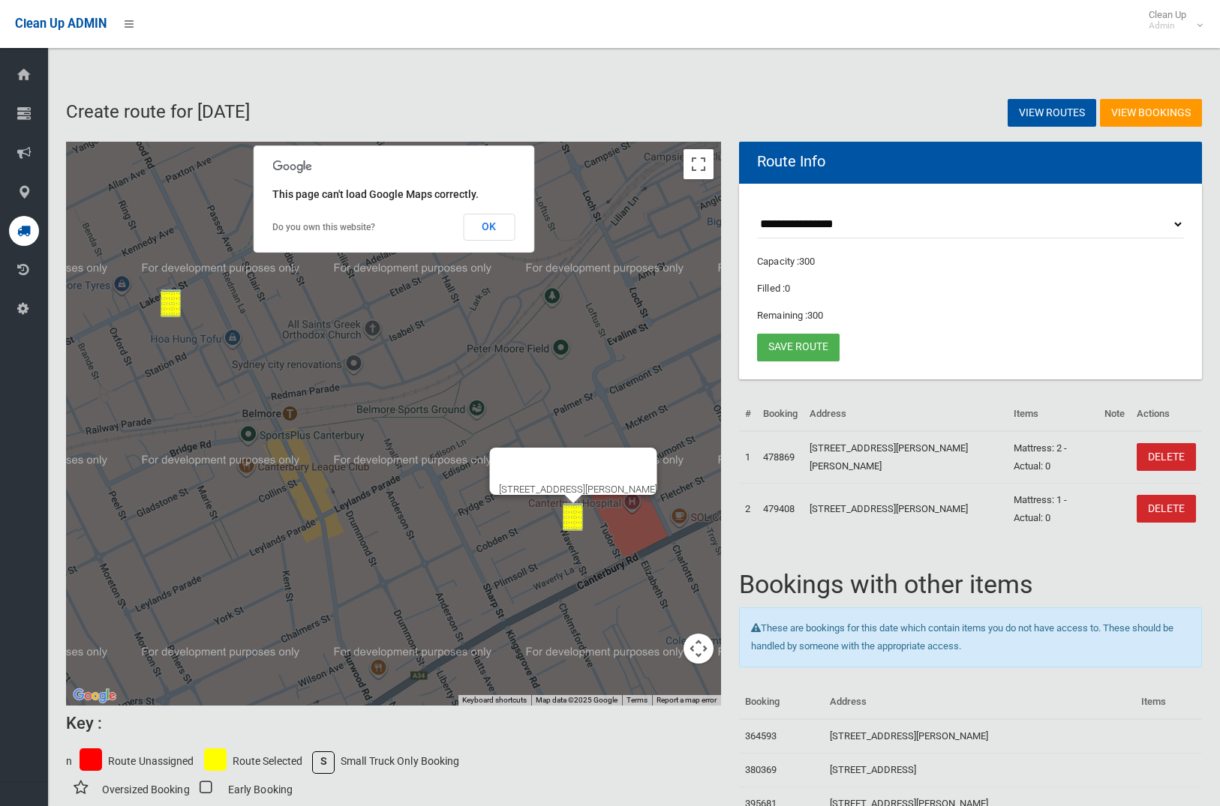
drag, startPoint x: 703, startPoint y: 658, endPoint x: 701, endPoint y: 671, distance: 12.9
click at [701, 658] on button "Map camera controls" at bounding box center [698, 649] width 30 height 30
click at [668, 657] on button "Zoom out" at bounding box center [661, 649] width 30 height 30
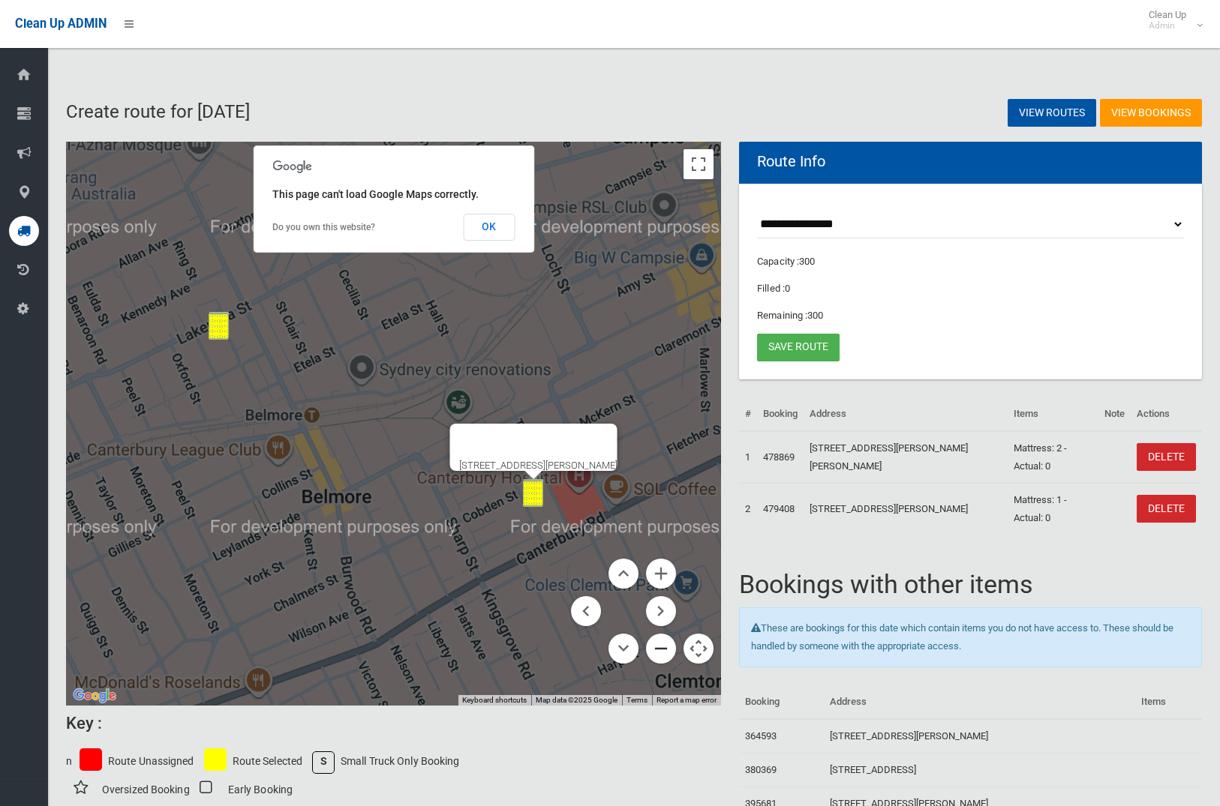
click at [667, 656] on button "Zoom out" at bounding box center [661, 649] width 30 height 30
click at [667, 657] on button "Zoom out" at bounding box center [661, 649] width 30 height 30
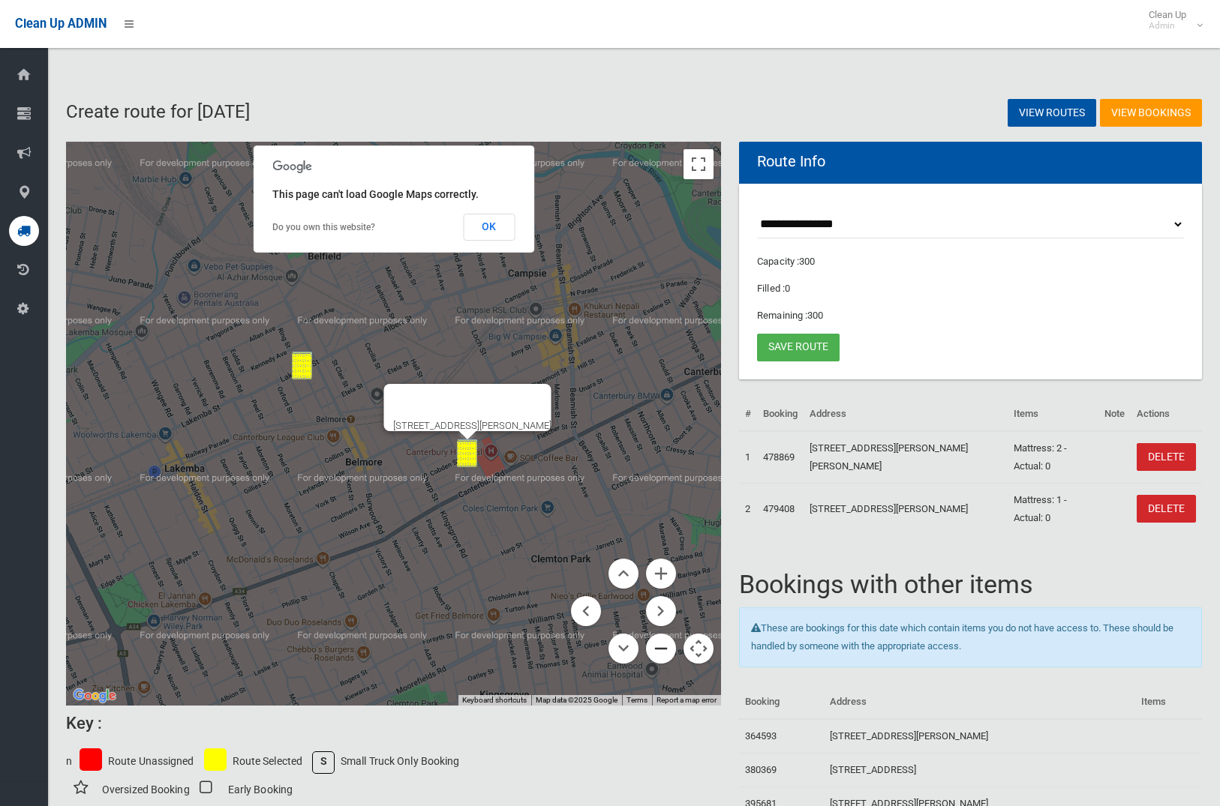
click at [667, 657] on button "Zoom out" at bounding box center [661, 649] width 30 height 30
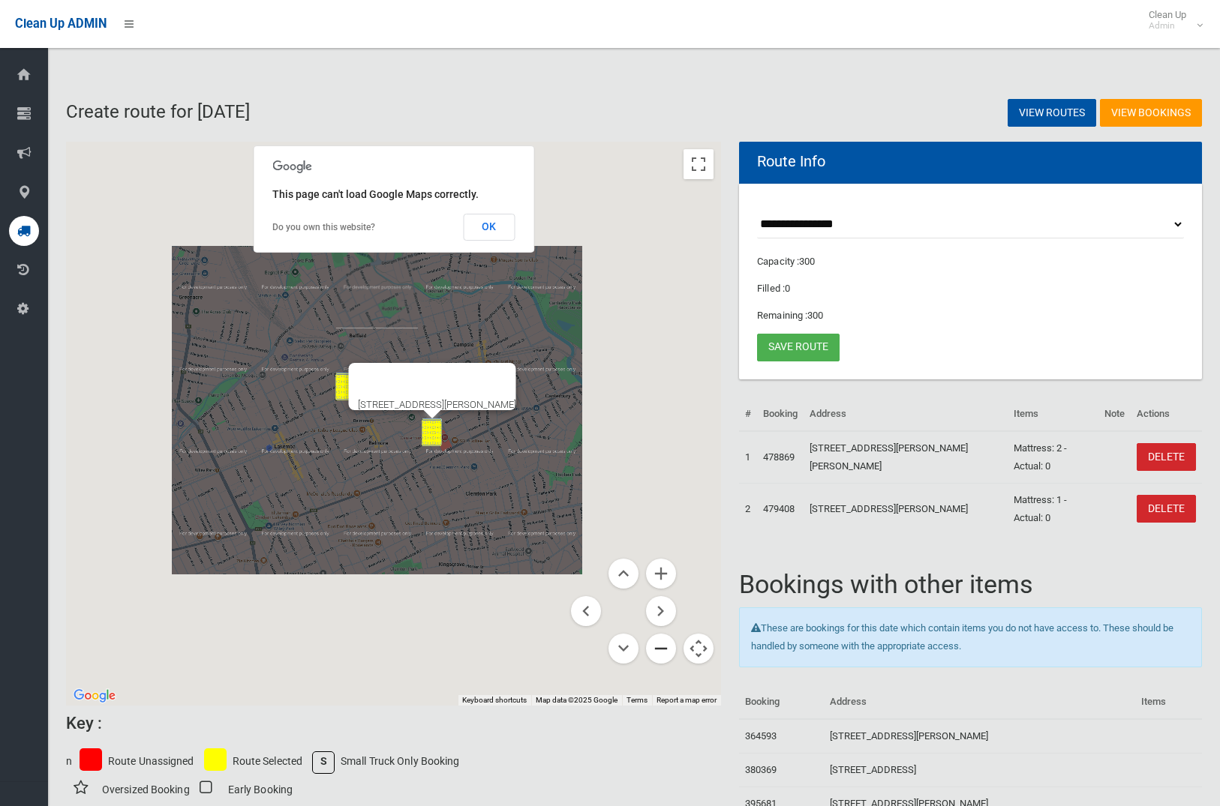
click at [667, 657] on button "Zoom out" at bounding box center [661, 649] width 30 height 30
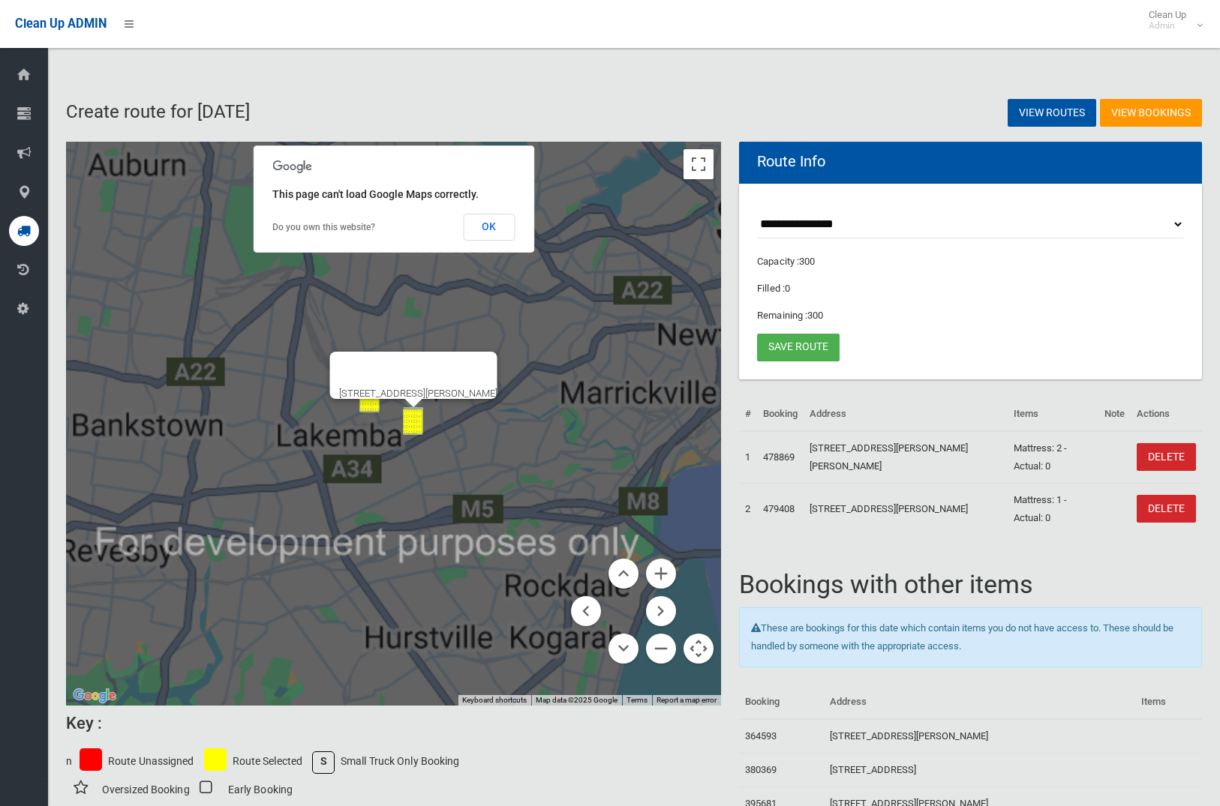
drag, startPoint x: 668, startPoint y: 657, endPoint x: 672, endPoint y: 638, distance: 20.0
click at [668, 656] on button "Zoom out" at bounding box center [661, 649] width 30 height 30
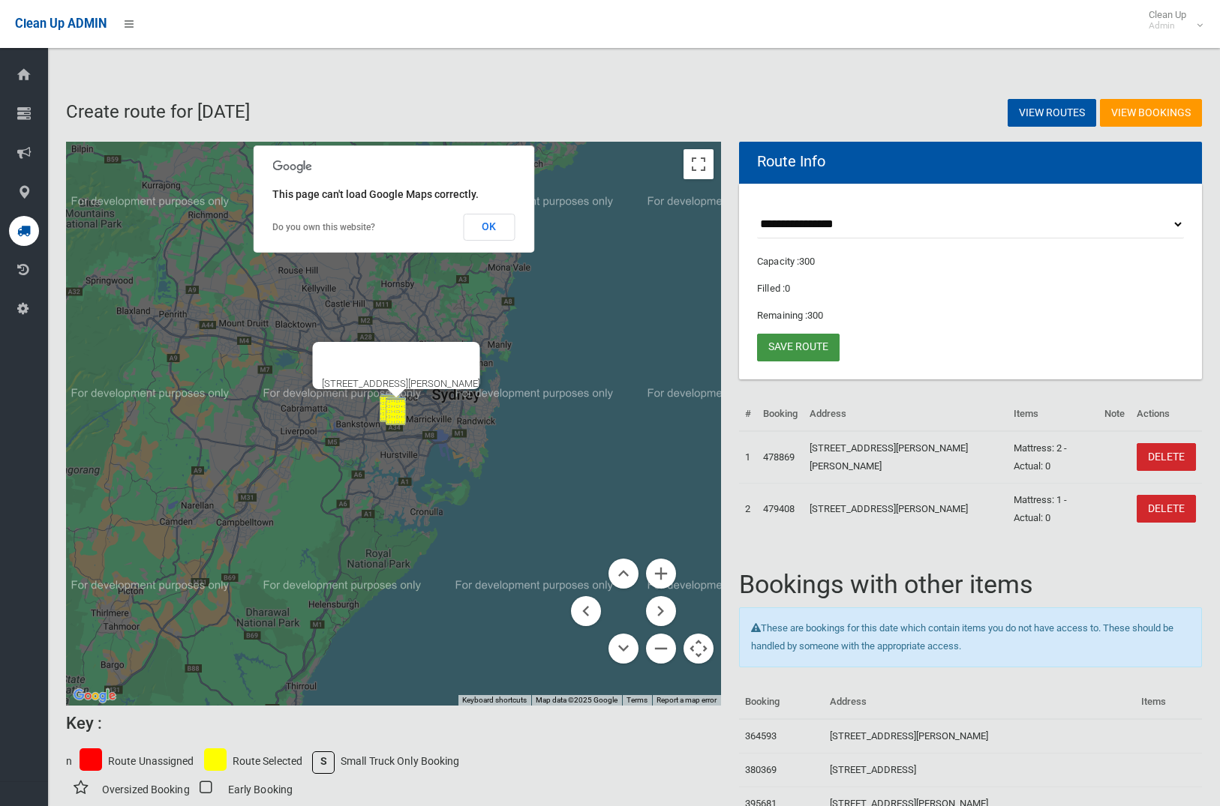
click at [796, 345] on link "Save route" at bounding box center [798, 348] width 83 height 28
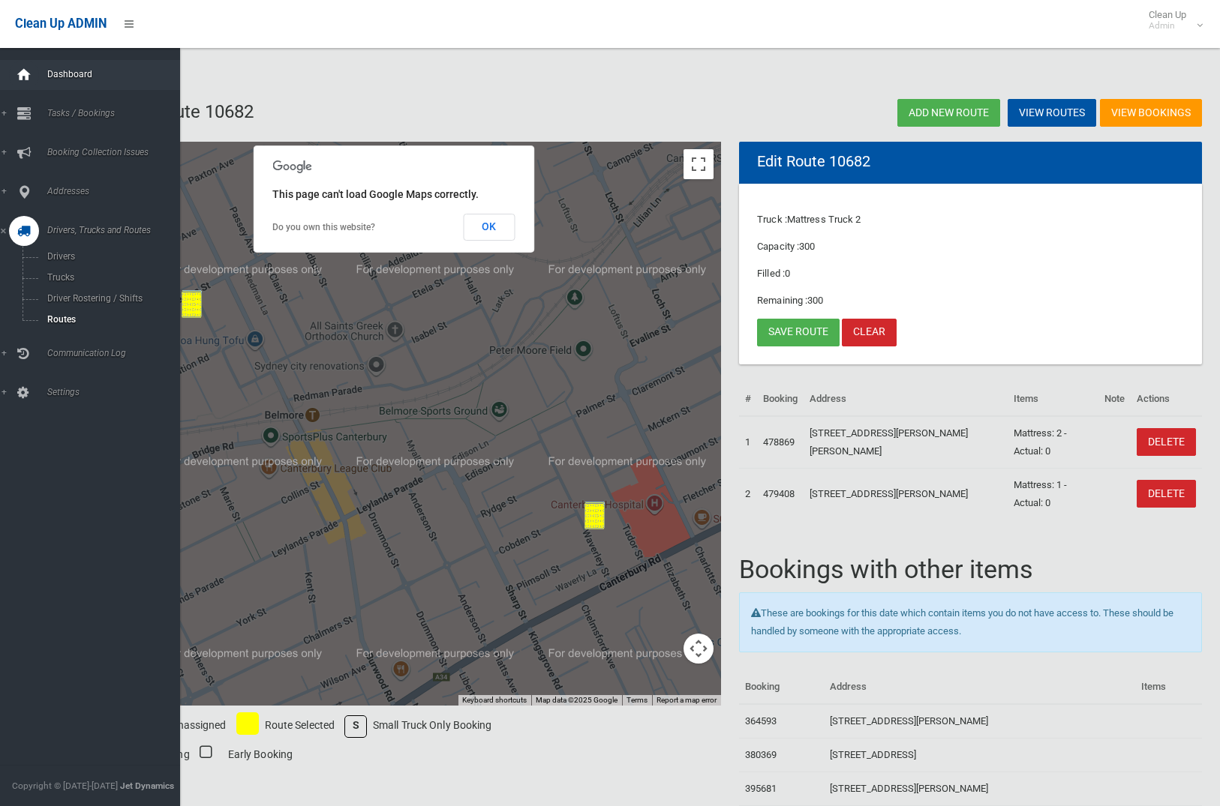
click at [26, 65] on icon at bounding box center [24, 75] width 17 height 30
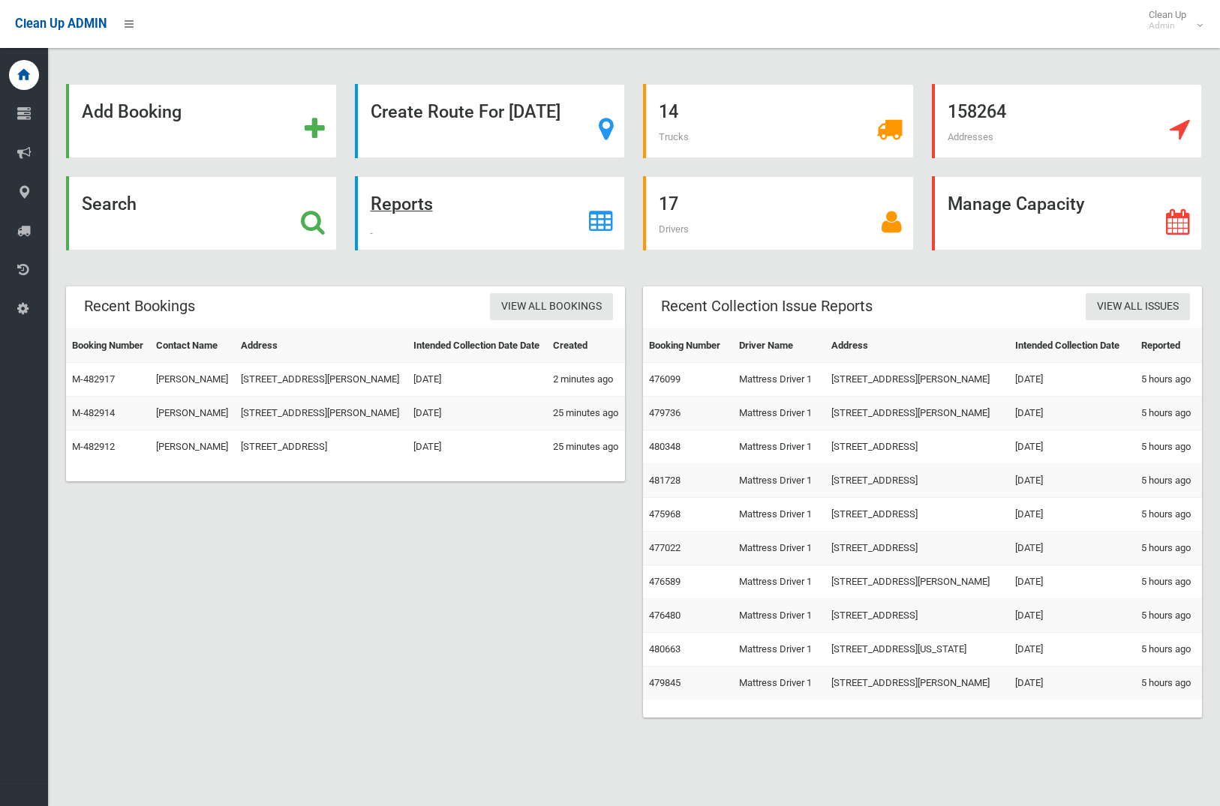
click at [395, 211] on strong "Reports" at bounding box center [402, 204] width 62 height 21
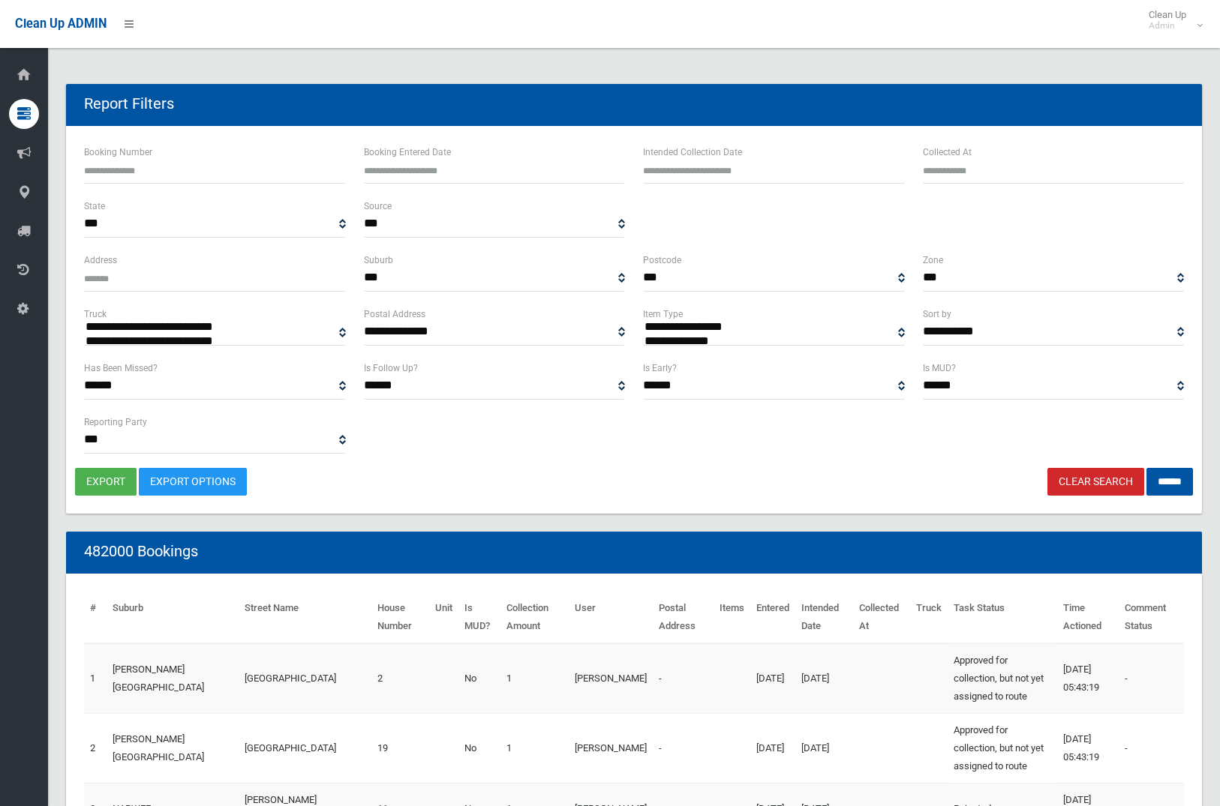
select select
type input "**********"
click at [772, 162] on input "text" at bounding box center [774, 170] width 262 height 28
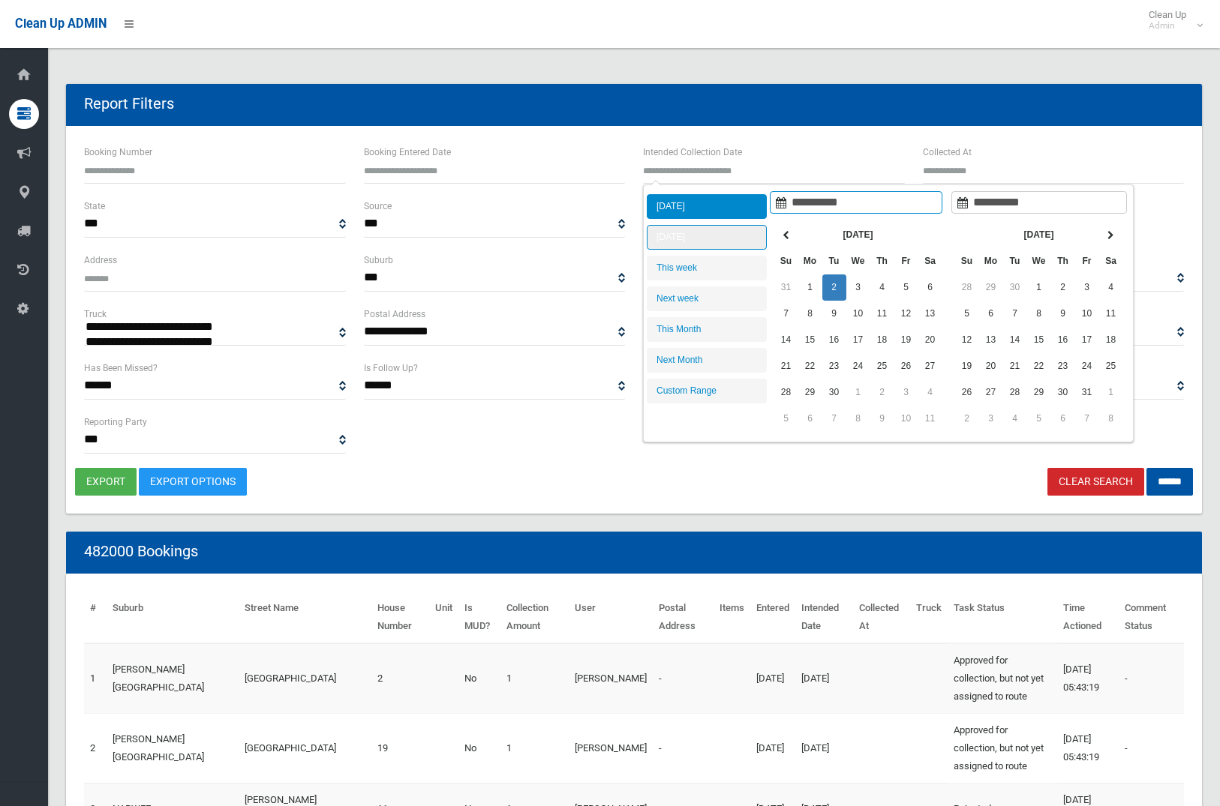
type input "**********"
click at [714, 233] on li "[DATE]" at bounding box center [707, 237] width 120 height 25
type input "**********"
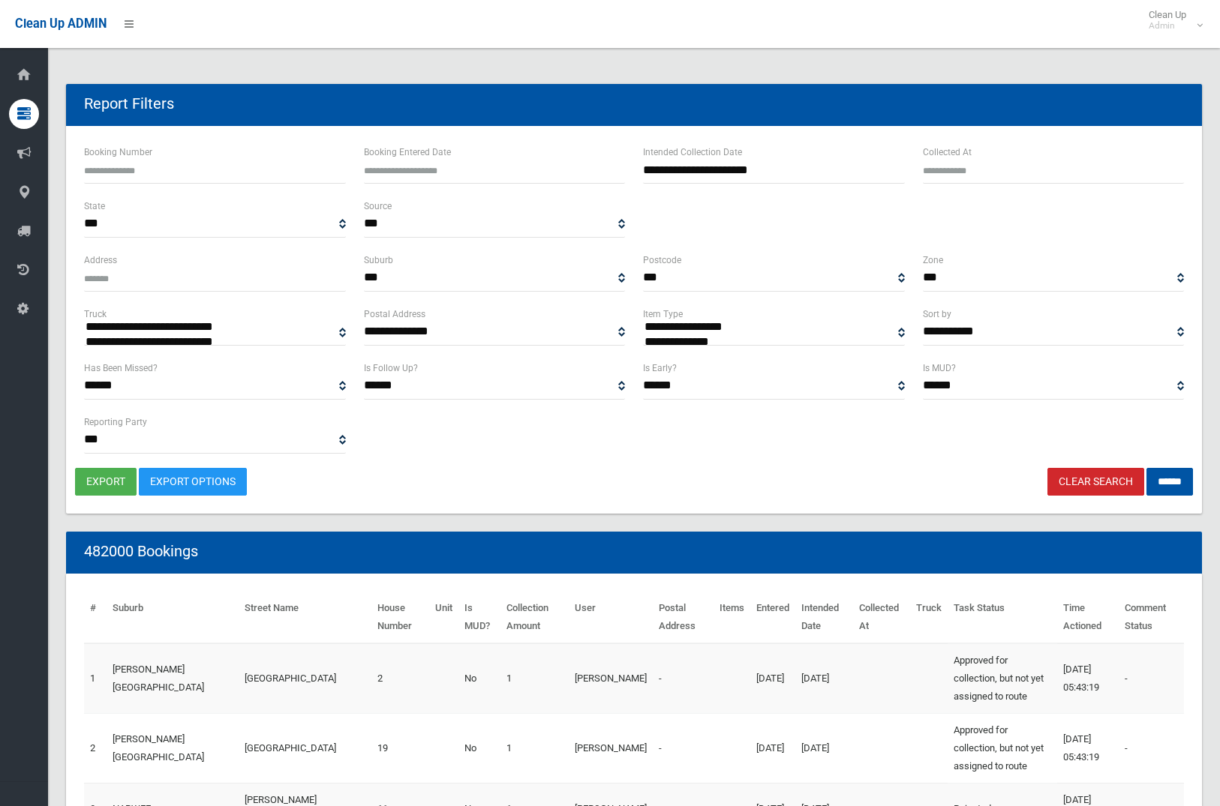
select select "**"
click at [1170, 488] on input "******" at bounding box center [1169, 482] width 47 height 28
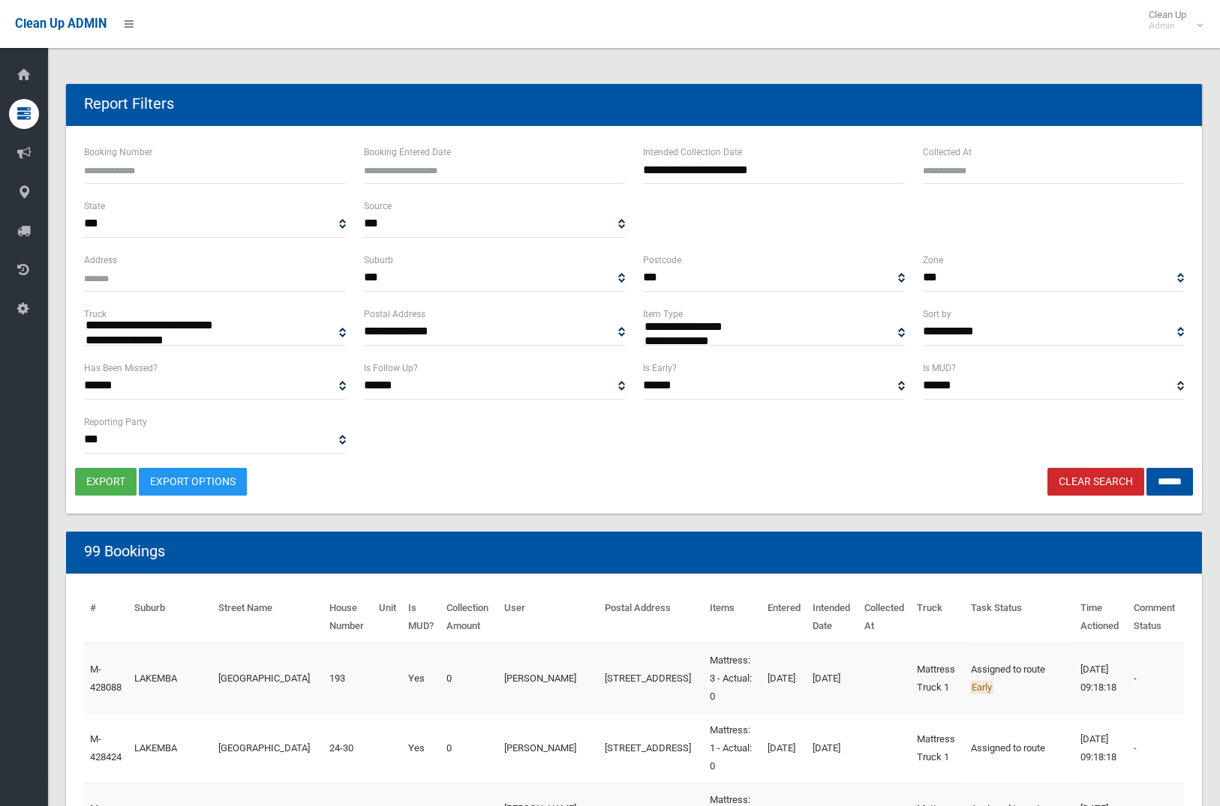
select select
click at [104, 480] on button "export" at bounding box center [106, 482] width 62 height 28
select select "**"
drag, startPoint x: 1154, startPoint y: 476, endPoint x: 1086, endPoint y: 479, distance: 68.3
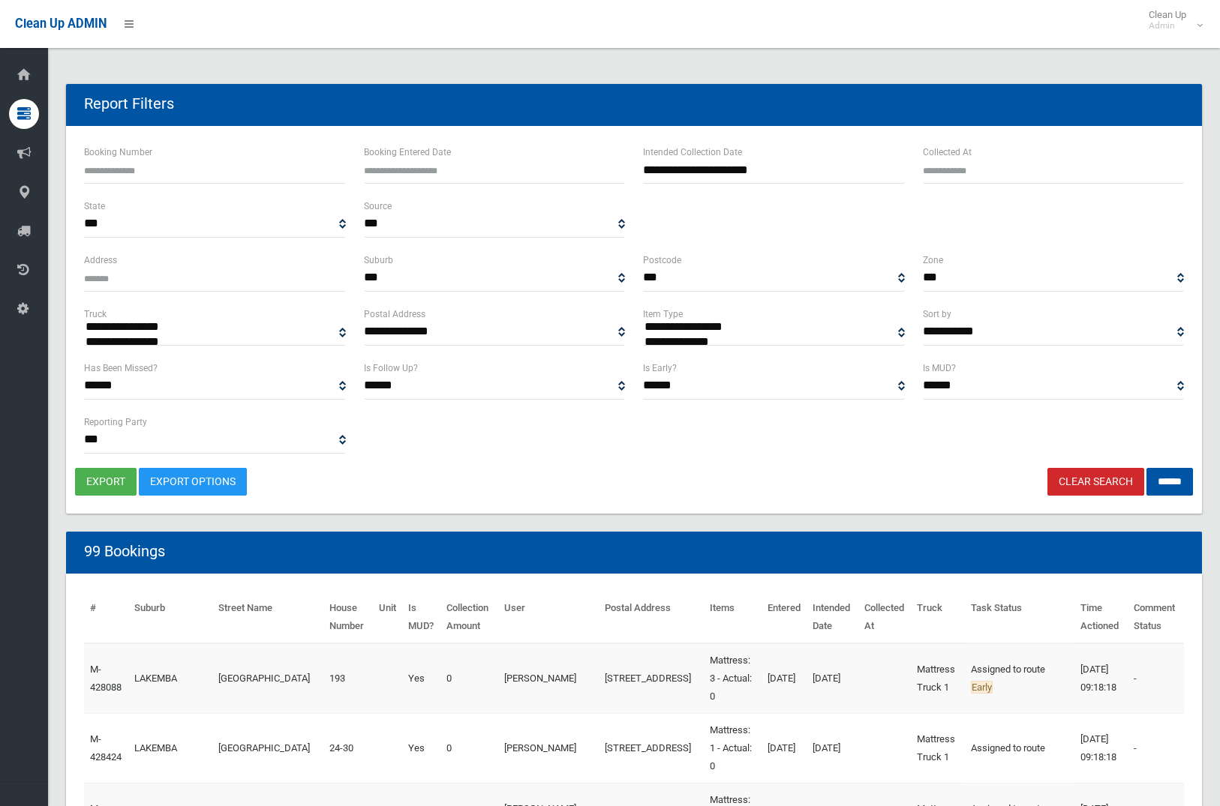
click at [1153, 476] on input "******" at bounding box center [1169, 482] width 47 height 28
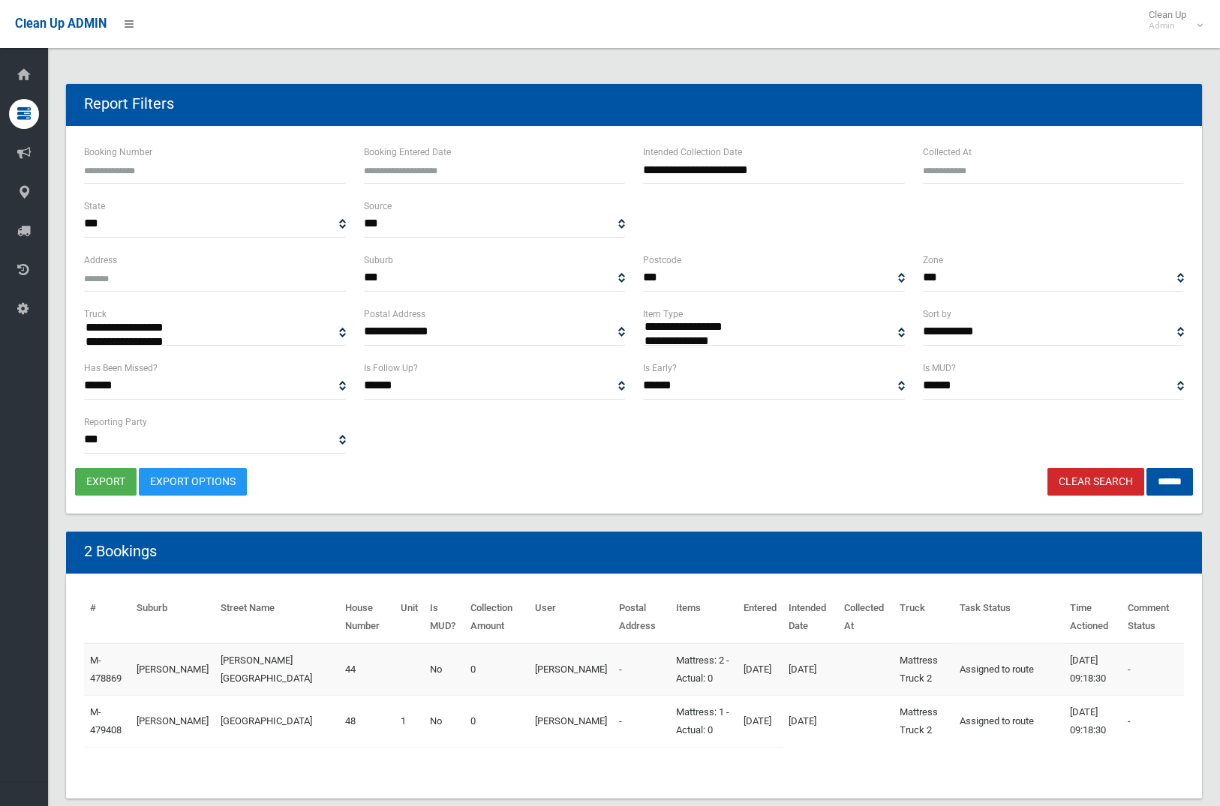
select select
click at [107, 481] on button "export" at bounding box center [106, 482] width 62 height 28
click at [1065, 476] on link "Clear Search" at bounding box center [1095, 482] width 97 height 28
click at [1079, 488] on link "Clear Search" at bounding box center [1095, 482] width 97 height 28
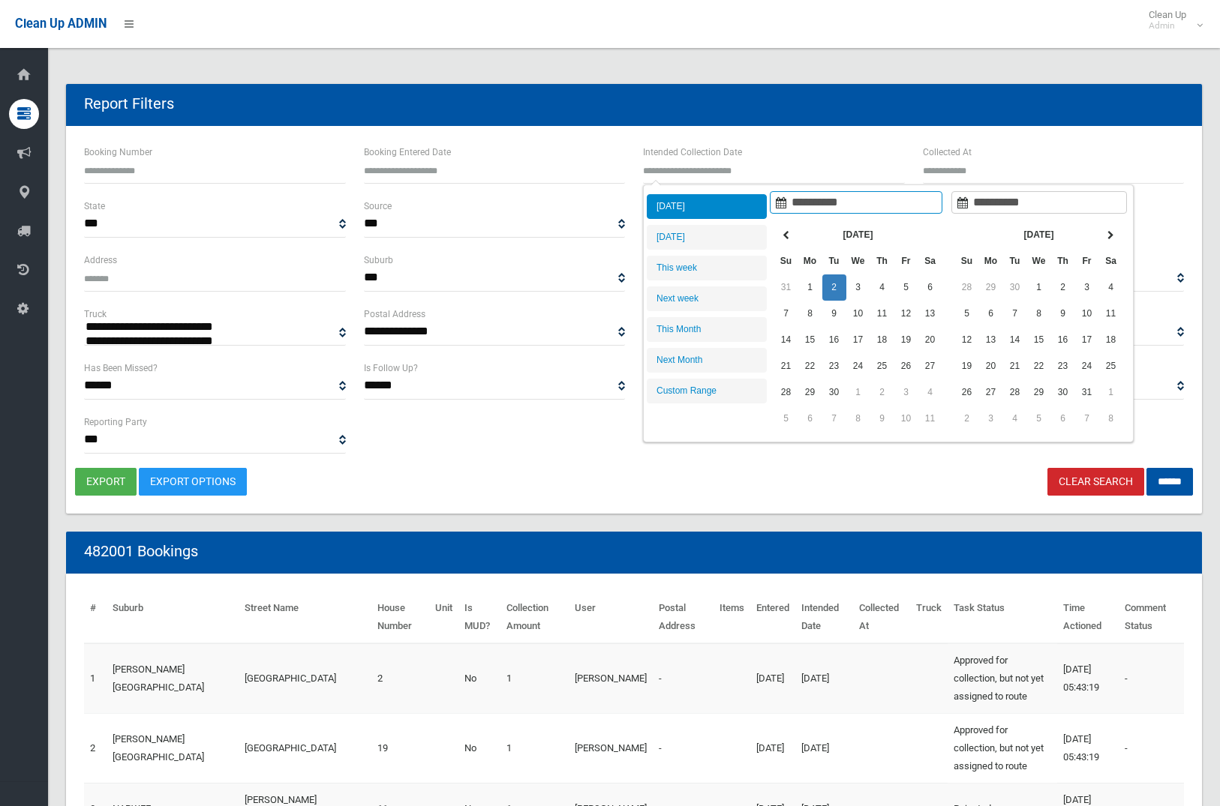
select select
type input "**********"
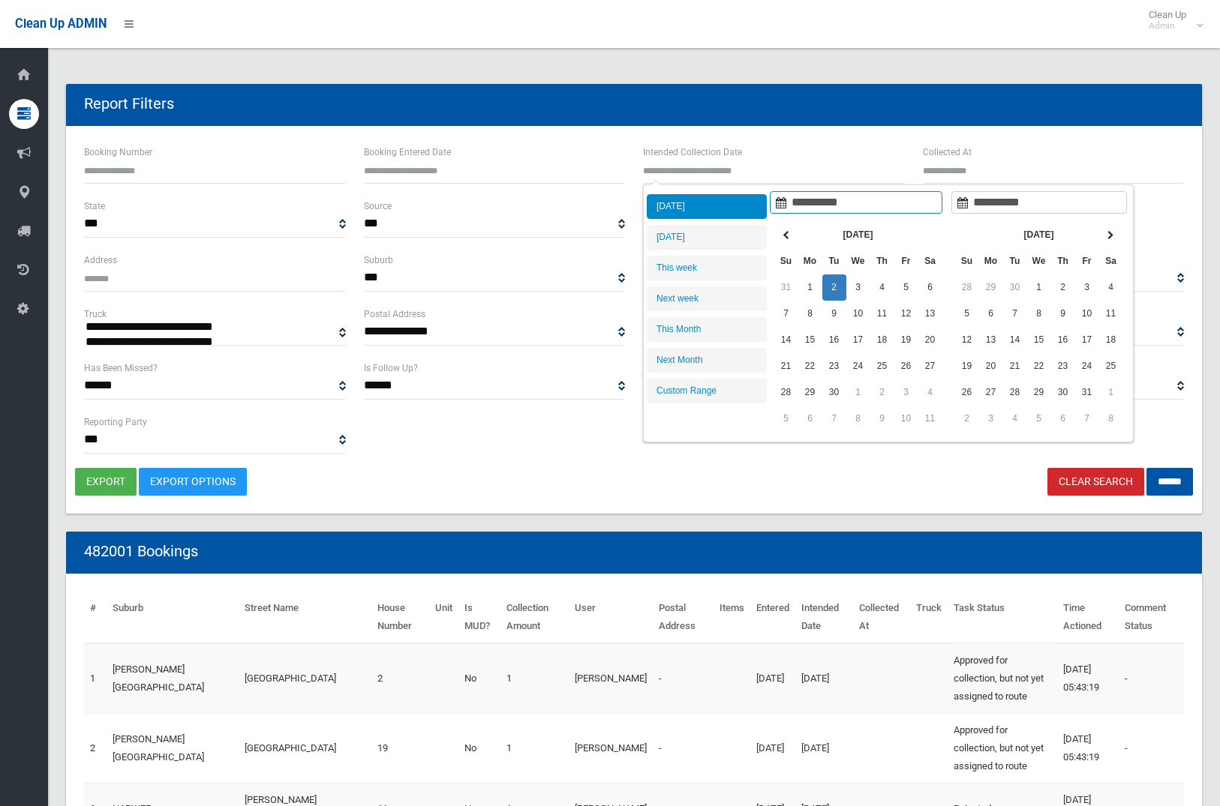
type input "**********"
click at [727, 203] on li "[DATE]" at bounding box center [707, 206] width 120 height 25
type input "**********"
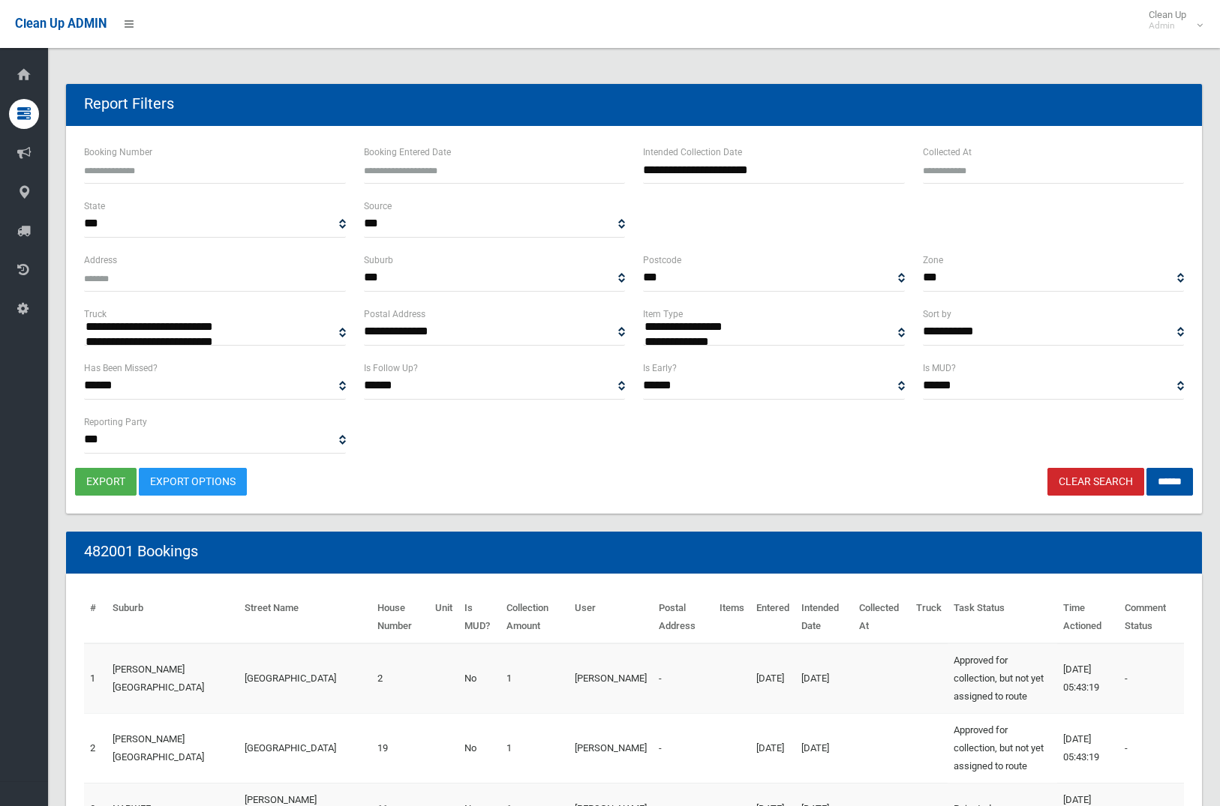
select select "**"
click at [1162, 477] on input "******" at bounding box center [1169, 482] width 47 height 28
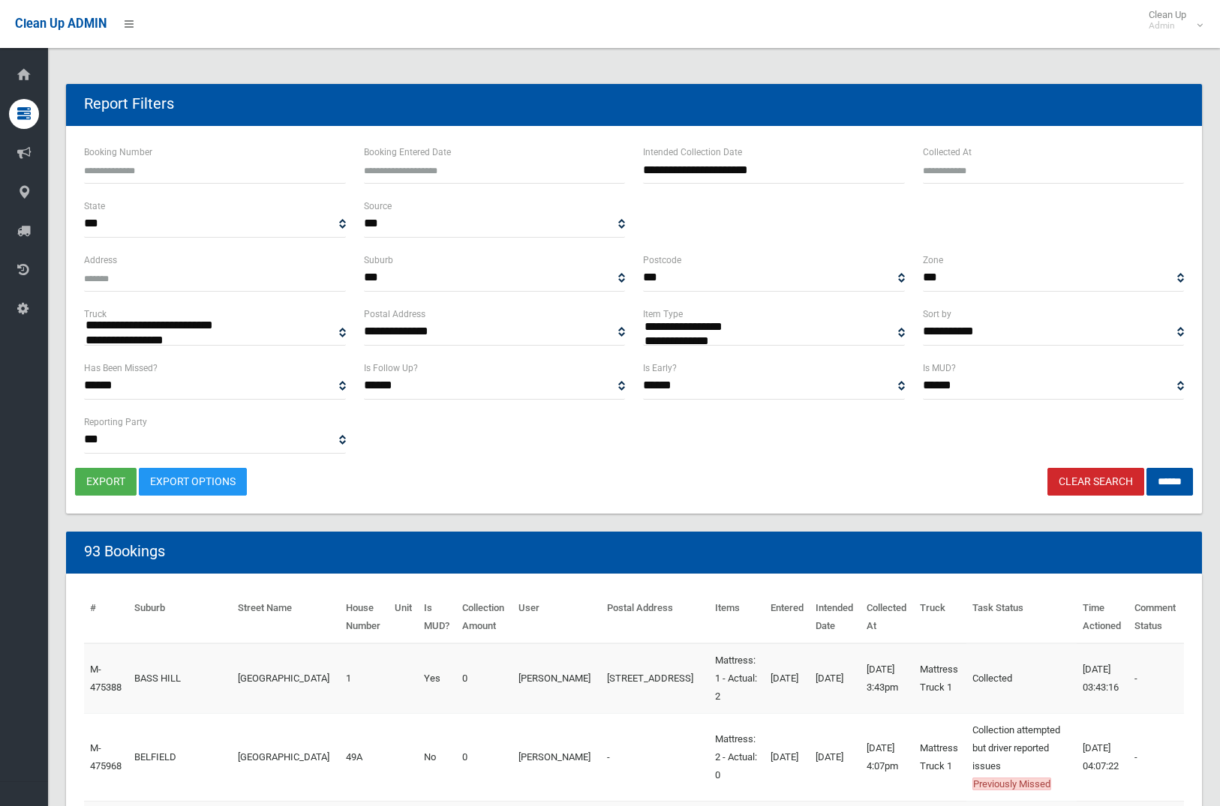
select select
click at [107, 482] on button "export" at bounding box center [106, 482] width 62 height 28
